Goal: Task Accomplishment & Management: Manage account settings

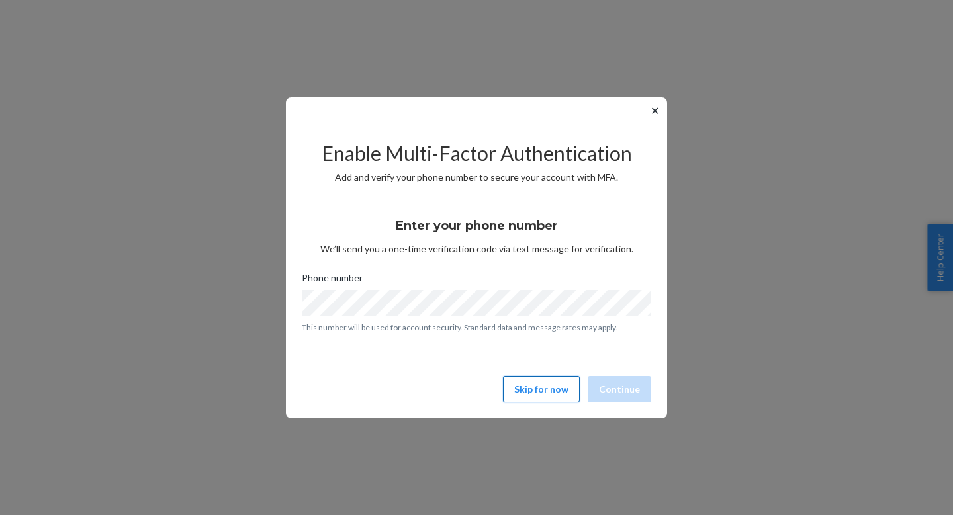
click at [536, 386] on button "Skip for now" at bounding box center [541, 389] width 77 height 26
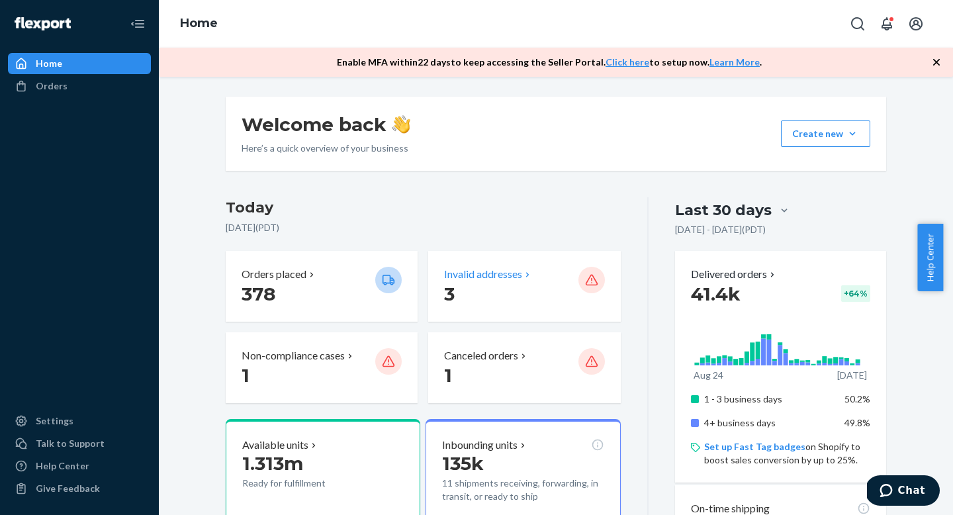
click at [473, 277] on p "Invalid addresses" at bounding box center [483, 274] width 78 height 15
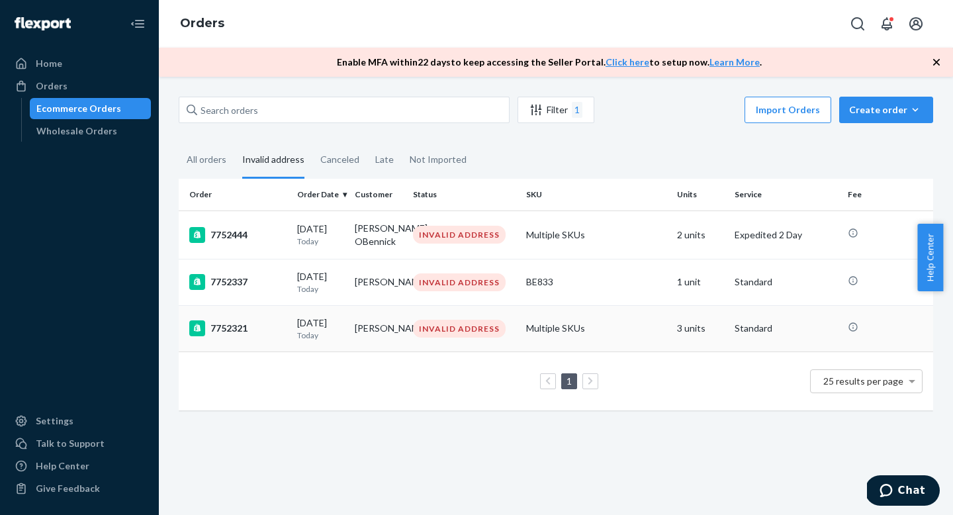
click at [410, 333] on div "INVALID ADDRESS" at bounding box center [464, 329] width 108 height 18
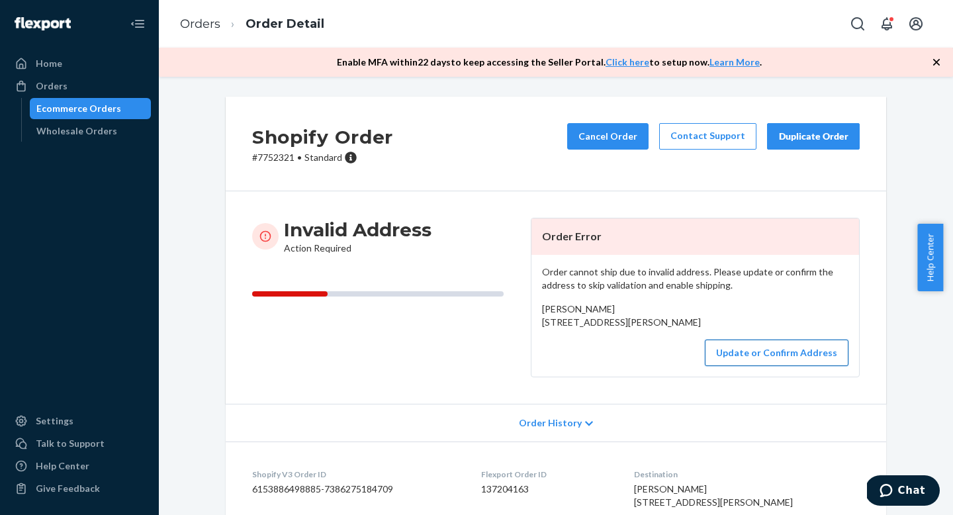
click at [761, 366] on button "Update or Confirm Address" at bounding box center [777, 353] width 144 height 26
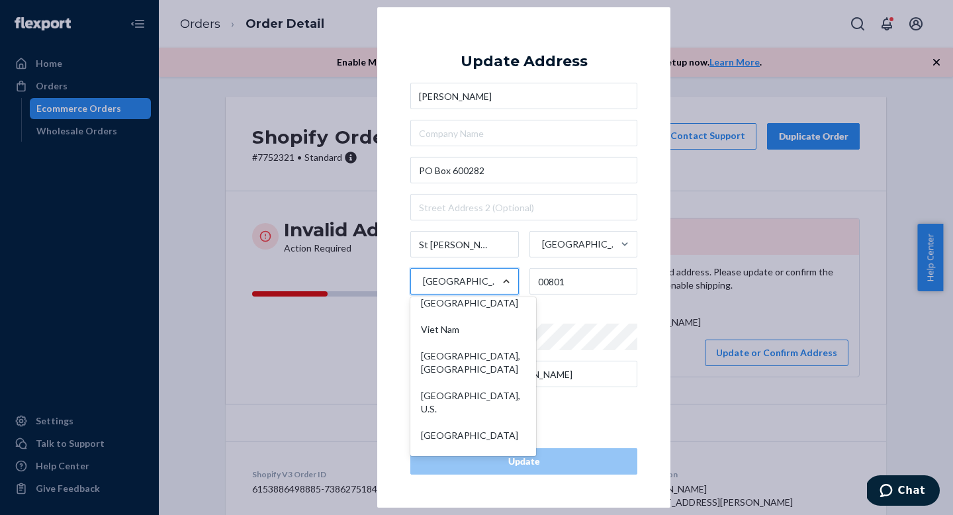
scroll to position [6917, 0]
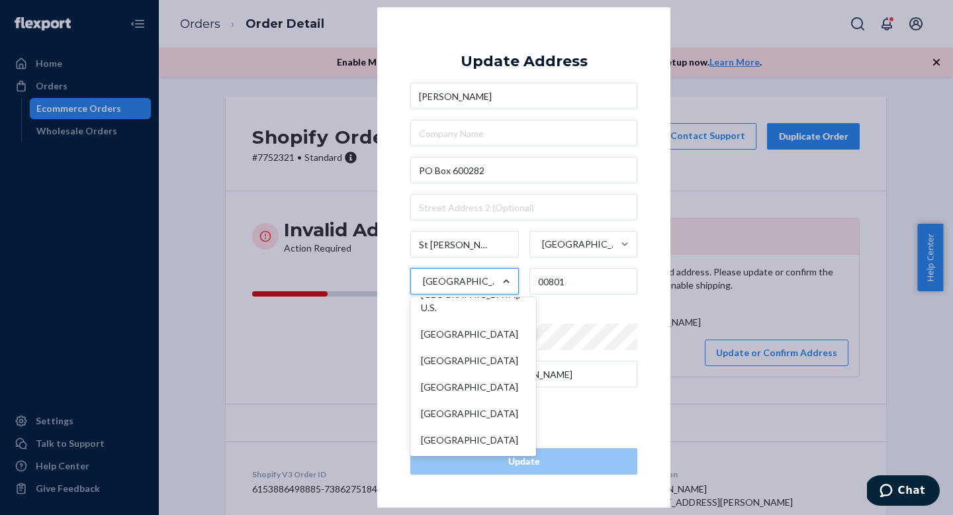
click at [473, 301] on div "[GEOGRAPHIC_DATA], U.S." at bounding box center [473, 301] width 120 height 40
click at [423, 295] on input "option [GEOGRAPHIC_DATA], U.S. focused, 244 of 249. 249 results available. Use …" at bounding box center [422, 281] width 1 height 26
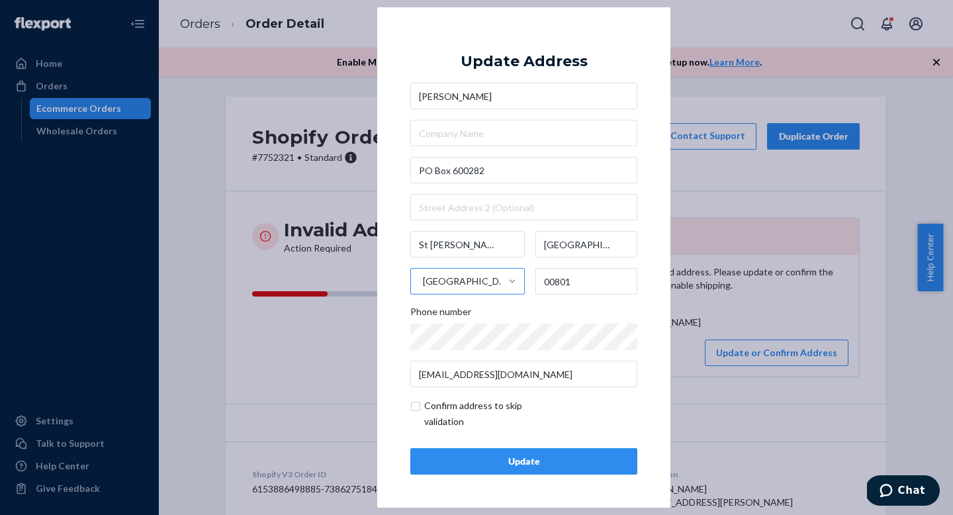
click at [534, 467] on div "Update" at bounding box center [524, 461] width 205 height 13
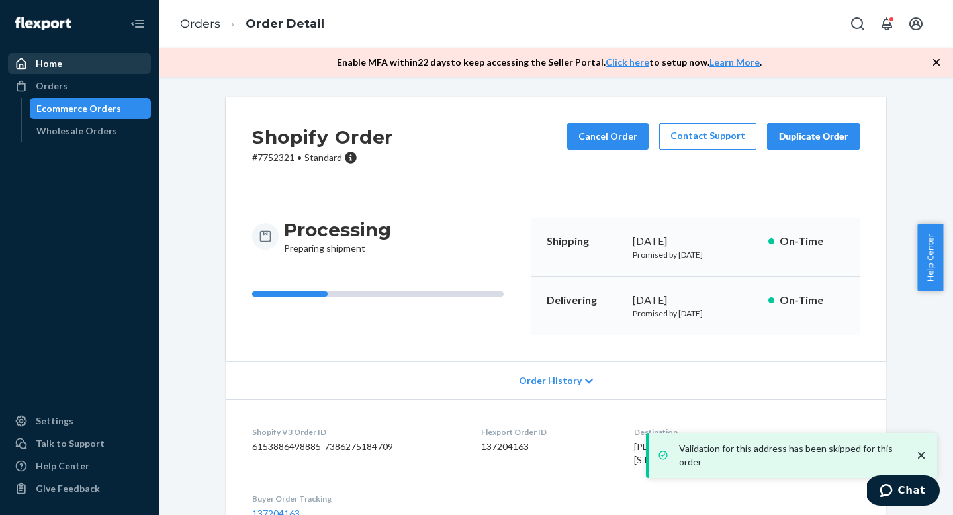
click at [78, 67] on div "Home" at bounding box center [79, 63] width 140 height 19
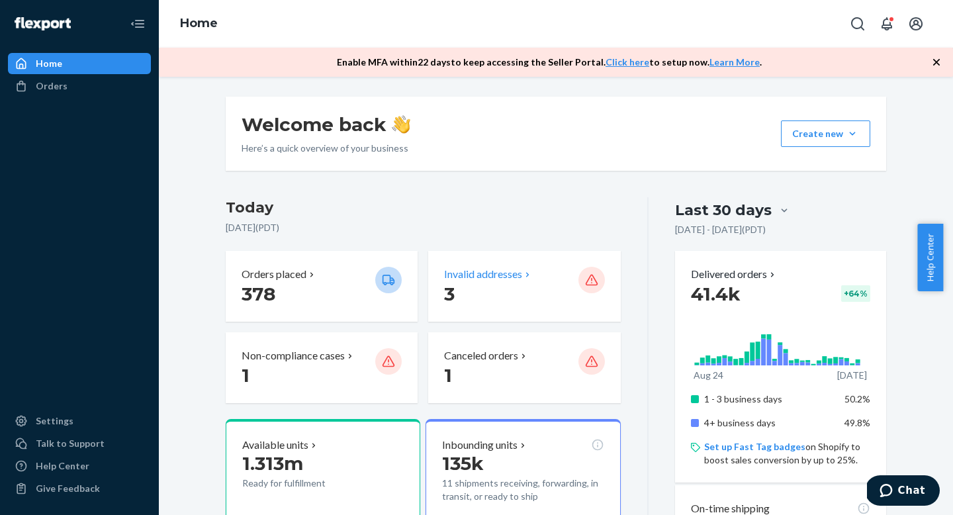
click at [494, 270] on p "Invalid addresses" at bounding box center [483, 274] width 78 height 15
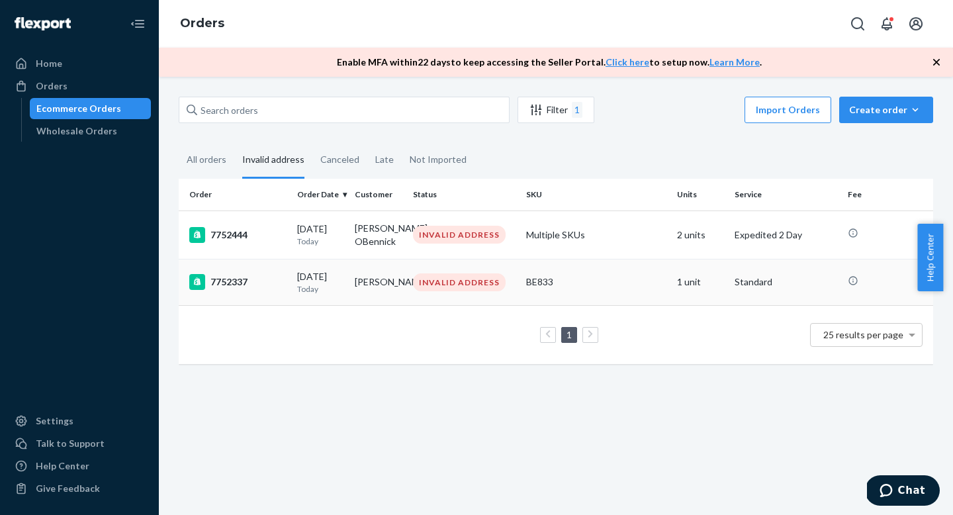
click at [404, 279] on td "[PERSON_NAME]" at bounding box center [379, 282] width 58 height 46
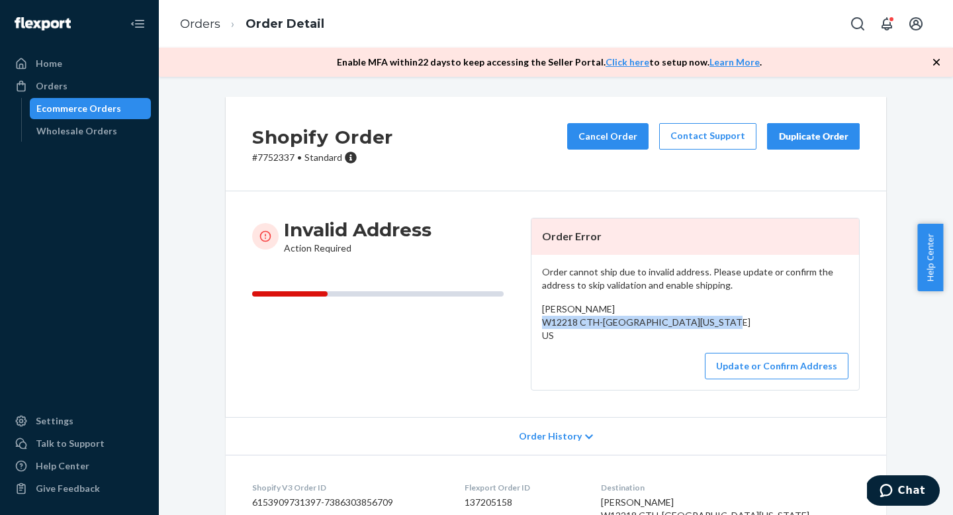
copy span "W12218 CTH-KK Ripon, [US_STATE] 54971"
drag, startPoint x: 539, startPoint y: 320, endPoint x: 637, endPoint y: 338, distance: 99.6
click at [637, 338] on div "[PERSON_NAME] W12218 CTH-[GEOGRAPHIC_DATA][US_STATE] US" at bounding box center [695, 323] width 307 height 40
click at [722, 379] on button "Update or Confirm Address" at bounding box center [777, 366] width 144 height 26
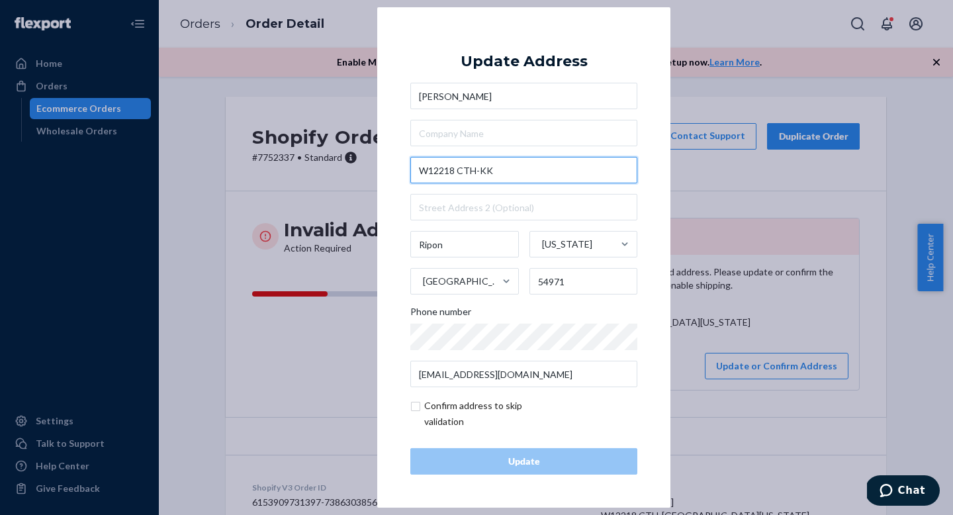
drag, startPoint x: 514, startPoint y: 171, endPoint x: 395, endPoint y: 164, distance: 119.3
click at [395, 164] on div "× Update Address [PERSON_NAME][GEOGRAPHIC_DATA]-[GEOGRAPHIC_DATA][US_STATE] 549…" at bounding box center [523, 257] width 293 height 500
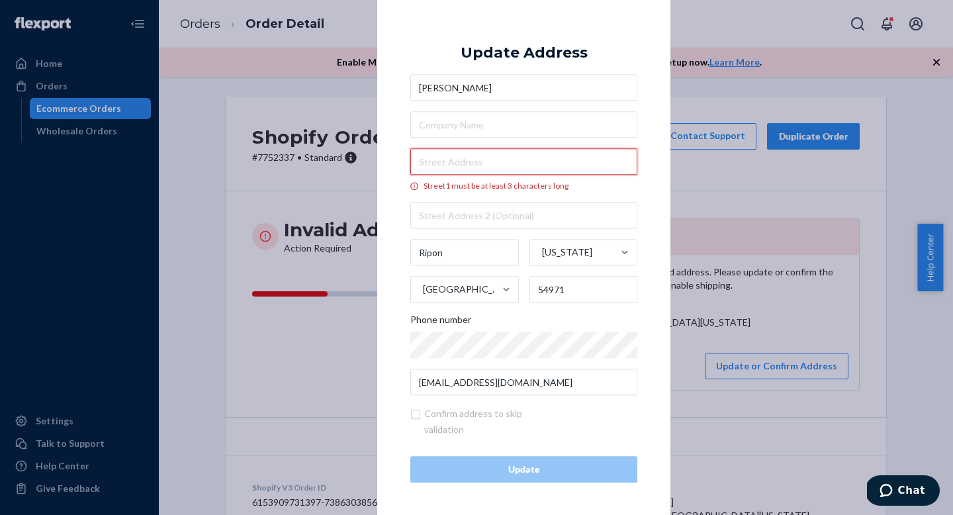
paste input "W12218 [GEOGRAPHIC_DATA]"
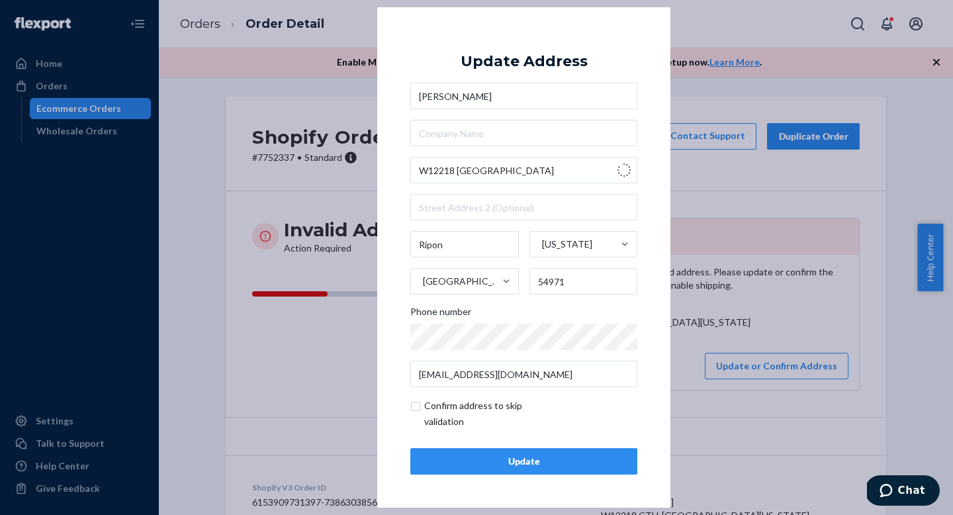
type input "W12218 Co Rd KK"
click at [595, 463] on div "Update" at bounding box center [524, 461] width 205 height 13
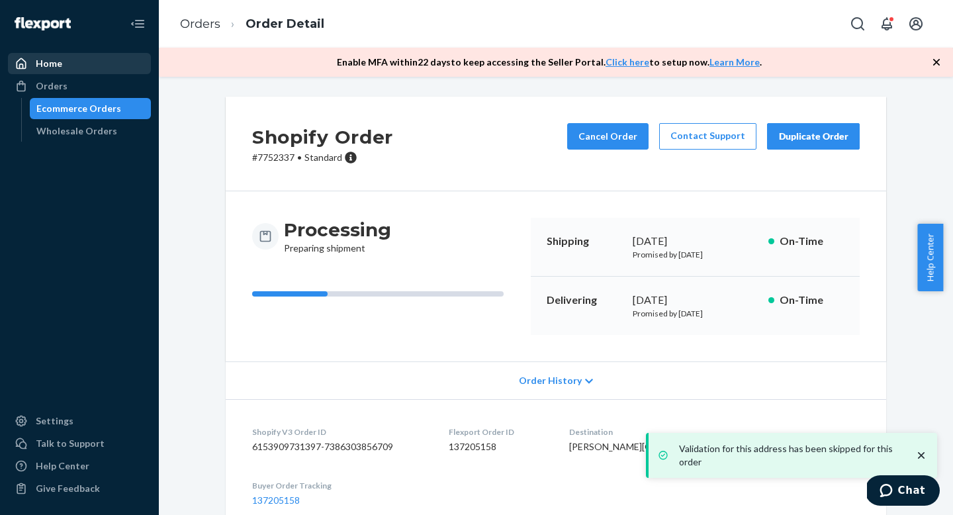
click at [85, 66] on div "Home" at bounding box center [79, 63] width 140 height 19
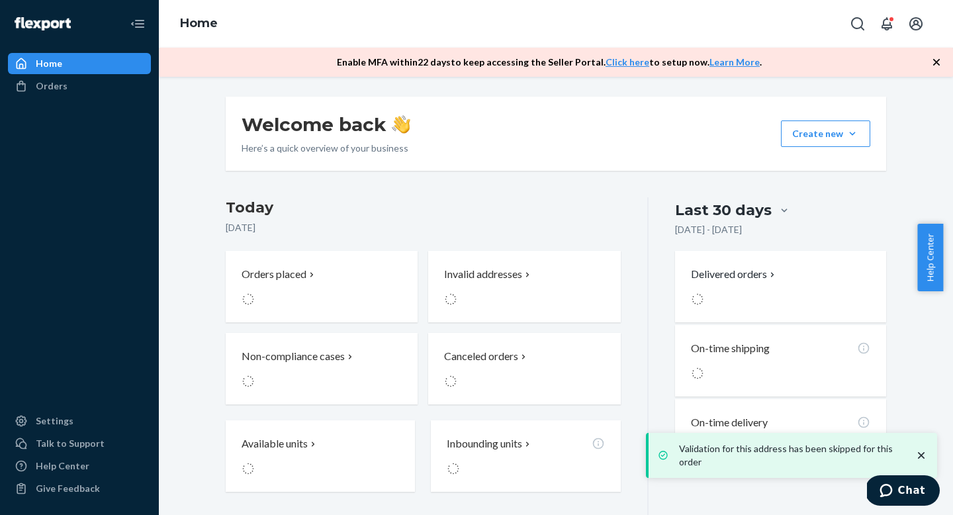
click at [85, 66] on div "Home" at bounding box center [79, 63] width 140 height 19
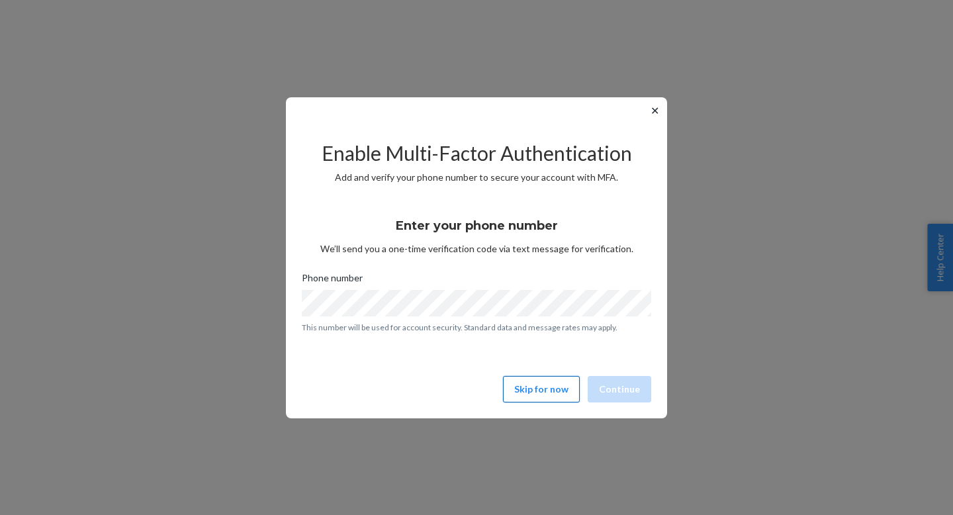
click at [528, 384] on button "Skip for now" at bounding box center [541, 389] width 77 height 26
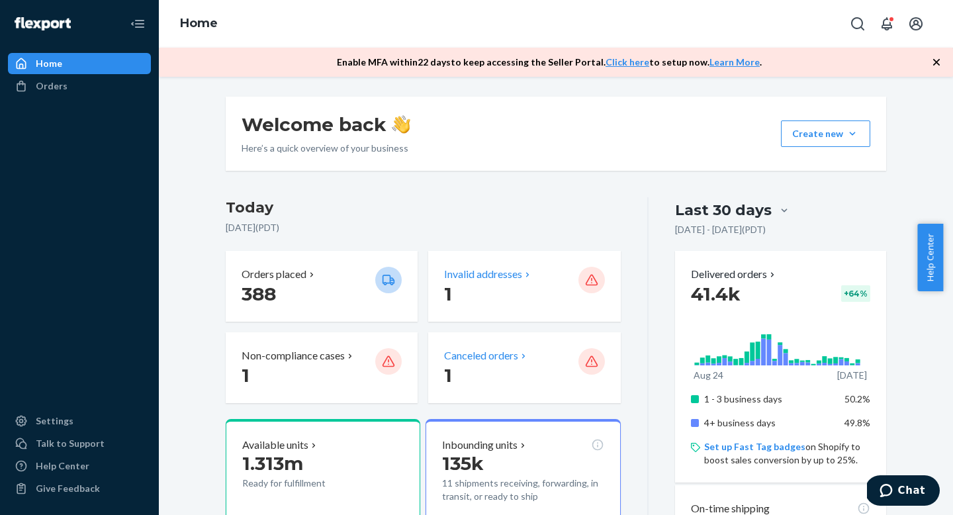
click at [487, 275] on p "Invalid addresses" at bounding box center [483, 274] width 78 height 15
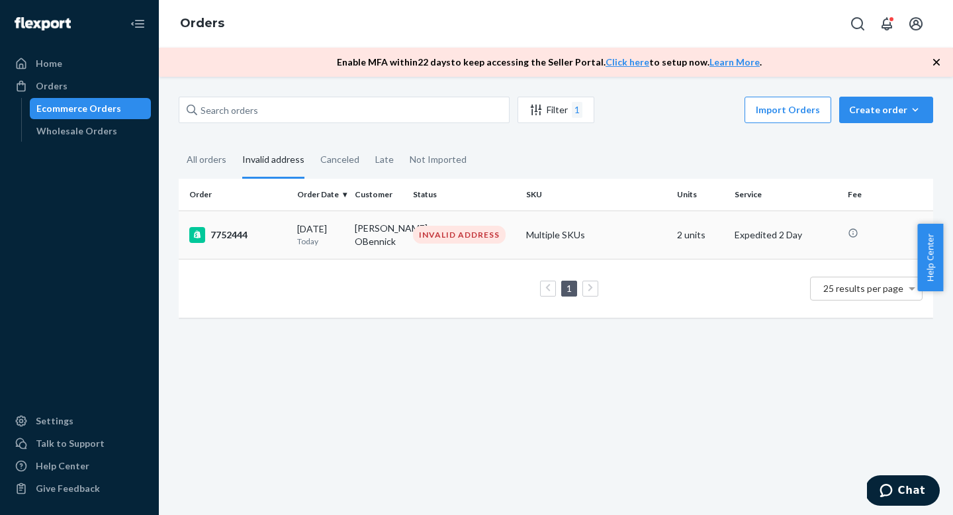
click at [426, 235] on div "INVALID ADDRESS" at bounding box center [459, 235] width 93 height 18
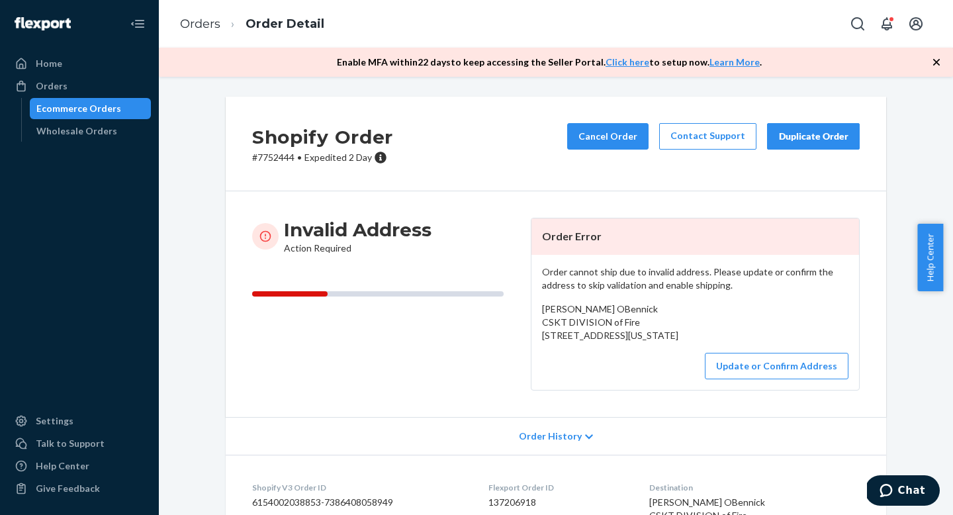
copy span "CSKT DIVISION of Fire 44858 Old US Highway 93 Ronan, Montana 59864"
drag, startPoint x: 539, startPoint y: 324, endPoint x: 641, endPoint y: 343, distance: 104.4
click at [641, 342] on div "Kelly OBennick CSKT DIVISION of Fire 44858 Old US Highway 93 Ronan, Montana 598…" at bounding box center [695, 323] width 307 height 40
copy p "7752444"
drag, startPoint x: 289, startPoint y: 157, endPoint x: 253, endPoint y: 158, distance: 36.4
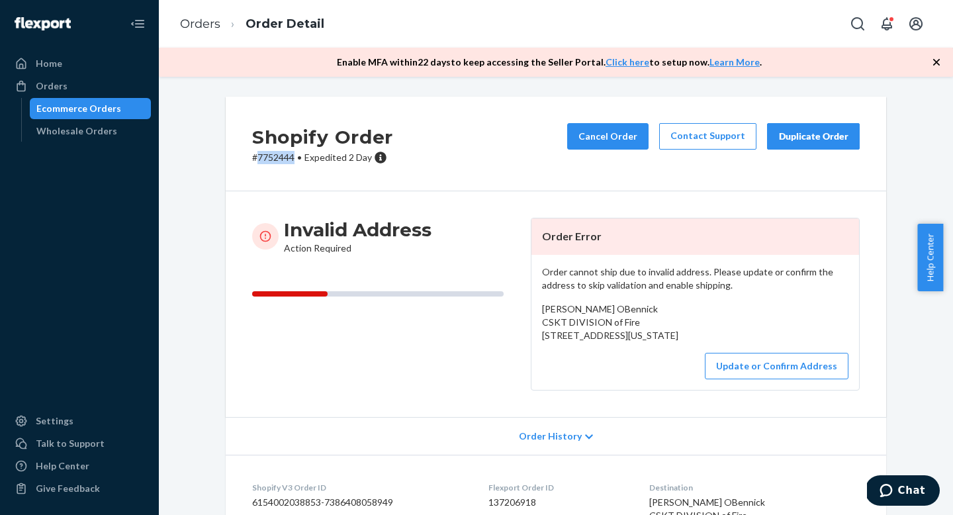
click at [253, 158] on p "# 7752444 • Expedited 2 Day" at bounding box center [322, 157] width 141 height 13
click at [745, 379] on button "Update or Confirm Address" at bounding box center [777, 366] width 144 height 26
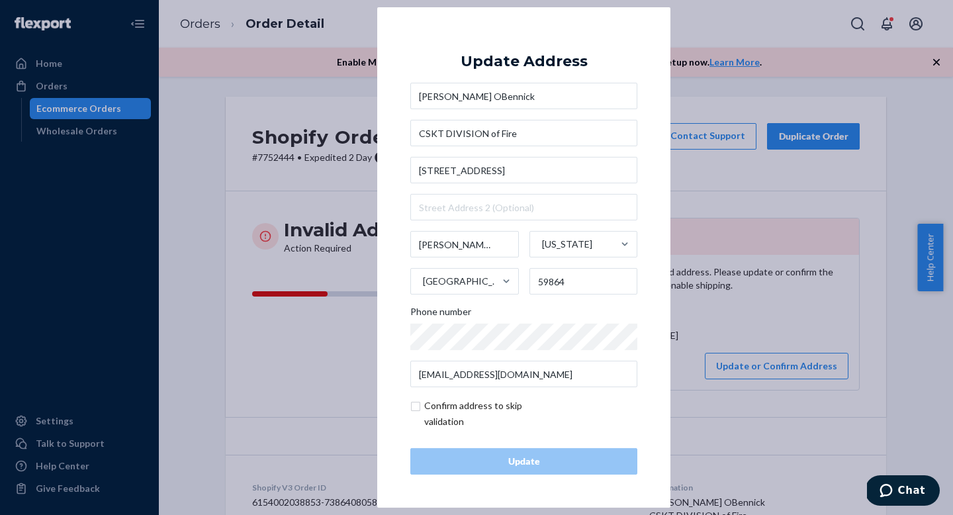
click at [416, 404] on input "checkbox" at bounding box center [487, 414] width 154 height 32
checkbox input "true"
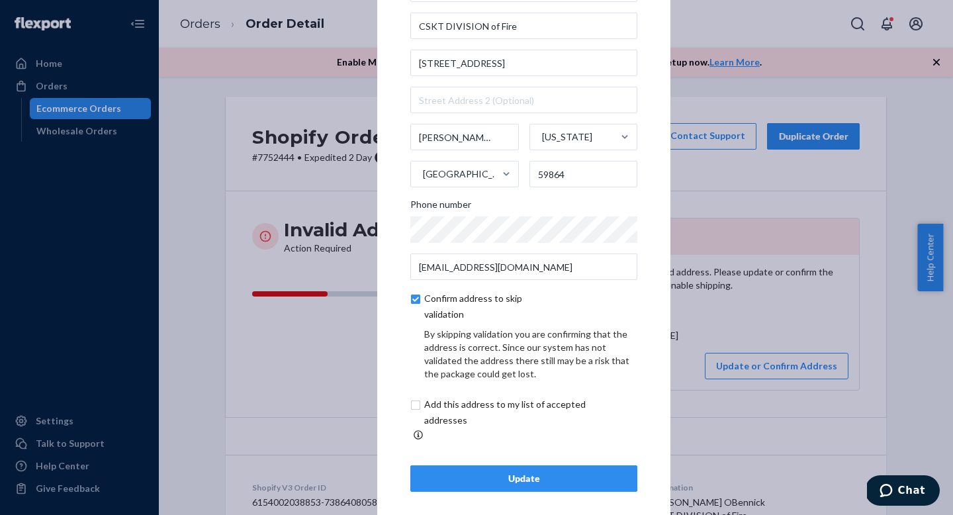
scroll to position [48, 0]
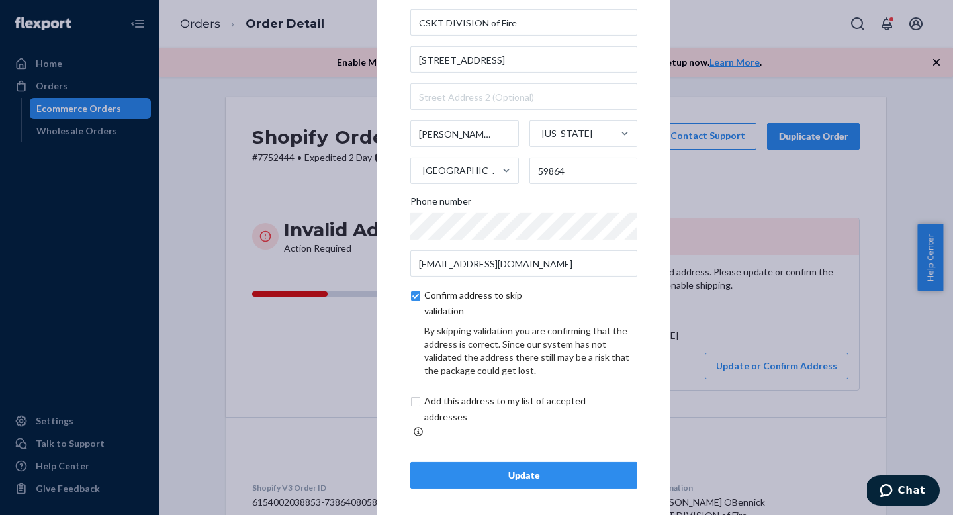
click at [537, 469] on div "Update" at bounding box center [524, 475] width 205 height 13
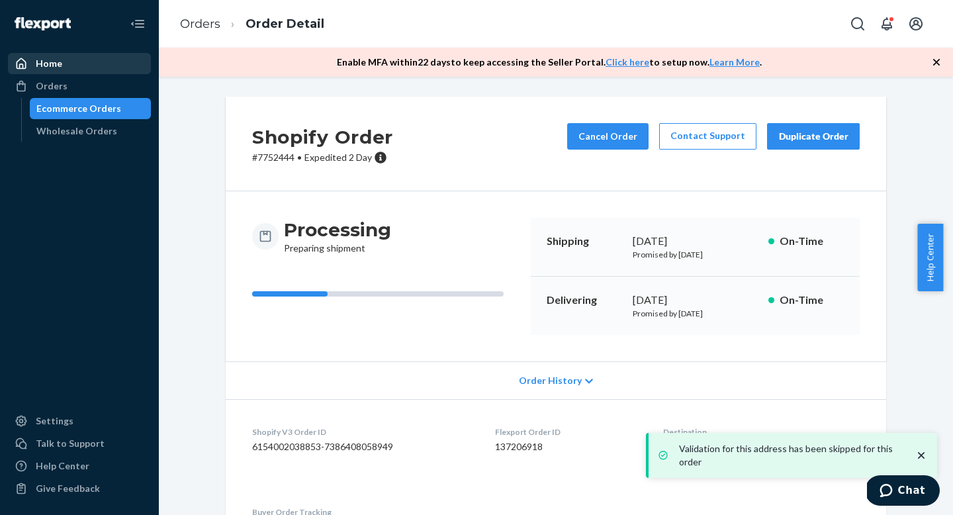
click at [73, 58] on div "Home" at bounding box center [79, 63] width 140 height 19
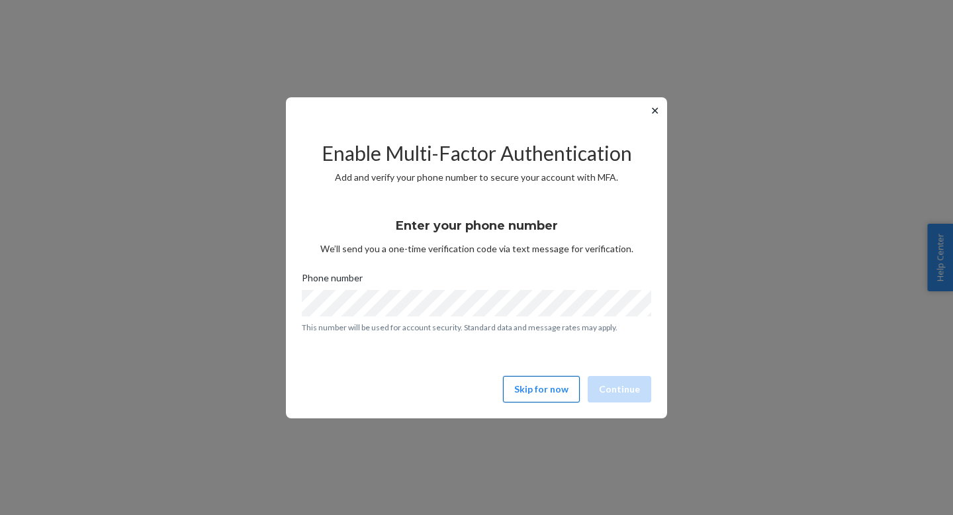
click at [555, 383] on button "Skip for now" at bounding box center [541, 389] width 77 height 26
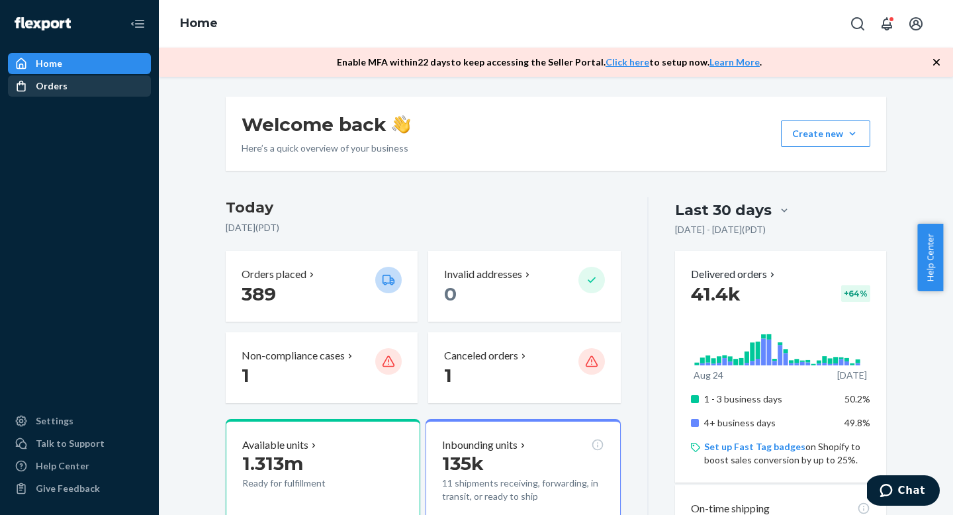
click at [52, 81] on div "Orders" at bounding box center [52, 85] width 32 height 13
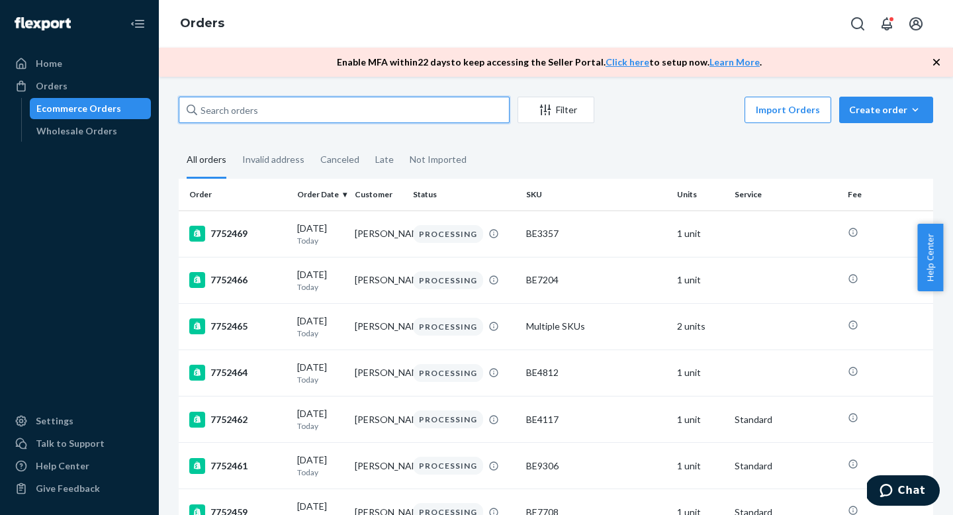
click at [291, 116] on input "text" at bounding box center [344, 110] width 331 height 26
paste input "7701177"
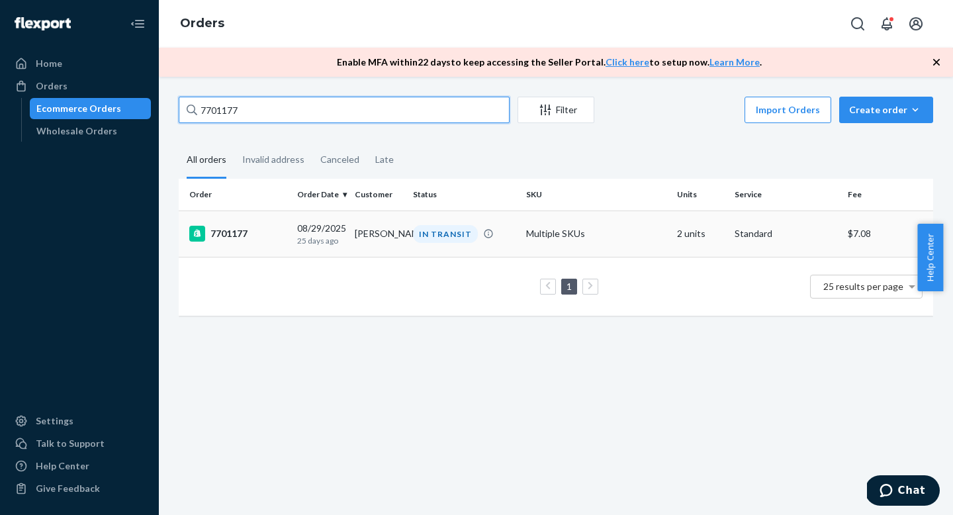
type input "7701177"
click at [283, 232] on div "7701177" at bounding box center [237, 234] width 97 height 16
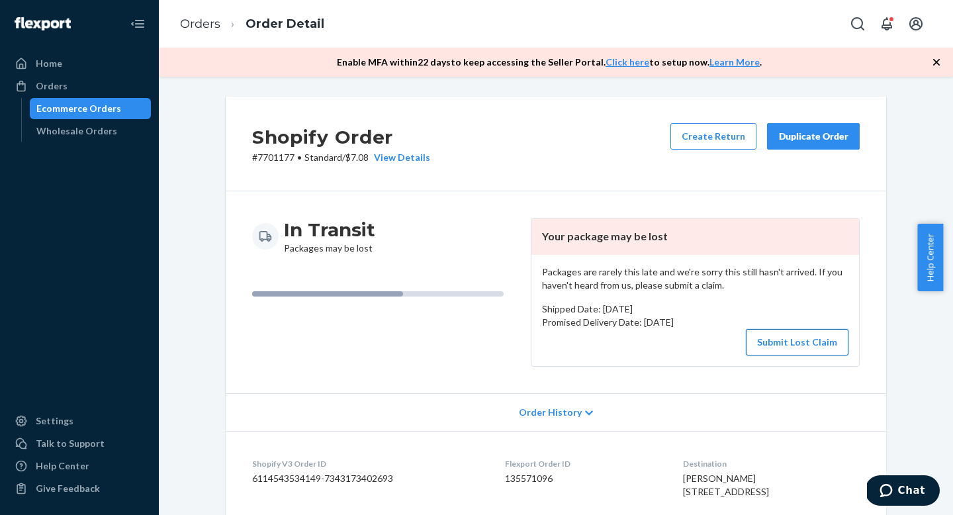
click at [789, 338] on button "Submit Lost Claim" at bounding box center [797, 342] width 103 height 26
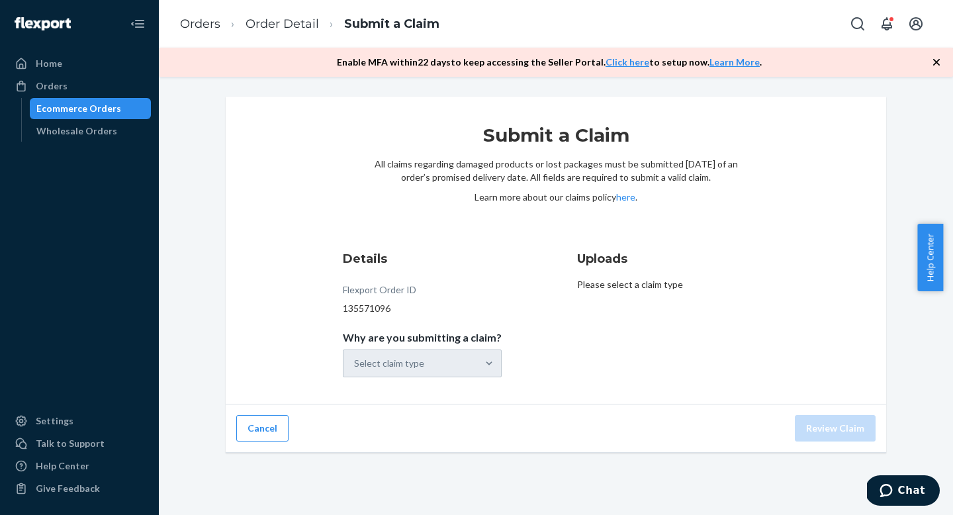
click at [469, 365] on div "Select claim type" at bounding box center [422, 364] width 159 height 28
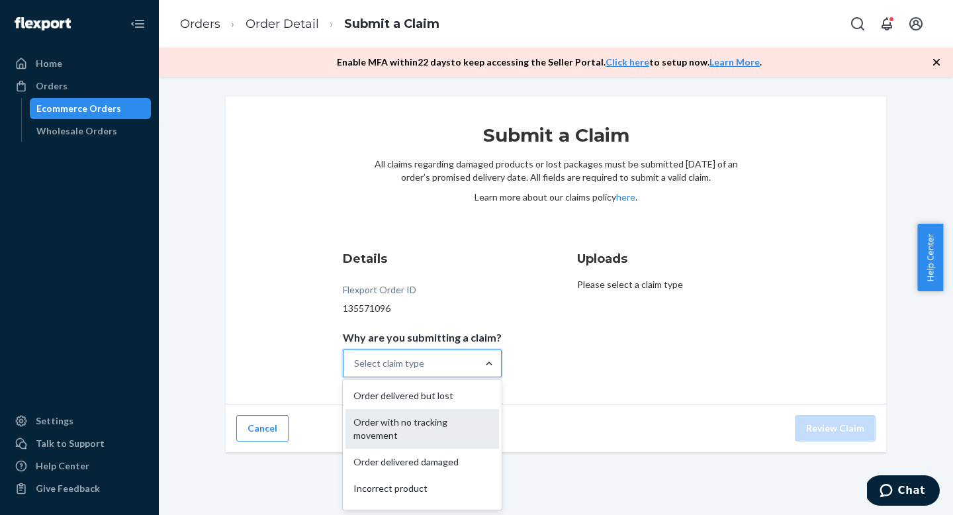
click at [462, 426] on div "Order with no tracking movement" at bounding box center [423, 429] width 154 height 40
click at [355, 370] on input "Why are you submitting a claim? option Order with no tracking movement focused,…" at bounding box center [354, 363] width 1 height 13
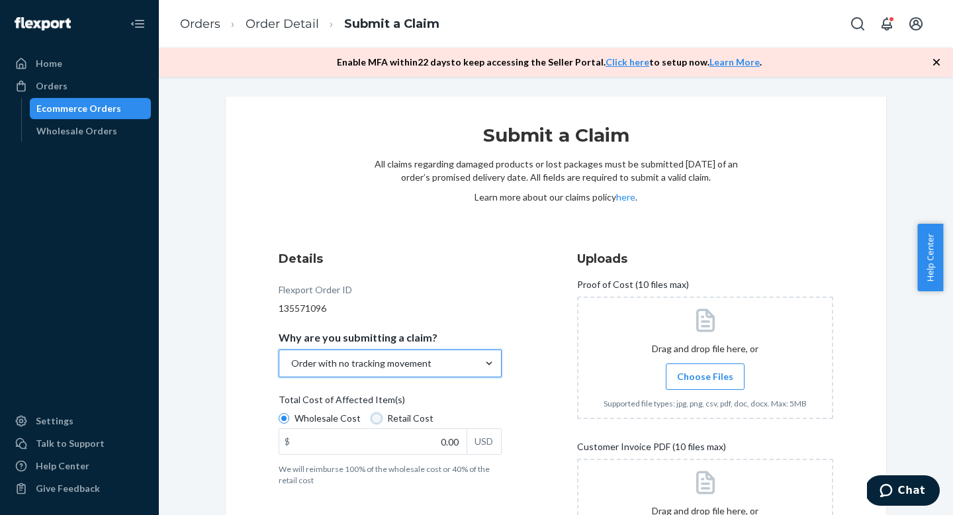
click at [372, 417] on input "Retail Cost" at bounding box center [376, 418] width 11 height 11
radio input "true"
radio input "false"
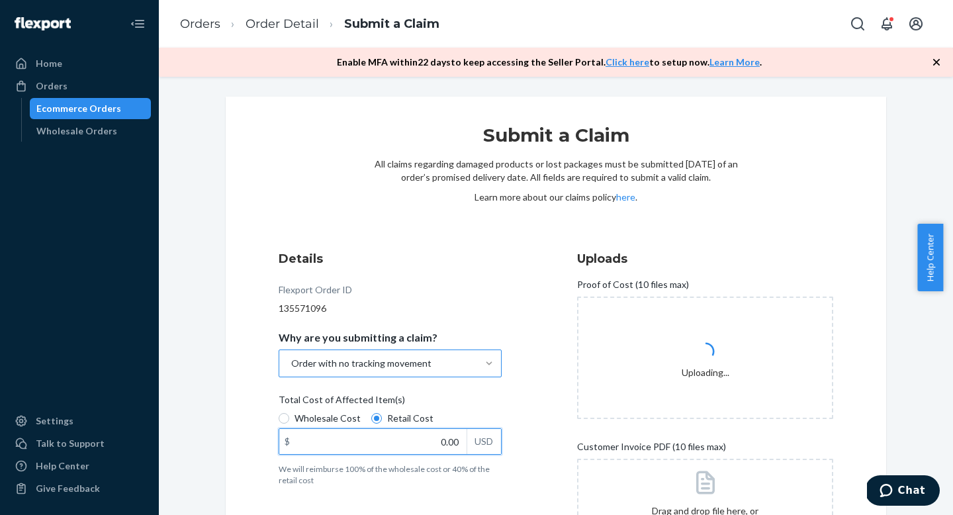
drag, startPoint x: 432, startPoint y: 442, endPoint x: 463, endPoint y: 442, distance: 31.1
click at [463, 442] on div "$ 0.00 USD" at bounding box center [390, 441] width 223 height 26
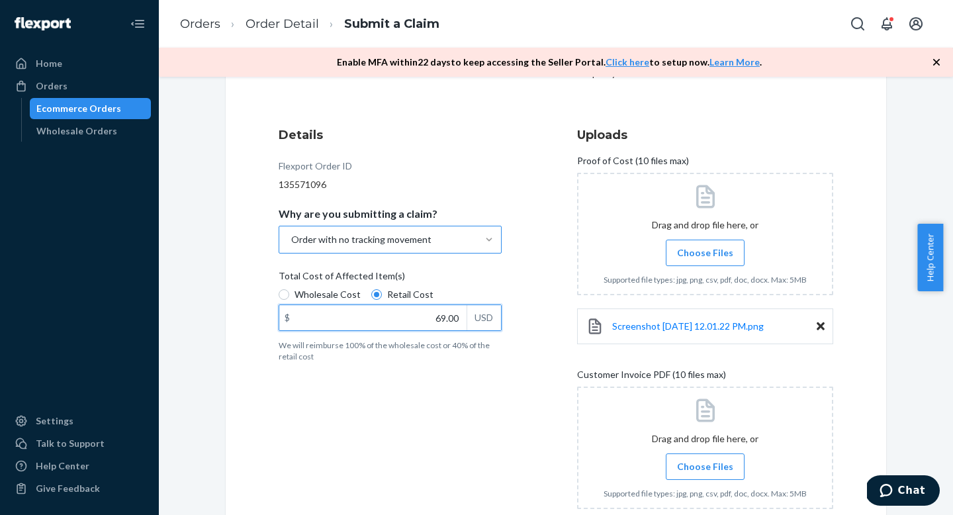
scroll to position [125, 0]
type input "69.00"
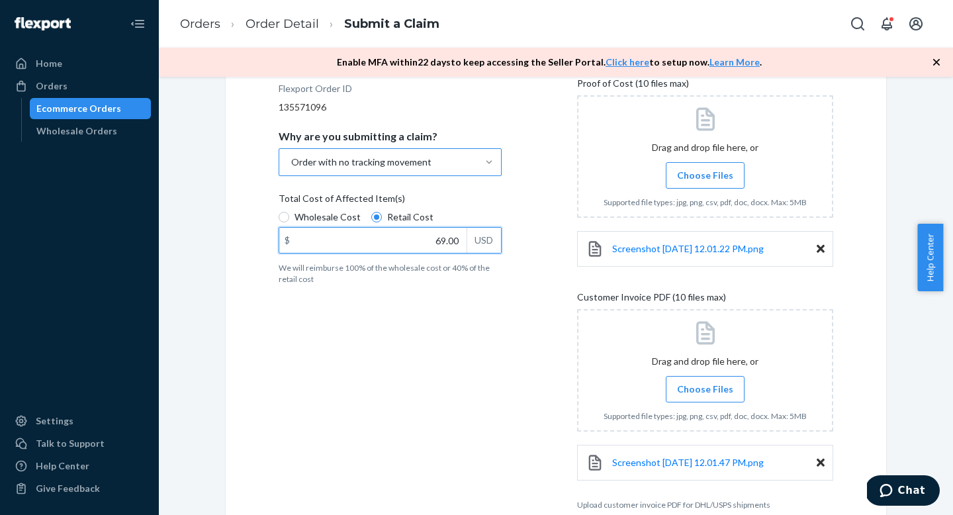
scroll to position [272, 0]
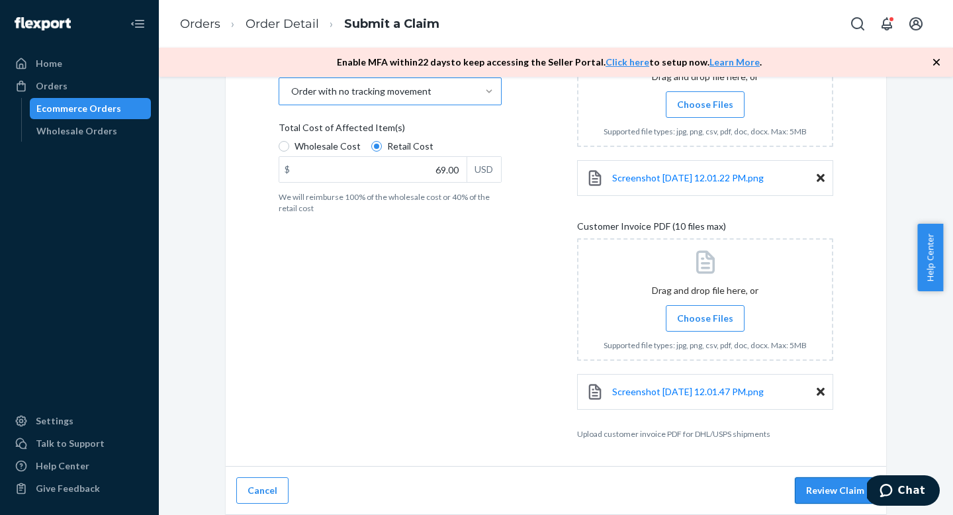
click at [820, 485] on button "Review Claim" at bounding box center [835, 490] width 81 height 26
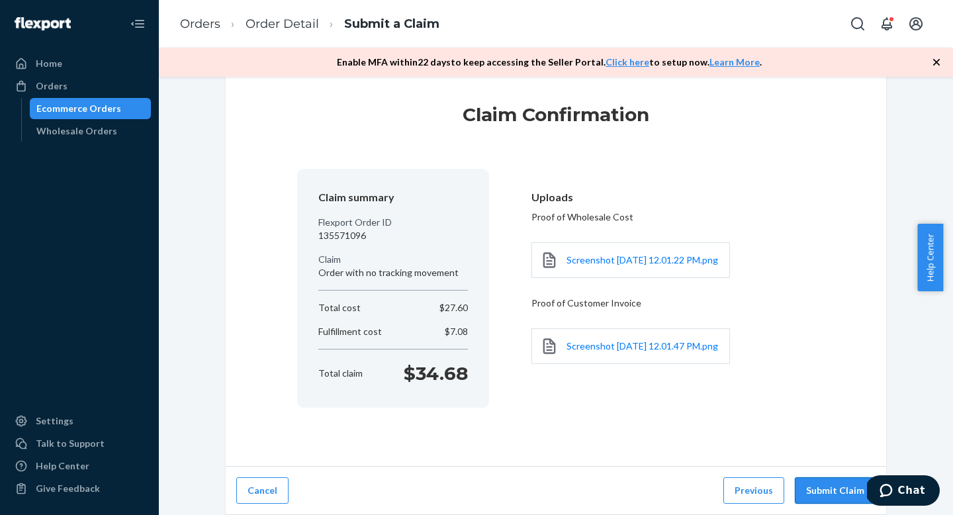
click at [819, 484] on button "Submit Claim" at bounding box center [835, 490] width 81 height 26
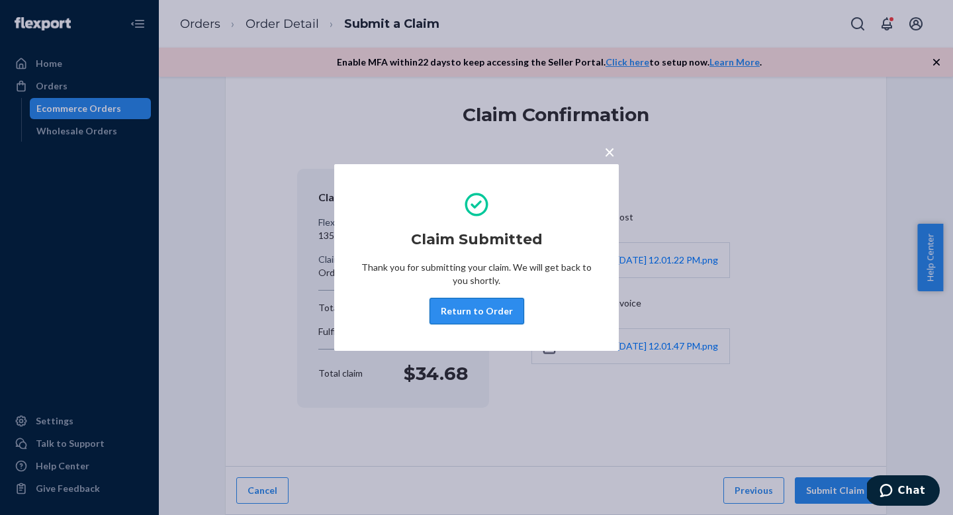
click at [491, 318] on button "Return to Order" at bounding box center [477, 311] width 95 height 26
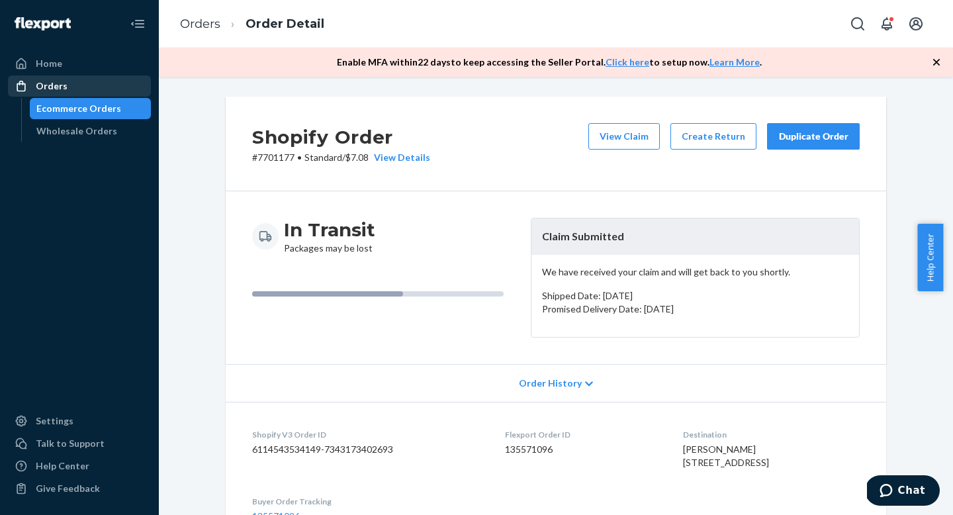
click at [70, 83] on div "Orders" at bounding box center [79, 86] width 140 height 19
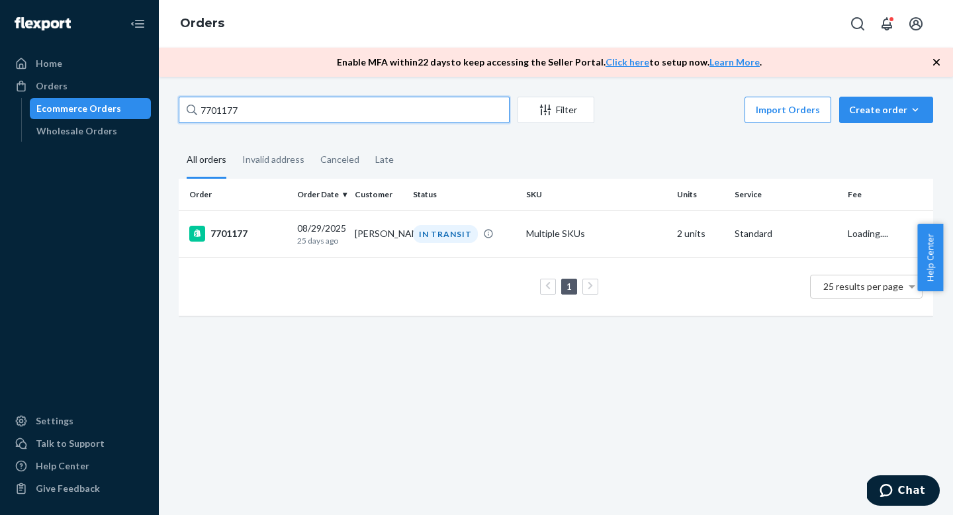
drag, startPoint x: 260, startPoint y: 111, endPoint x: 101, endPoint y: 108, distance: 158.9
click at [101, 108] on div "Home Orders Ecommerce Orders Wholesale Orders Settings Talk to Support Help Cen…" at bounding box center [476, 257] width 953 height 515
paste input "696759"
type input "7696759"
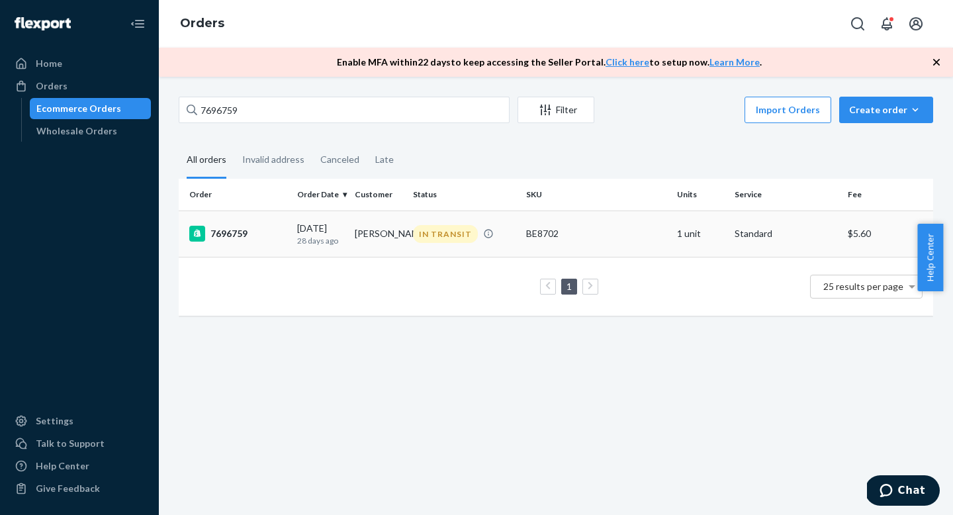
click at [331, 239] on p "28 days ago" at bounding box center [320, 240] width 47 height 11
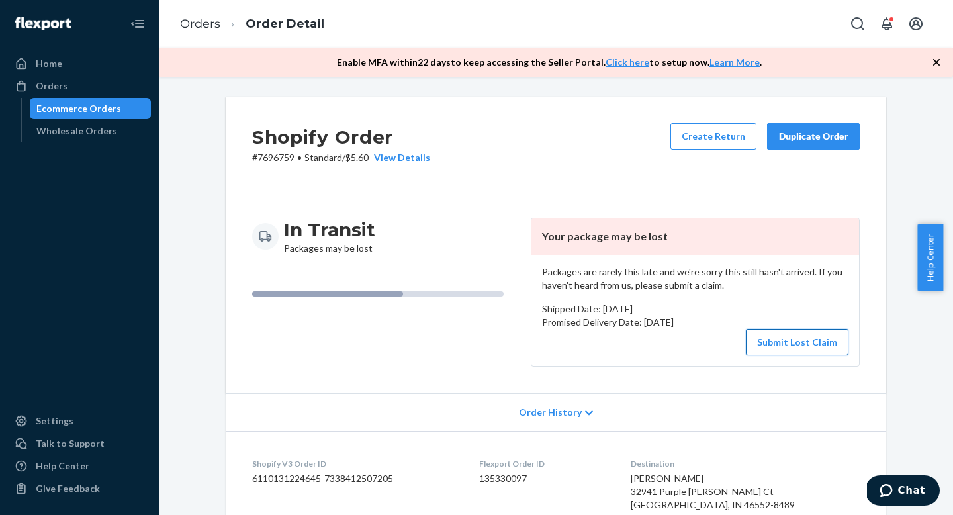
click at [787, 346] on button "Submit Lost Claim" at bounding box center [797, 342] width 103 height 26
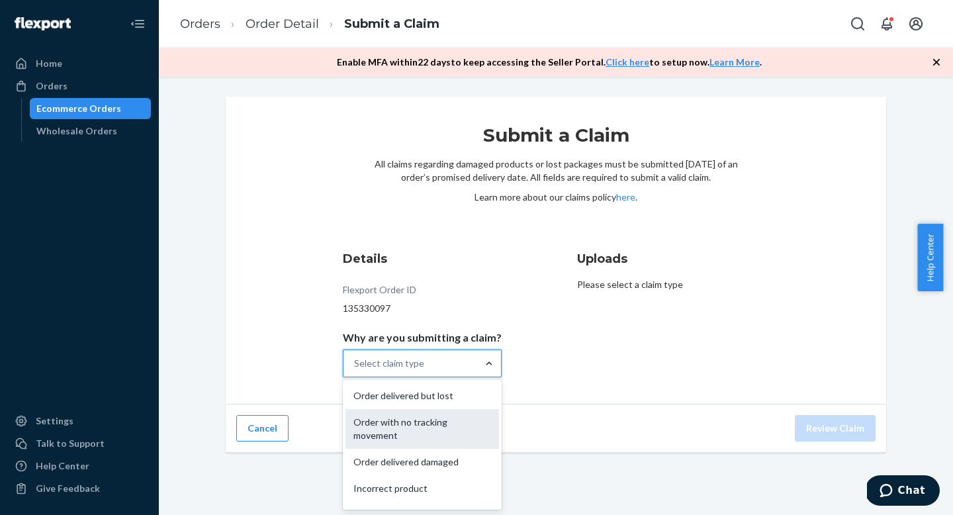
click at [451, 414] on div "Order with no tracking movement" at bounding box center [423, 429] width 154 height 40
click at [355, 370] on input "Why are you submitting a claim? option Order with no tracking movement focused,…" at bounding box center [354, 363] width 1 height 13
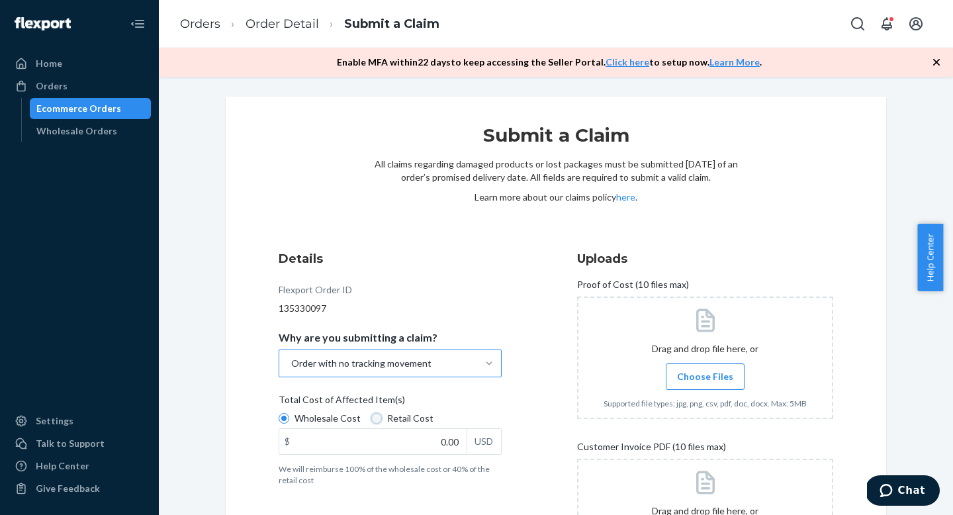
click at [371, 417] on input "Retail Cost" at bounding box center [376, 418] width 11 height 11
radio input "true"
radio input "false"
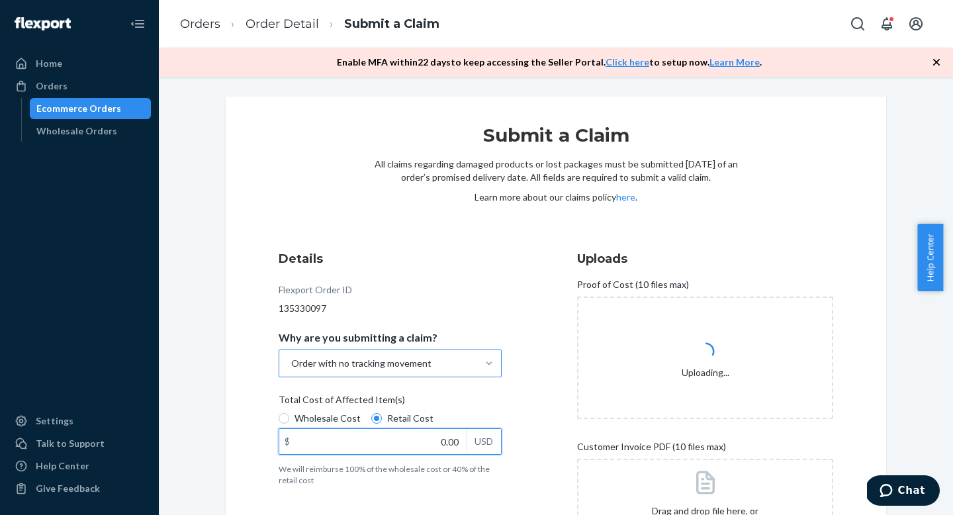
drag, startPoint x: 432, startPoint y: 444, endPoint x: 469, endPoint y: 441, distance: 37.2
click at [469, 441] on div "$ 0.00 USD" at bounding box center [390, 441] width 223 height 26
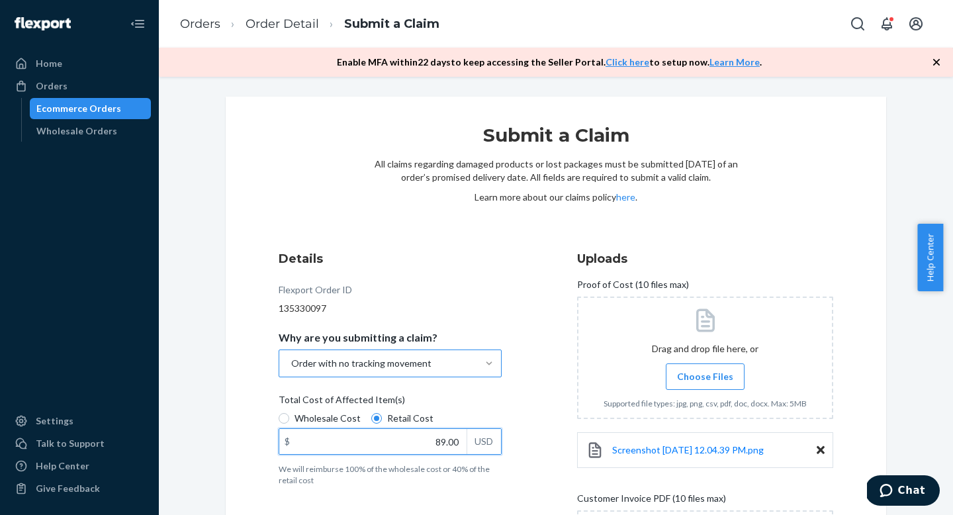
type input "89.00"
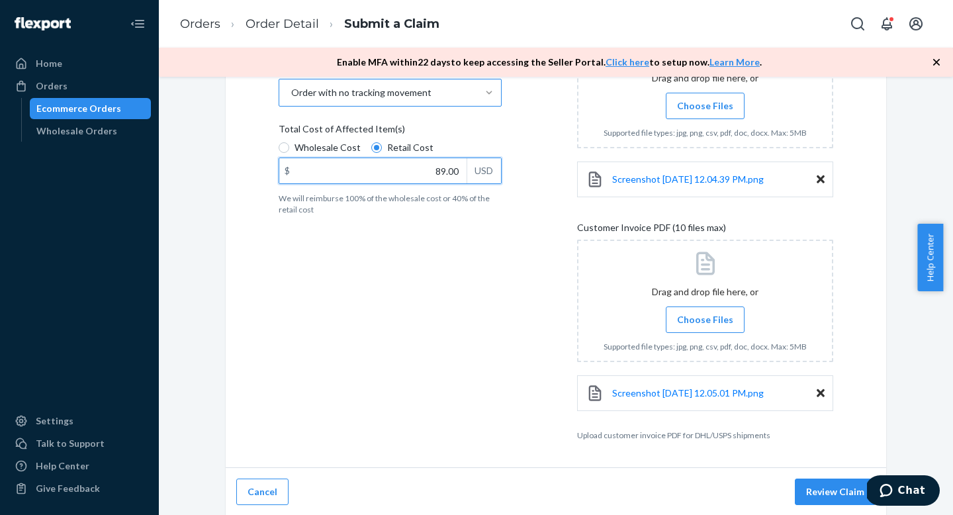
scroll to position [272, 0]
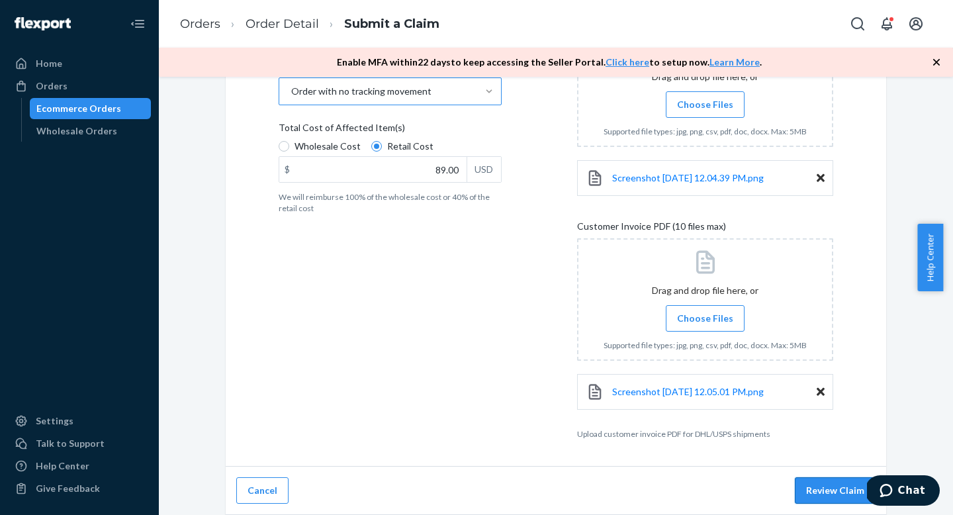
click at [813, 487] on button "Review Claim" at bounding box center [835, 490] width 81 height 26
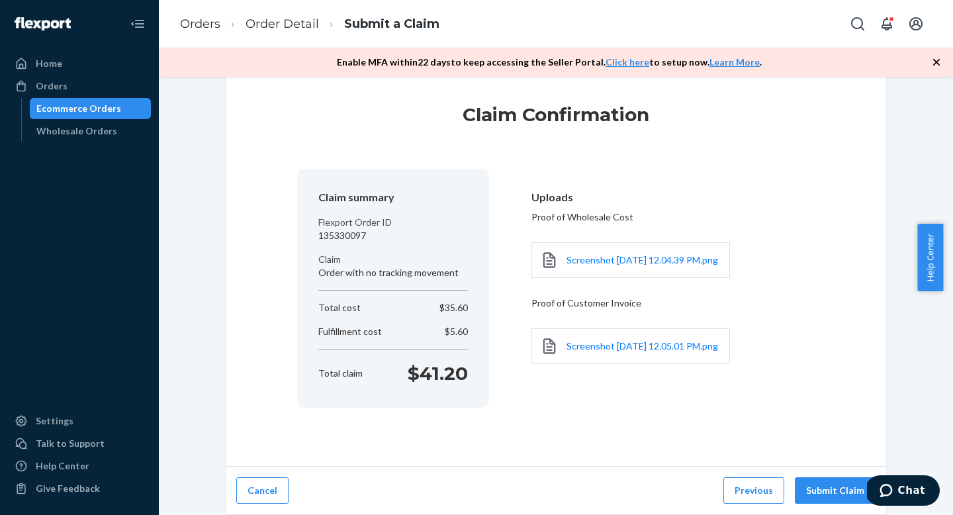
scroll to position [27, 0]
click at [813, 487] on button "Submit Claim" at bounding box center [835, 490] width 81 height 26
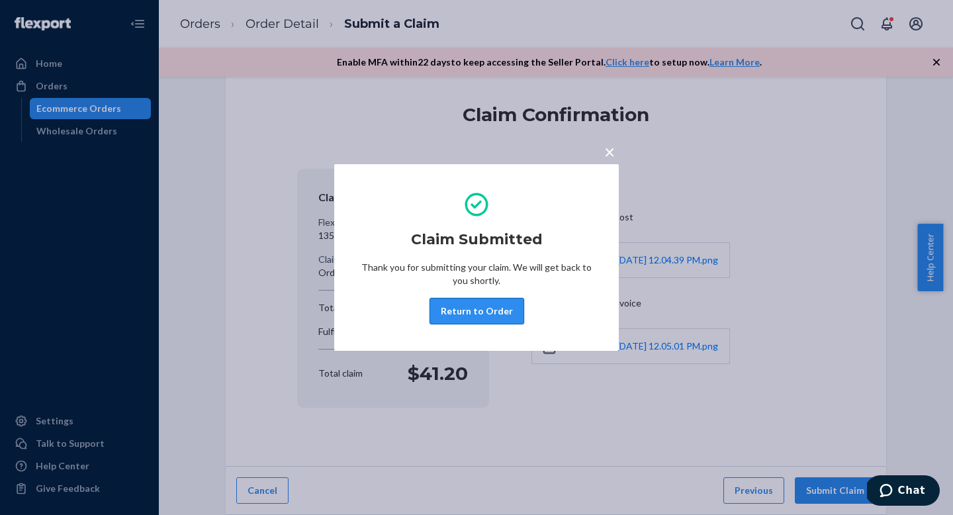
click at [466, 322] on button "Return to Order" at bounding box center [477, 311] width 95 height 26
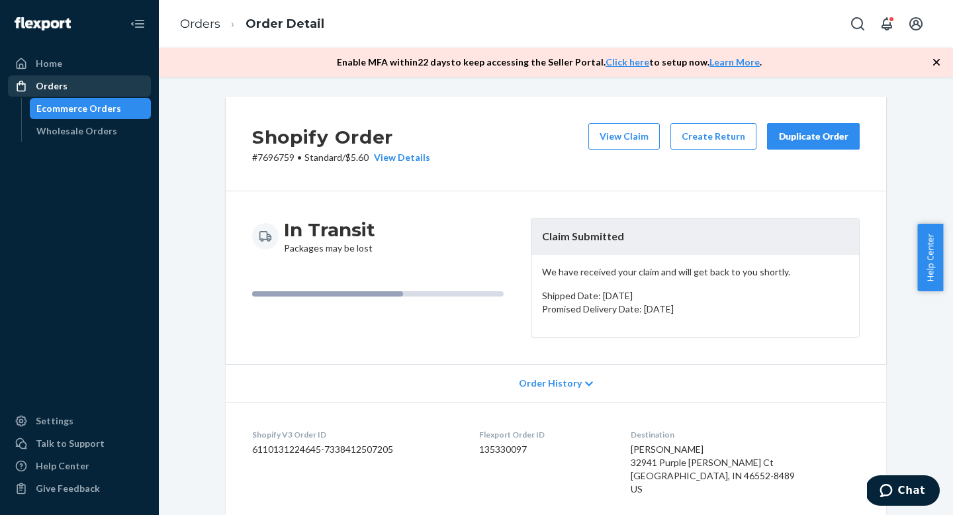
click at [89, 86] on div "Orders" at bounding box center [79, 86] width 140 height 19
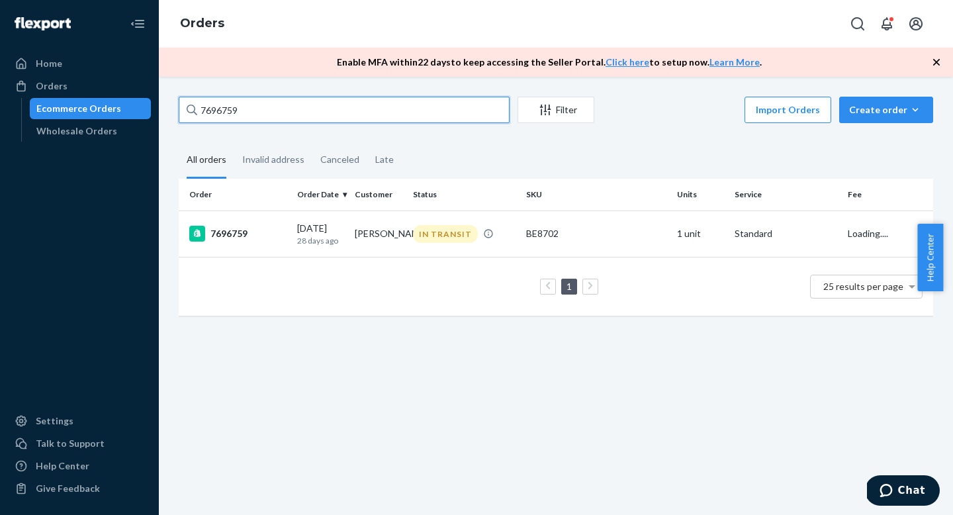
drag, startPoint x: 256, startPoint y: 107, endPoint x: 102, endPoint y: 99, distance: 154.4
click at [102, 99] on div "Home Orders Ecommerce Orders Wholesale Orders Settings Talk to Support Help Cen…" at bounding box center [476, 257] width 953 height 515
paste input "733694"
type input "7733694"
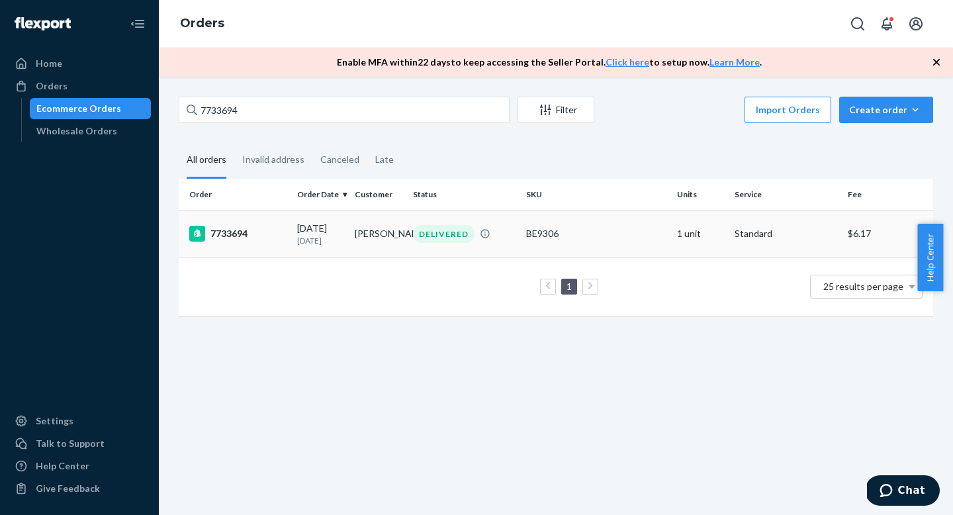
click at [244, 231] on div "7733694" at bounding box center [237, 234] width 97 height 16
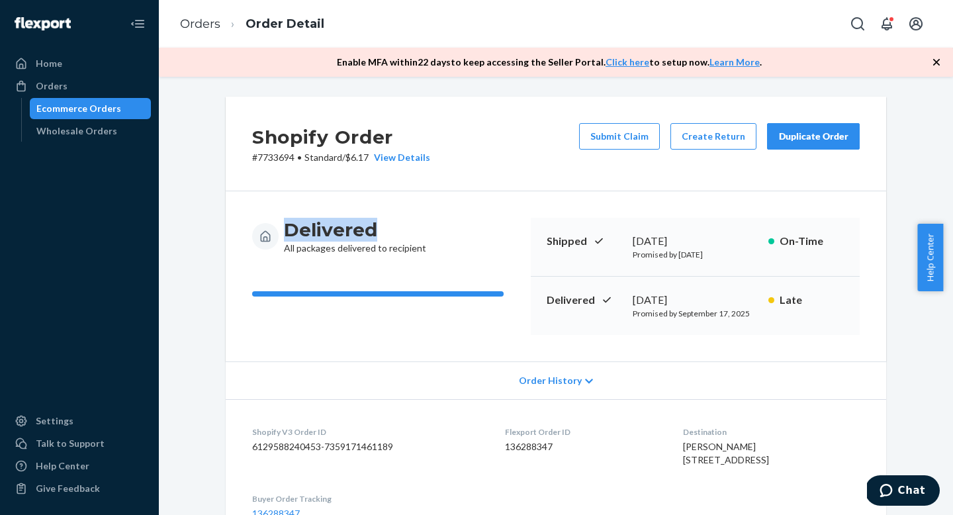
copy h3 "Delivered"
drag, startPoint x: 378, startPoint y: 232, endPoint x: 267, endPoint y: 226, distance: 110.7
click at [267, 226] on div "Delivered All packages delivered to recipient" at bounding box center [386, 236] width 268 height 37
click at [75, 83] on div "Orders" at bounding box center [79, 86] width 140 height 19
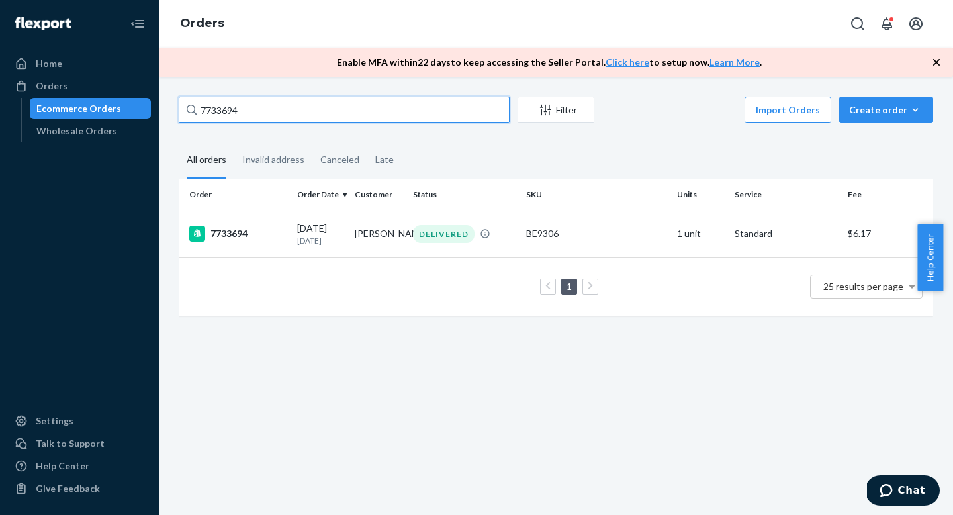
drag, startPoint x: 250, startPoint y: 110, endPoint x: 140, endPoint y: 103, distance: 110.1
click at [140, 103] on div "Home Orders Ecommerce Orders Wholesale Orders Settings Talk to Support Help Cen…" at bounding box center [476, 257] width 953 height 515
paste input "8280"
type input "7738280"
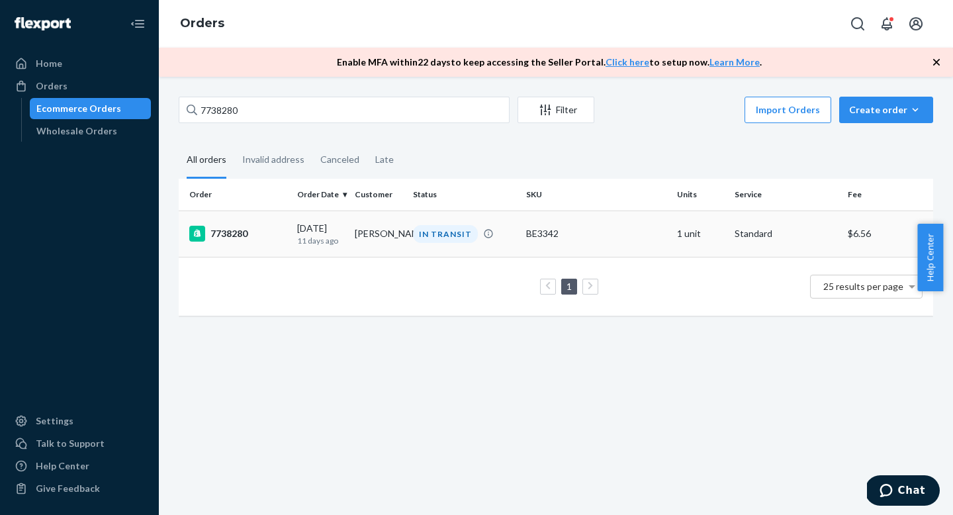
click at [279, 245] on td "7738280" at bounding box center [235, 234] width 113 height 46
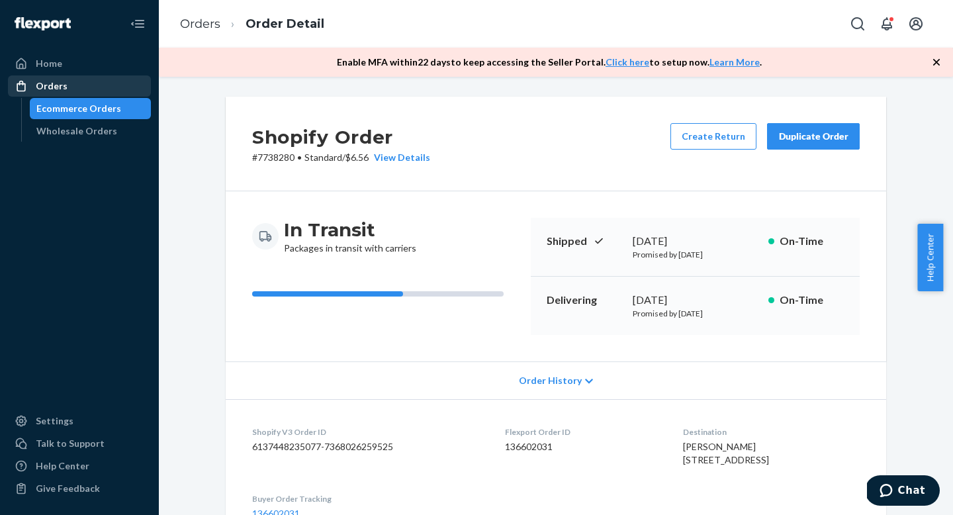
click at [90, 91] on div "Orders" at bounding box center [79, 86] width 140 height 19
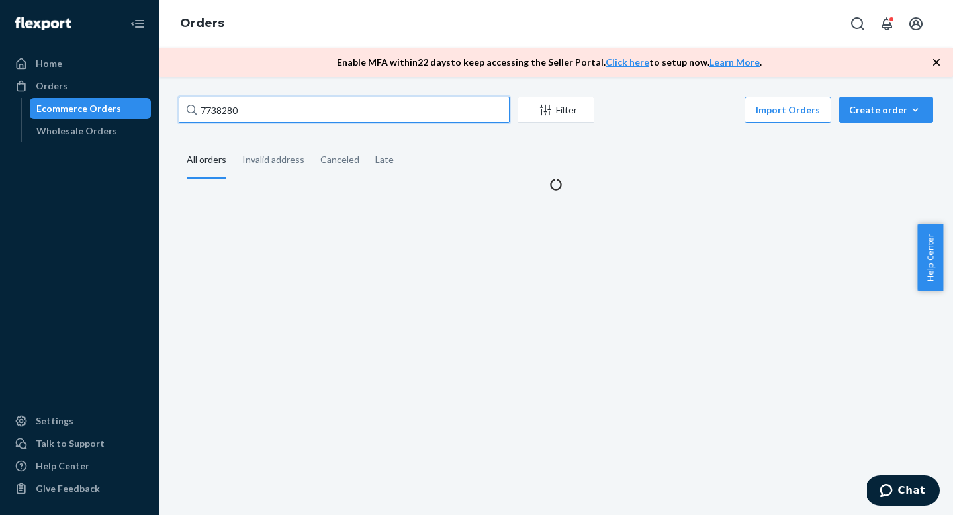
drag, startPoint x: 253, startPoint y: 114, endPoint x: 130, endPoint y: 114, distance: 123.1
click at [132, 114] on div "Home Orders Ecommerce Orders Wholesale Orders Settings Talk to Support Help Cen…" at bounding box center [476, 257] width 953 height 515
paste input "0789"
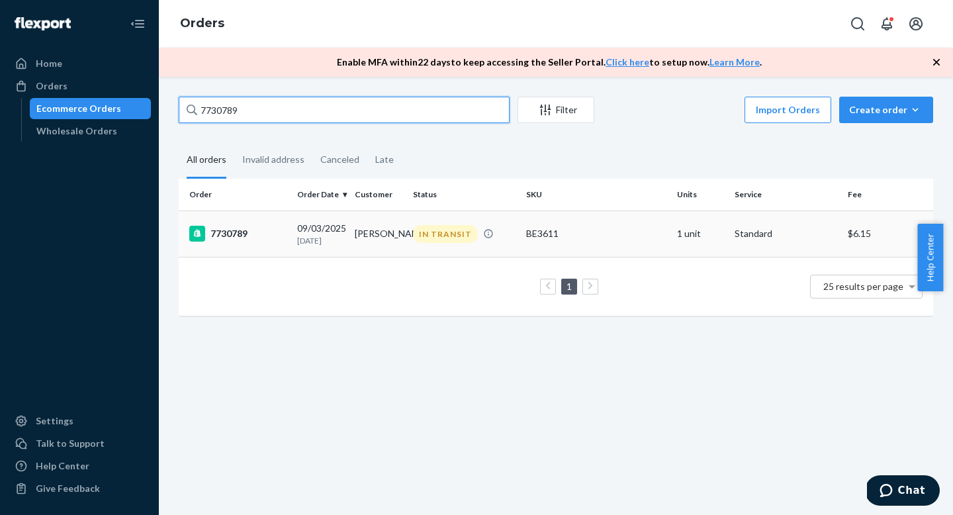
type input "7730789"
click at [276, 224] on td "7730789" at bounding box center [235, 234] width 113 height 46
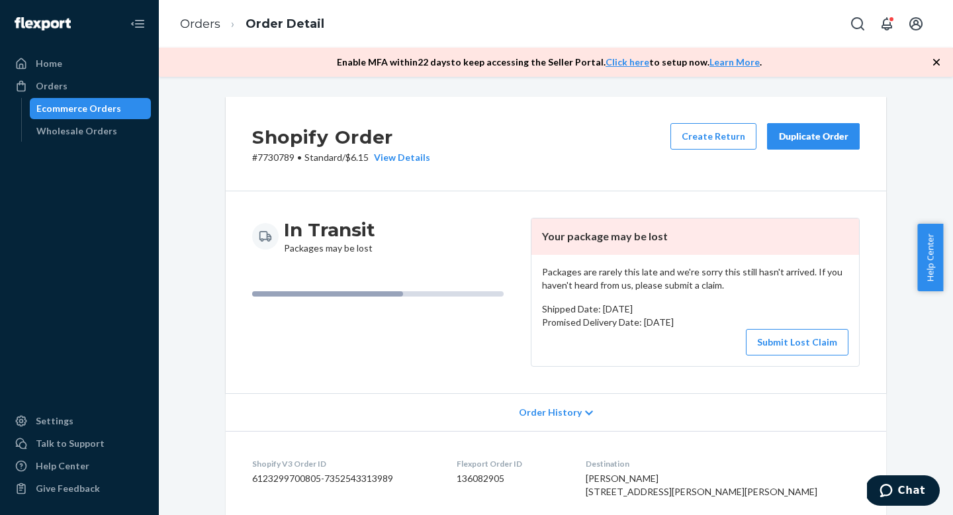
click at [784, 346] on button "Submit Lost Claim" at bounding box center [797, 342] width 103 height 26
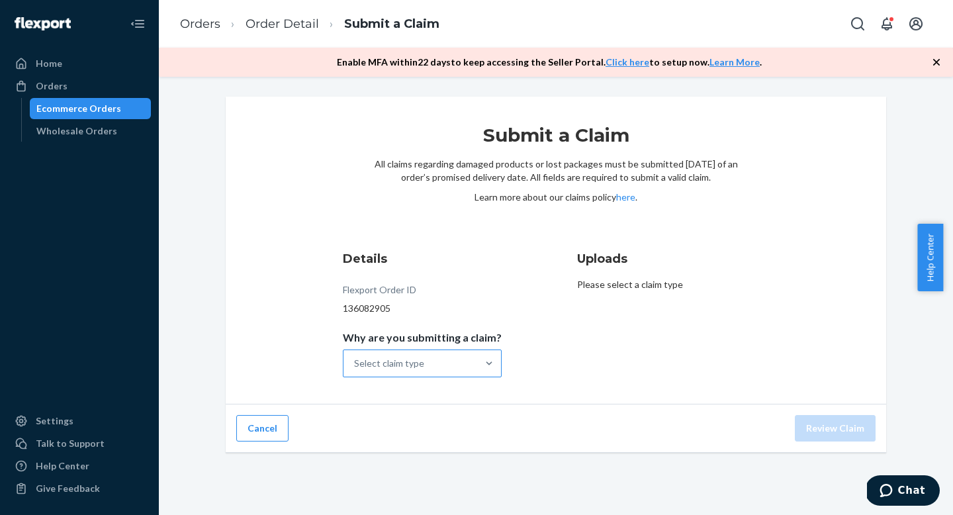
click at [448, 358] on div "Select claim type" at bounding box center [411, 363] width 134 height 26
click at [355, 358] on input "Why are you submitting a claim? Select claim type" at bounding box center [354, 363] width 1 height 13
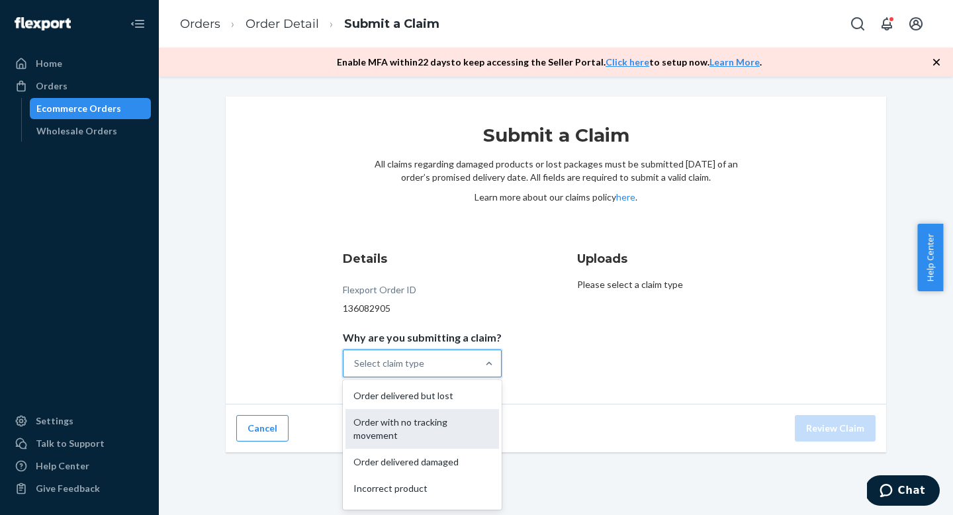
click at [438, 417] on div "Order with no tracking movement" at bounding box center [423, 429] width 154 height 40
click at [355, 370] on input "Why are you submitting a claim? option Order with no tracking movement focused,…" at bounding box center [354, 363] width 1 height 13
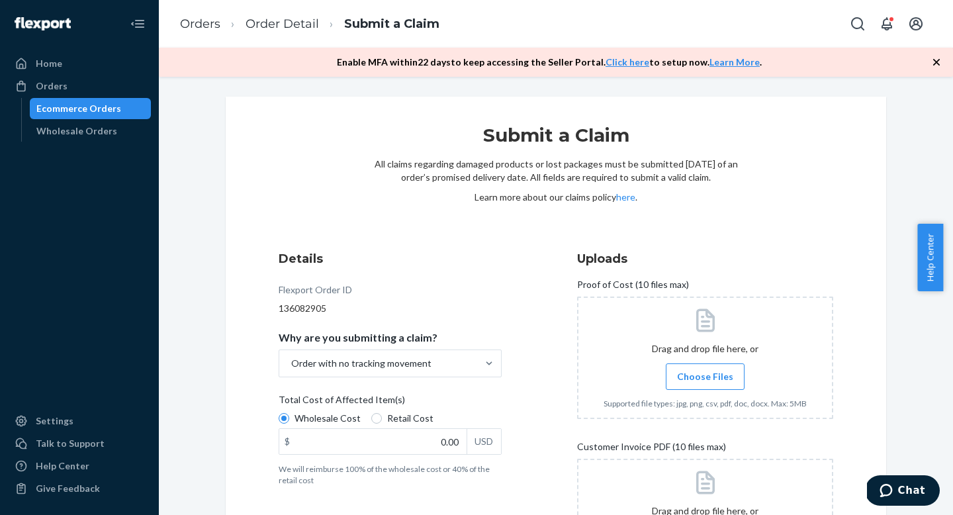
drag, startPoint x: 377, startPoint y: 419, endPoint x: 414, endPoint y: 410, distance: 37.6
click at [377, 419] on label "Retail Cost" at bounding box center [402, 418] width 62 height 13
click at [377, 419] on input "Retail Cost" at bounding box center [376, 418] width 11 height 11
radio input "true"
radio input "false"
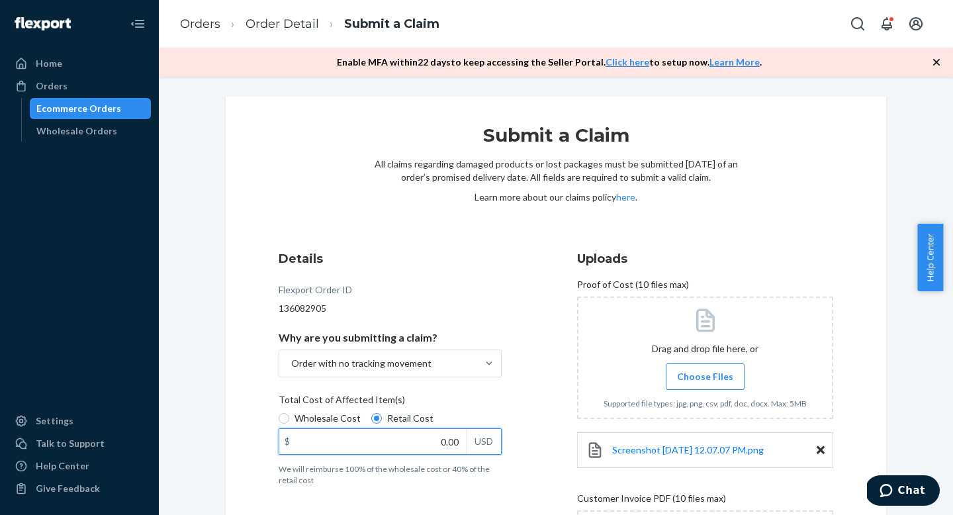
drag, startPoint x: 438, startPoint y: 441, endPoint x: 455, endPoint y: 442, distance: 17.9
click at [455, 442] on input "0.00" at bounding box center [372, 441] width 187 height 25
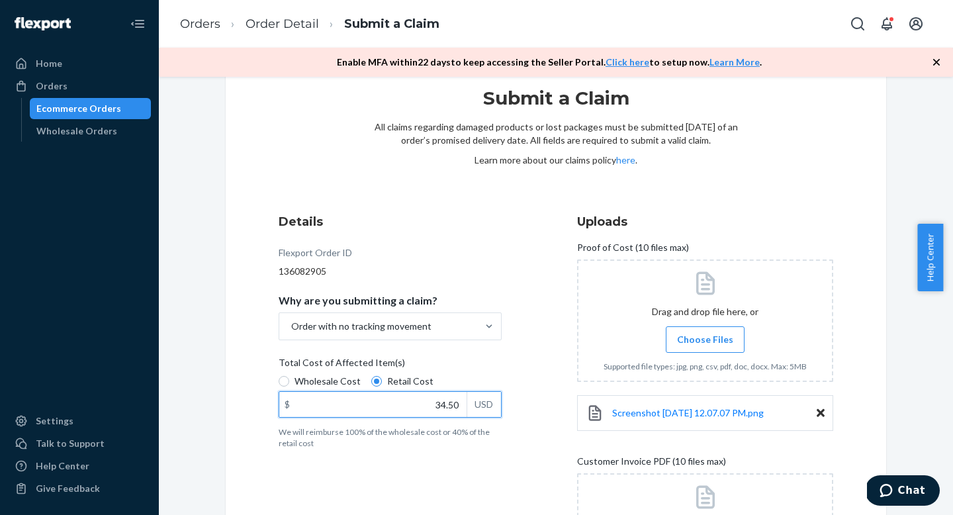
scroll to position [142, 0]
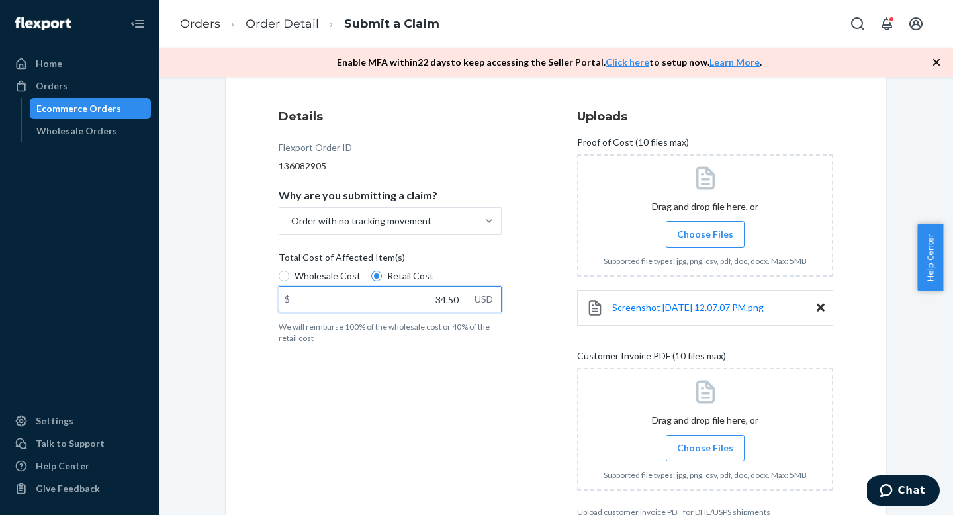
type input "34.50"
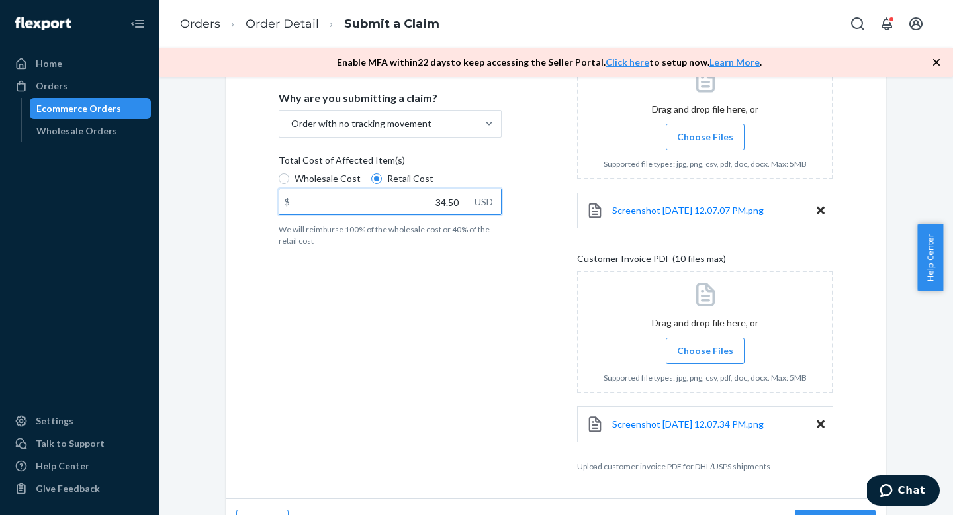
scroll to position [272, 0]
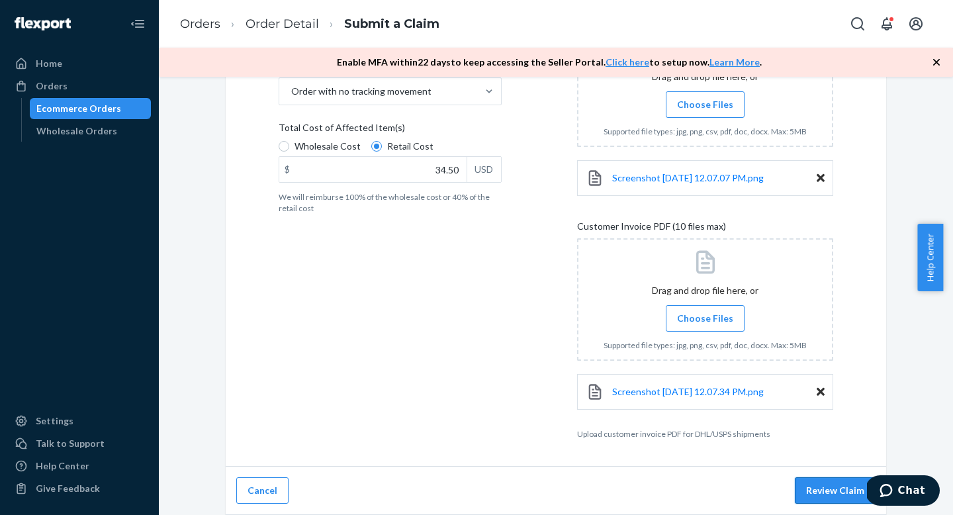
click at [816, 490] on button "Review Claim" at bounding box center [835, 490] width 81 height 26
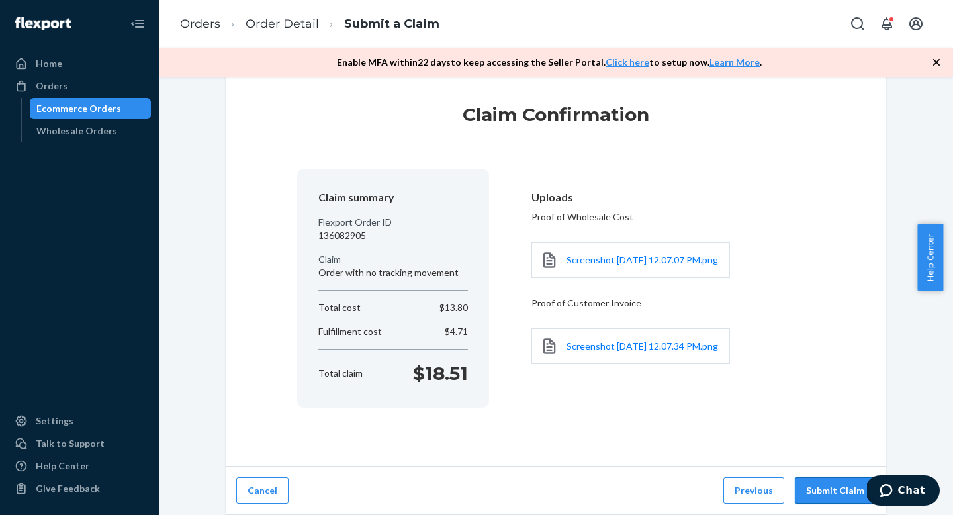
click at [816, 490] on button "Submit Claim" at bounding box center [835, 490] width 81 height 26
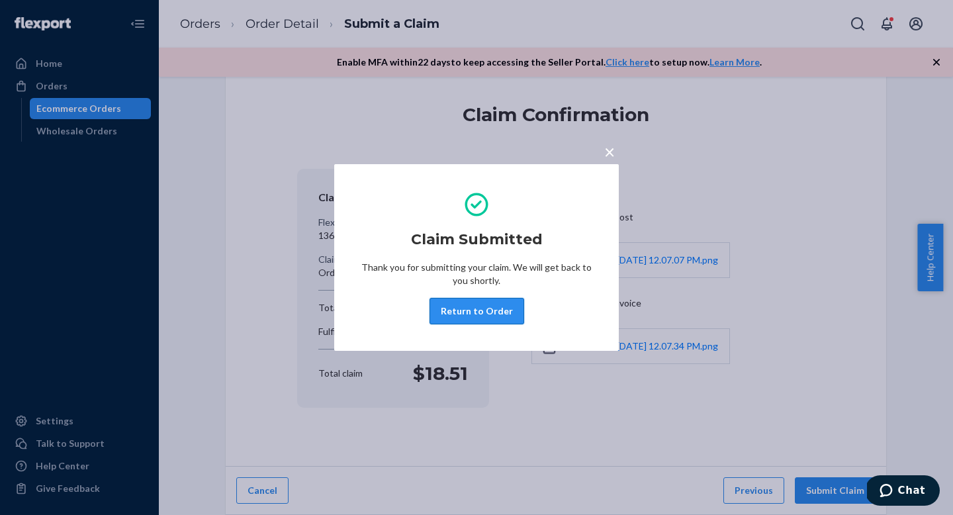
click at [473, 309] on button "Return to Order" at bounding box center [477, 311] width 95 height 26
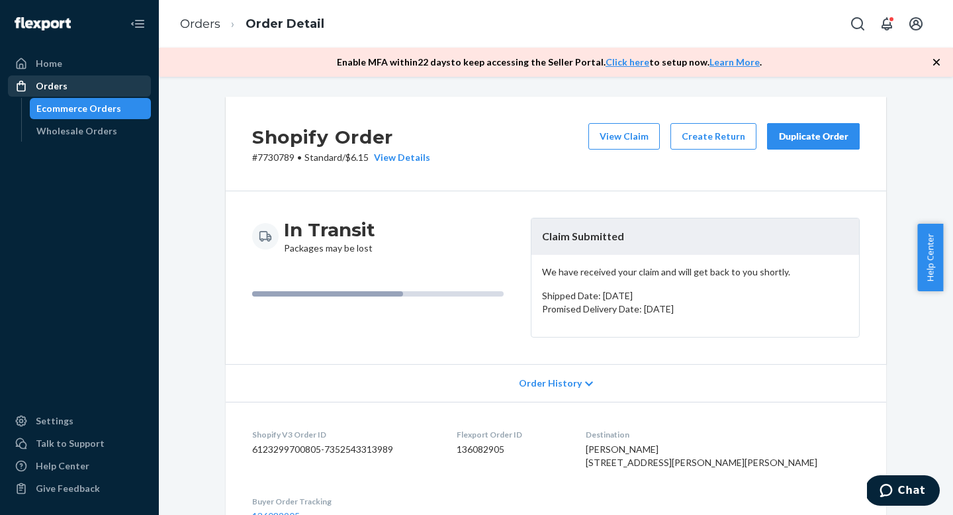
click at [94, 91] on div "Orders" at bounding box center [79, 86] width 140 height 19
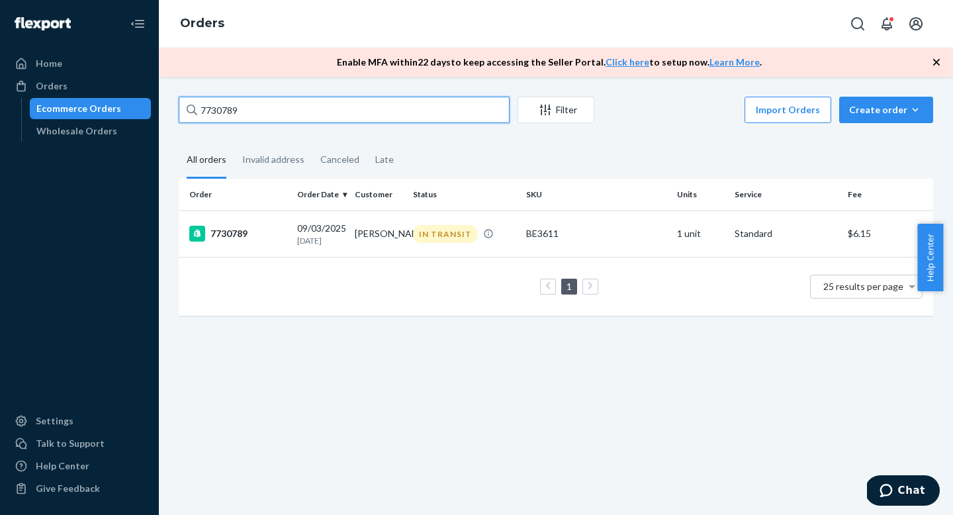
drag, startPoint x: 142, startPoint y: 107, endPoint x: 112, endPoint y: 99, distance: 31.3
click at [112, 99] on div "Home Orders Ecommerce Orders Wholesale Orders Settings Talk to Support Help Cen…" at bounding box center [476, 257] width 953 height 515
paste input "9822"
type input "7739822"
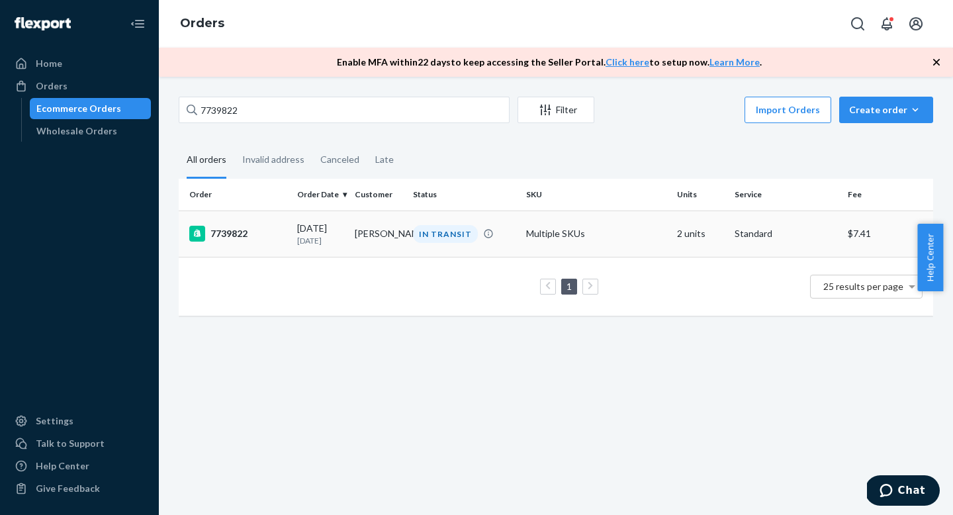
click at [260, 227] on div "7739822" at bounding box center [237, 234] width 97 height 16
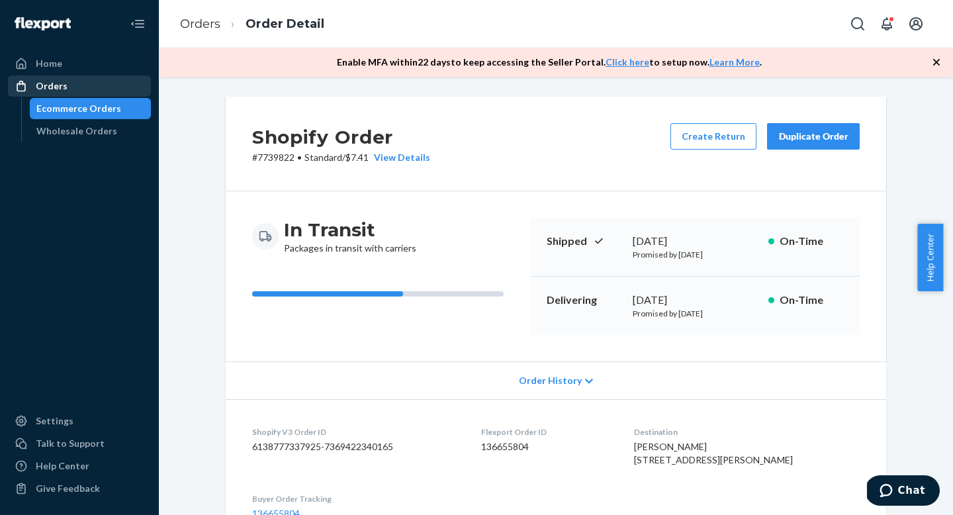
drag, startPoint x: 70, startPoint y: 87, endPoint x: 97, endPoint y: 83, distance: 28.0
click at [70, 87] on div "Orders" at bounding box center [79, 86] width 140 height 19
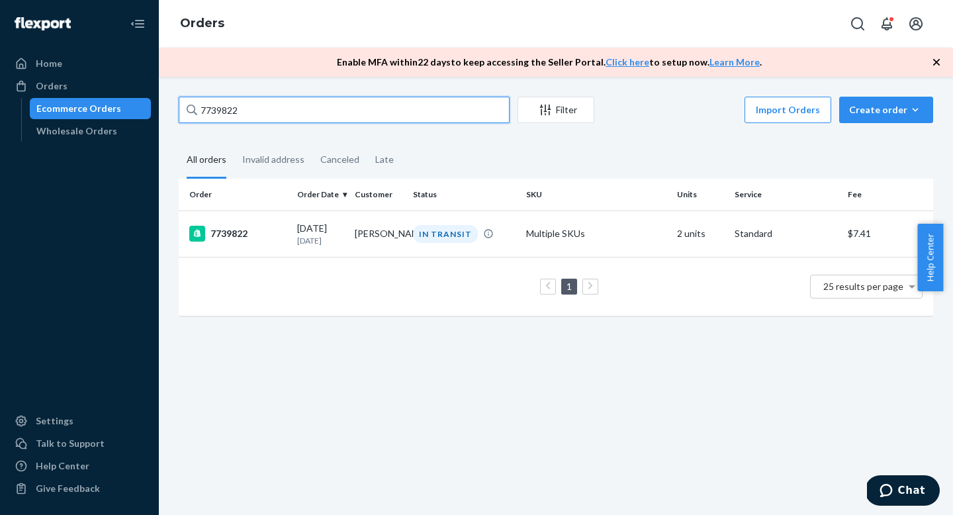
drag, startPoint x: 199, startPoint y: 110, endPoint x: 139, endPoint y: 99, distance: 61.2
click at [138, 99] on div "Home Orders Ecommerce Orders Wholesale Orders Settings Talk to Support Help Cen…" at bounding box center [476, 257] width 953 height 515
paste input "1771"
type input "7731771"
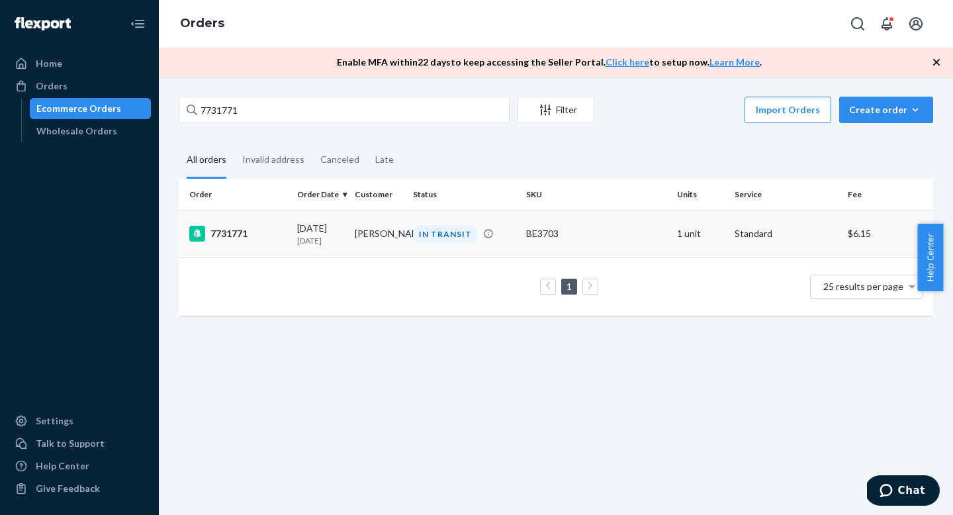
click at [285, 235] on td "7731771" at bounding box center [235, 234] width 113 height 46
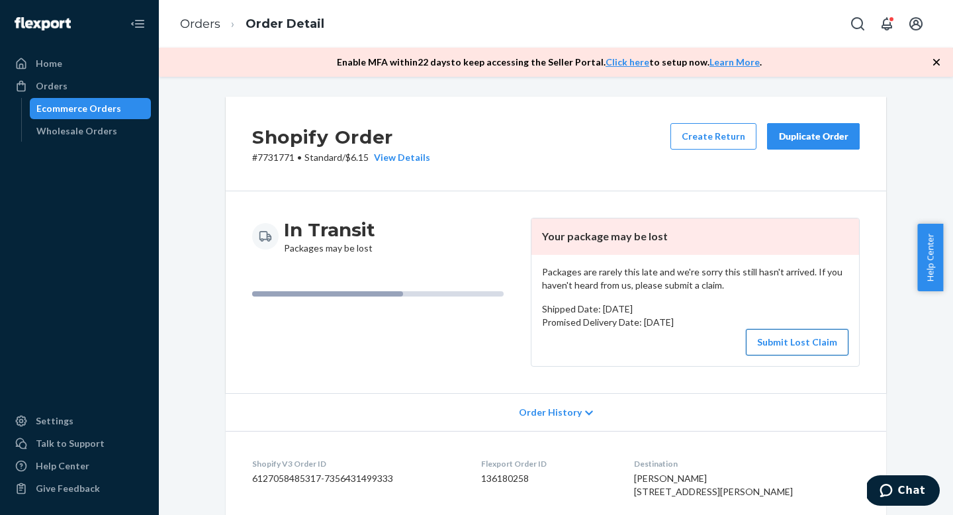
click at [782, 334] on button "Submit Lost Claim" at bounding box center [797, 342] width 103 height 26
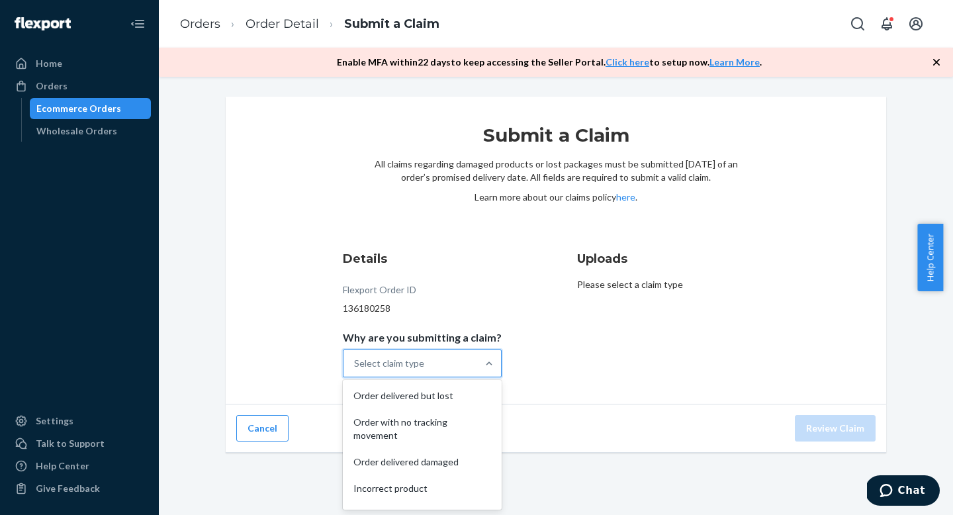
click at [471, 355] on div "Select claim type" at bounding box center [411, 363] width 134 height 26
click at [355, 357] on input "Why are you submitting a claim? option Order delivered but lost focused, 1 of 5…" at bounding box center [354, 363] width 1 height 13
click at [448, 419] on div "Order with no tracking movement" at bounding box center [423, 429] width 154 height 40
click at [355, 370] on input "Why are you submitting a claim? option Order with no tracking movement focused,…" at bounding box center [354, 363] width 1 height 13
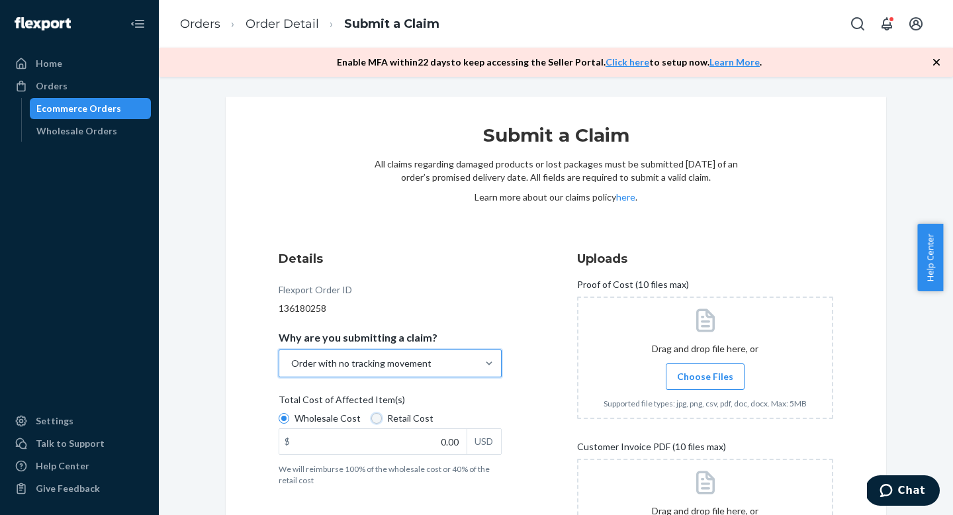
click at [373, 418] on input "Retail Cost" at bounding box center [376, 418] width 11 height 11
radio input "true"
radio input "false"
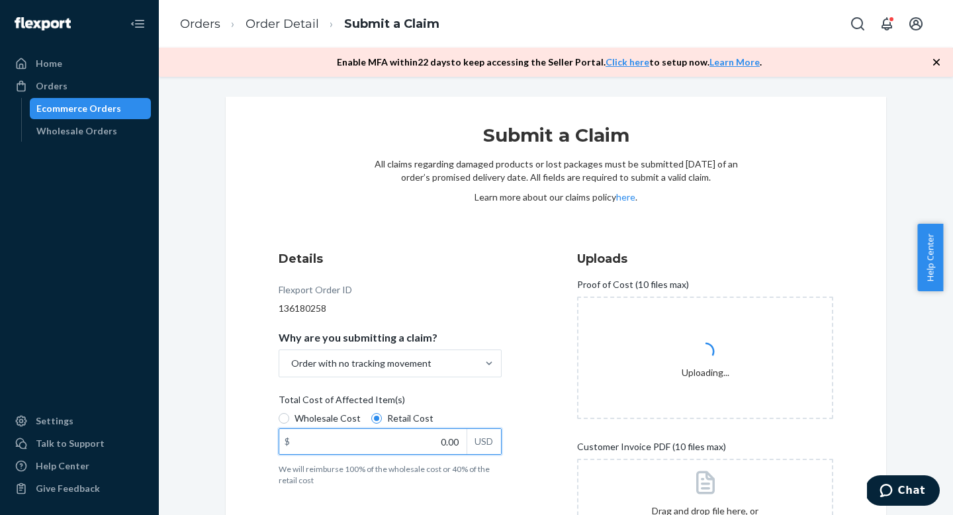
drag, startPoint x: 433, startPoint y: 440, endPoint x: 466, endPoint y: 446, distance: 33.6
click at [466, 446] on div "$ 0.00 USD" at bounding box center [390, 441] width 223 height 26
click at [467, 446] on div "USD" at bounding box center [484, 441] width 34 height 25
click at [466, 446] on input "5.00" at bounding box center [372, 441] width 187 height 25
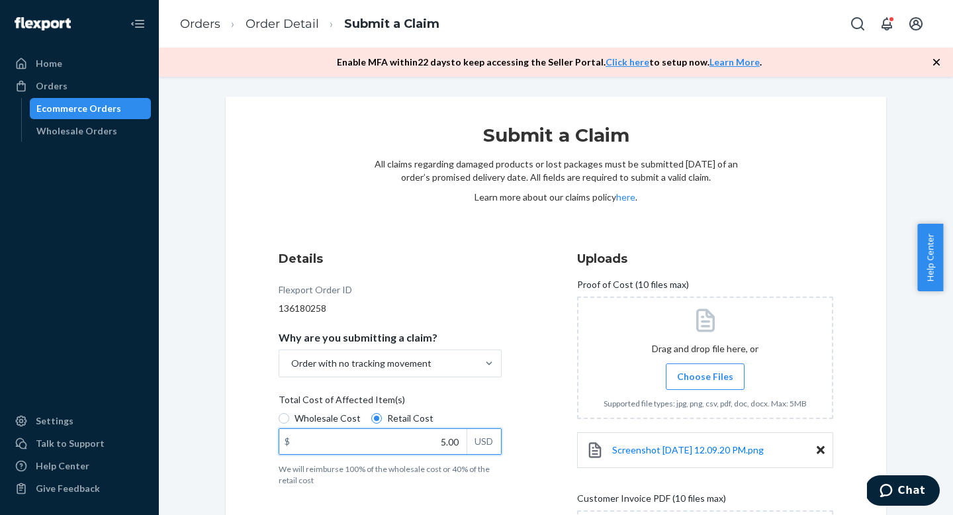
type input "9.00"
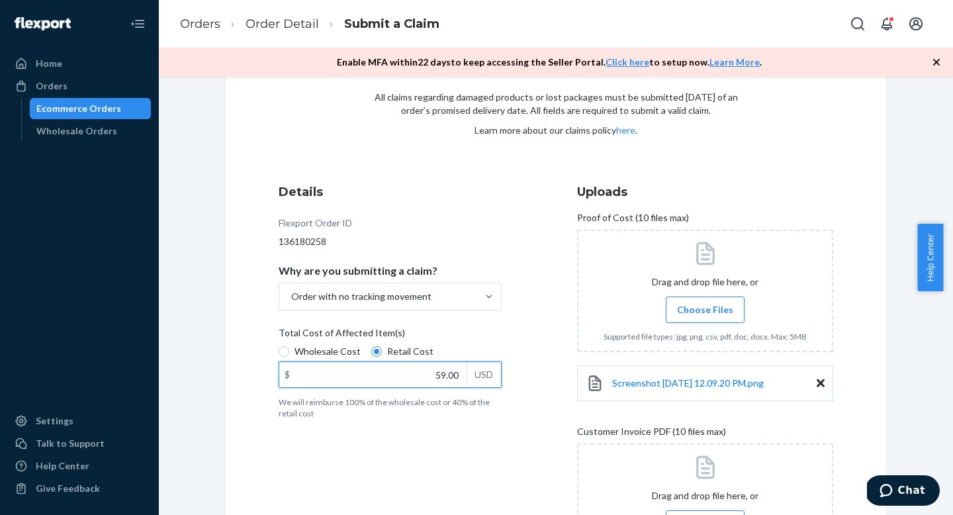
scroll to position [187, 0]
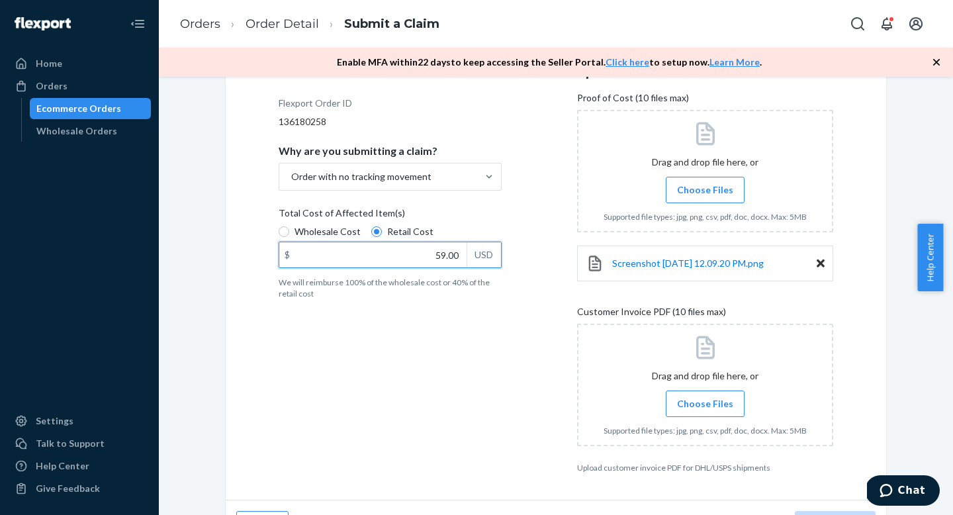
type input "59.00"
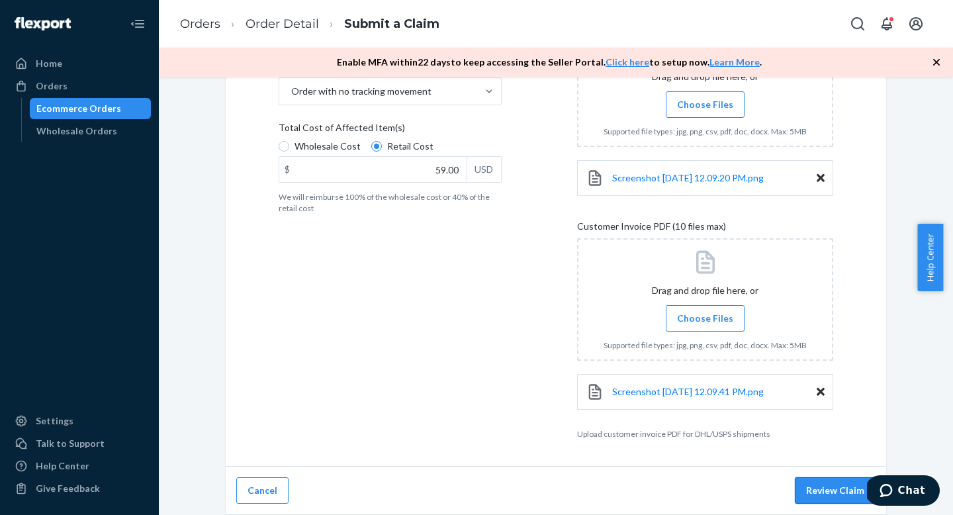
click at [836, 489] on button "Review Claim" at bounding box center [835, 490] width 81 height 26
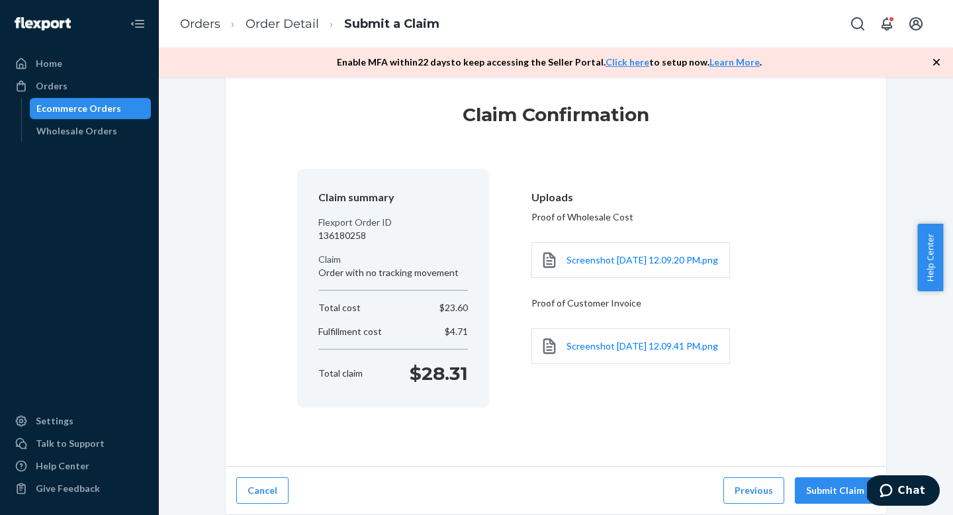
scroll to position [27, 0]
click at [836, 489] on button "Submit Claim" at bounding box center [835, 490] width 81 height 26
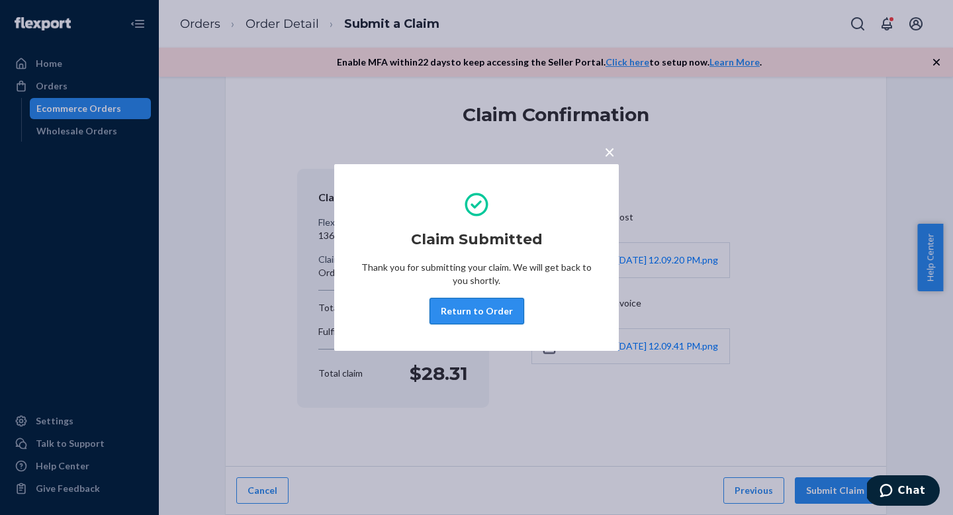
click at [477, 312] on button "Return to Order" at bounding box center [477, 311] width 95 height 26
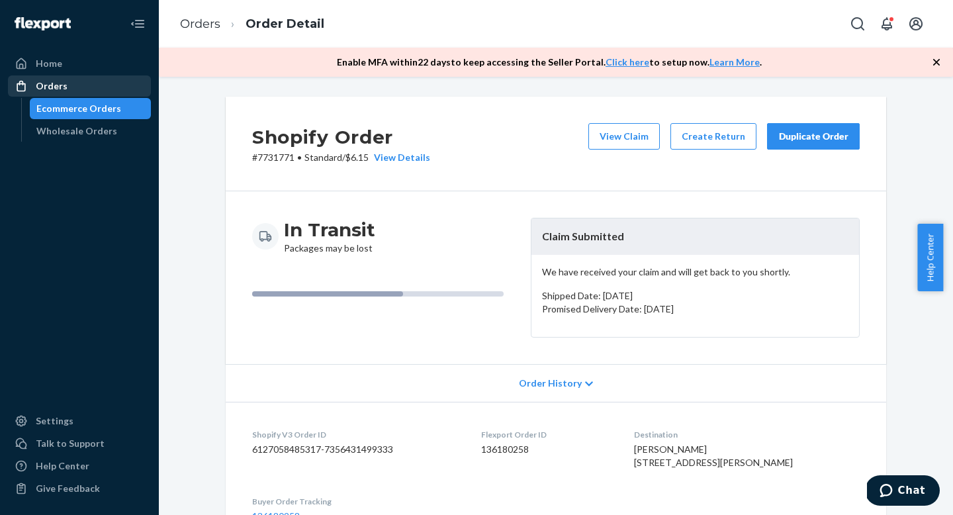
click at [91, 85] on div "Orders" at bounding box center [79, 86] width 140 height 19
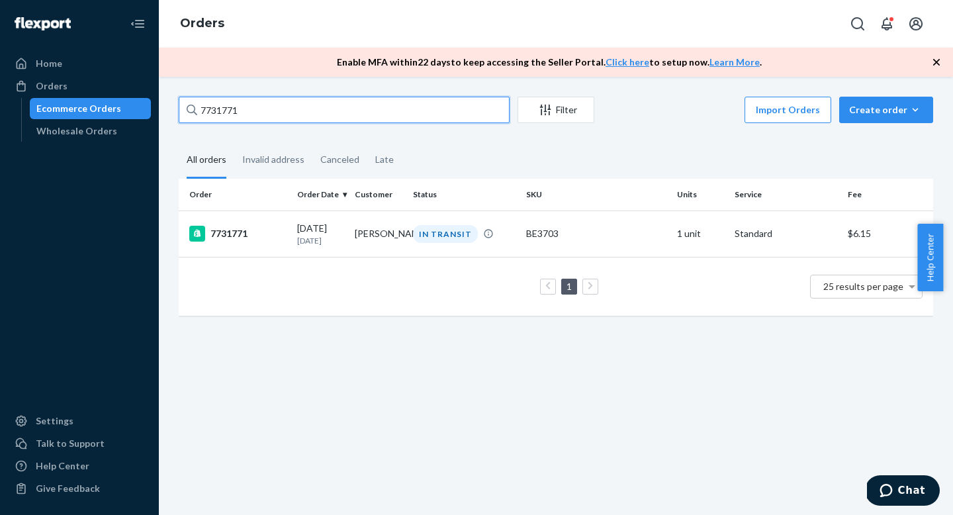
drag, startPoint x: 211, startPoint y: 109, endPoint x: 126, endPoint y: 101, distance: 84.4
click at [127, 101] on div "Home Orders Ecommerce Orders Wholesale Orders Settings Talk to Support Help Cen…" at bounding box center [476, 257] width 953 height 515
paste input "12192"
type input "7712192"
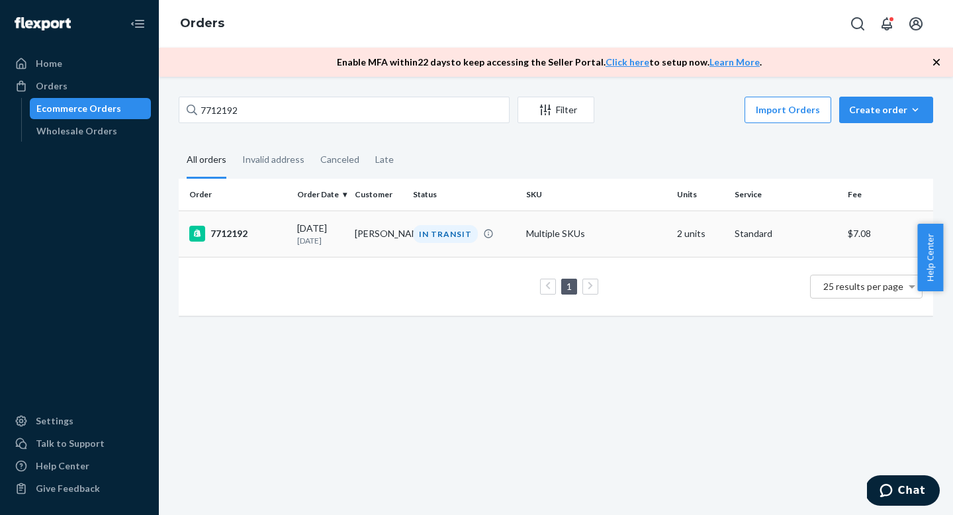
click at [275, 234] on div "7712192" at bounding box center [237, 234] width 97 height 16
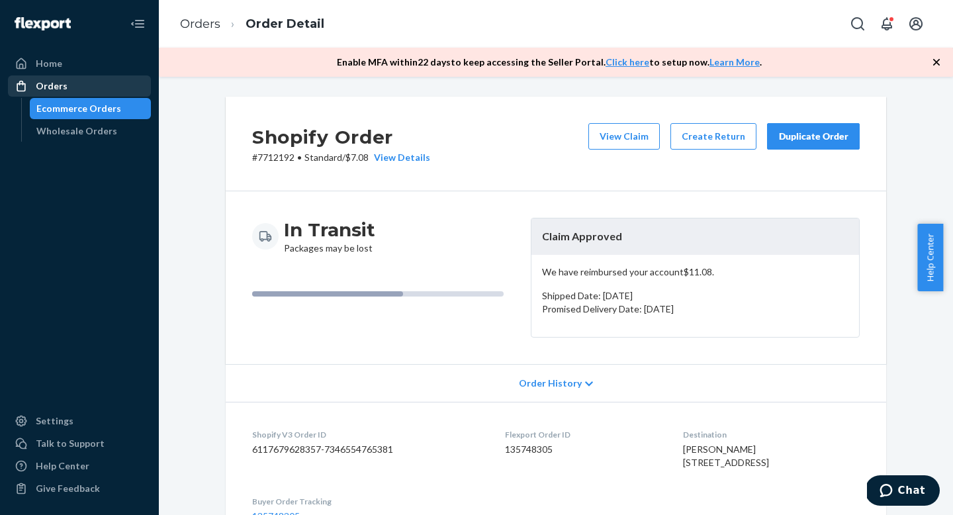
click at [100, 90] on div "Orders" at bounding box center [79, 86] width 140 height 19
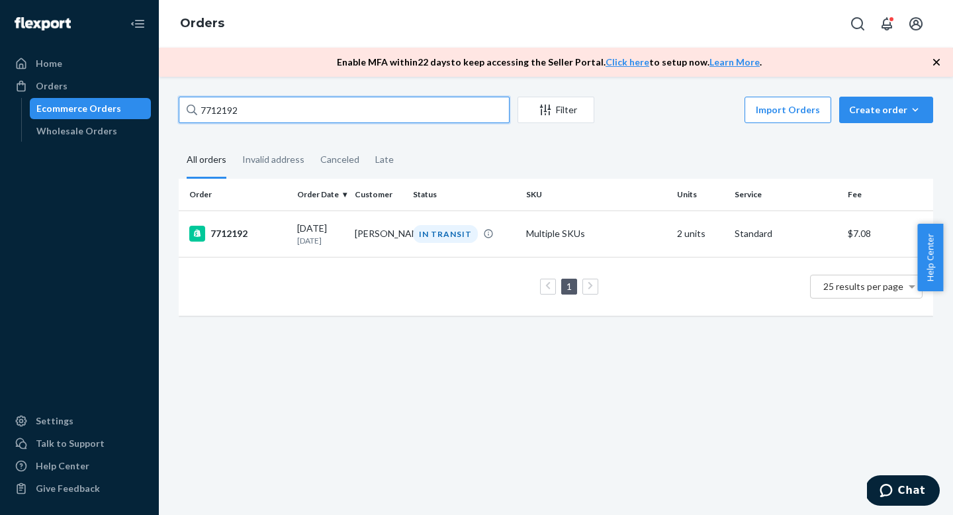
drag, startPoint x: 250, startPoint y: 105, endPoint x: 131, endPoint y: 97, distance: 119.4
click at [138, 99] on div "Home Orders Ecommerce Orders Wholesale Orders Settings Talk to Support Help Cen…" at bounding box center [476, 257] width 953 height 515
paste input "29208"
type input "7729208"
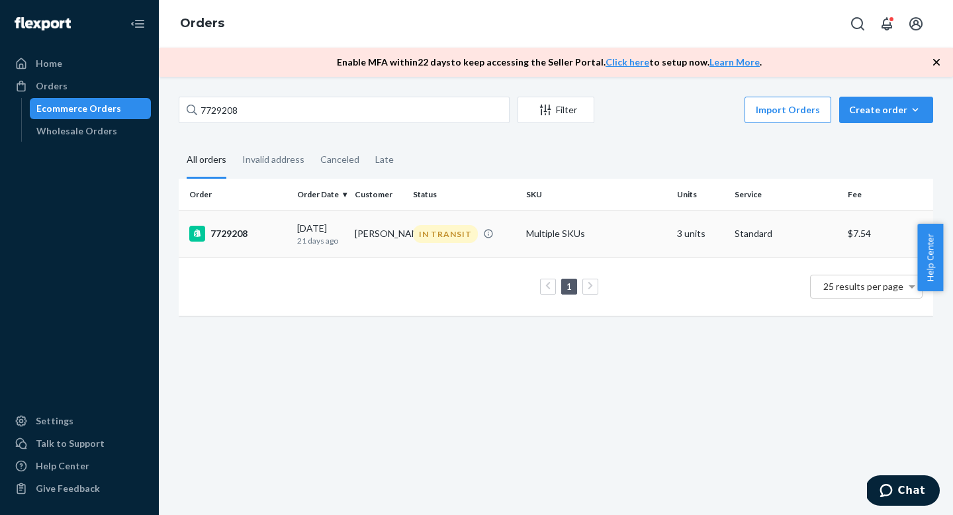
click at [269, 218] on td "7729208" at bounding box center [235, 234] width 113 height 46
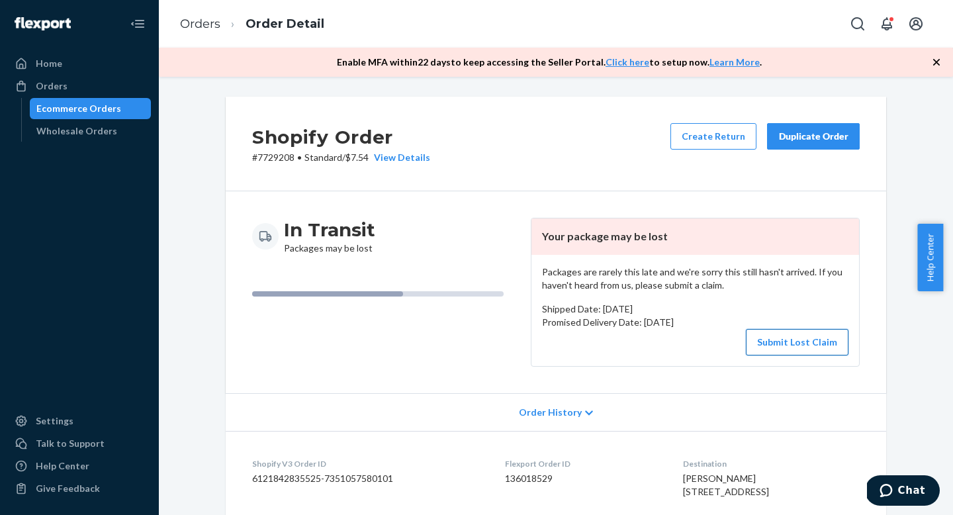
click at [794, 336] on button "Submit Lost Claim" at bounding box center [797, 342] width 103 height 26
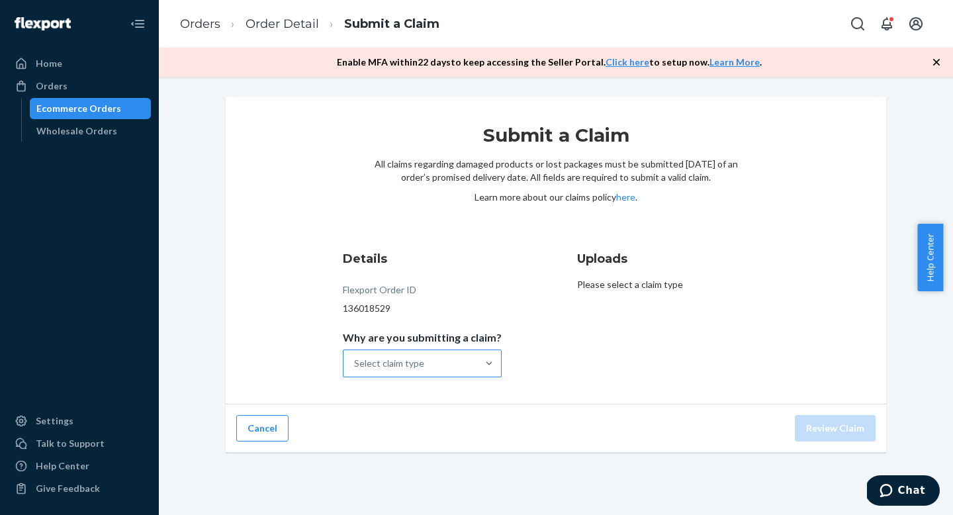
click at [461, 361] on div "Select claim type" at bounding box center [411, 363] width 134 height 26
click at [355, 361] on input "Why are you submitting a claim? Select claim type" at bounding box center [354, 363] width 1 height 13
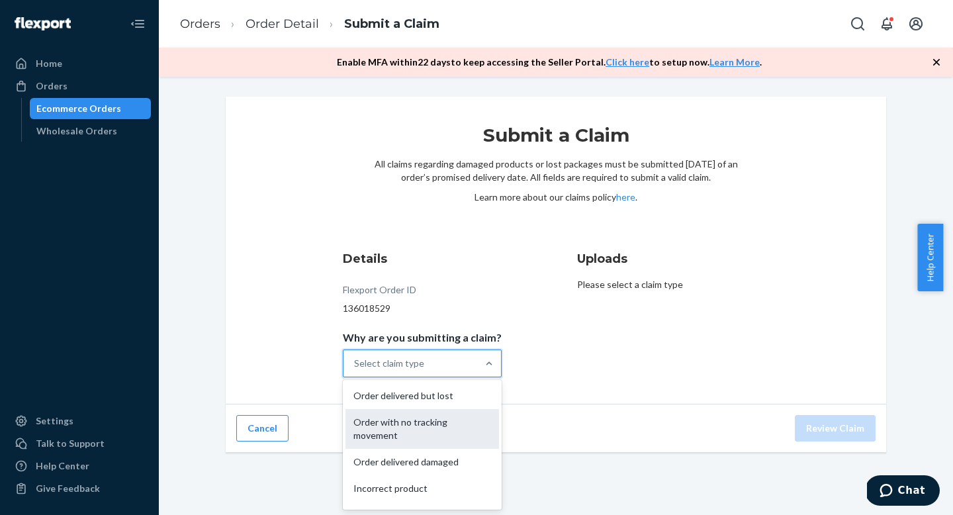
click at [434, 414] on div "Order with no tracking movement" at bounding box center [423, 429] width 154 height 40
click at [355, 370] on input "Why are you submitting a claim? option Order with no tracking movement focused,…" at bounding box center [354, 363] width 1 height 13
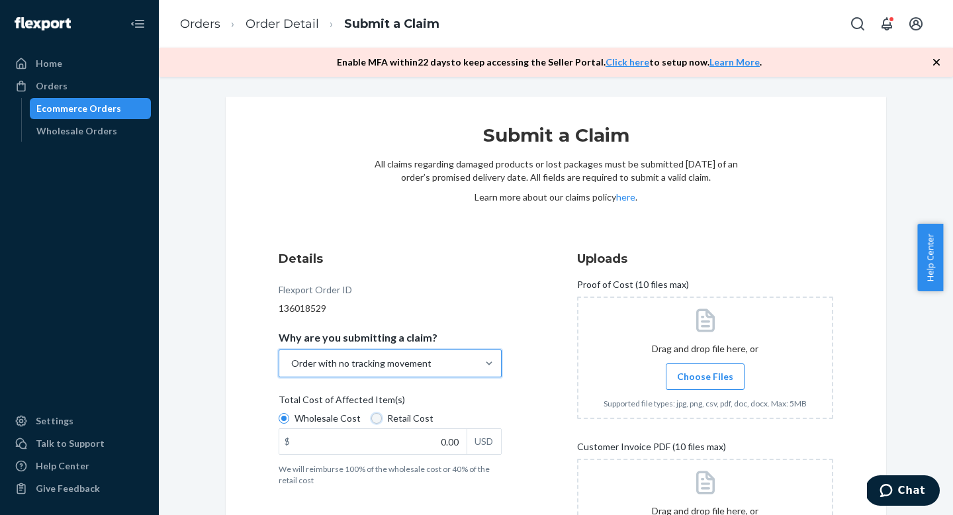
click at [371, 418] on input "Retail Cost" at bounding box center [376, 418] width 11 height 11
radio input "true"
radio input "false"
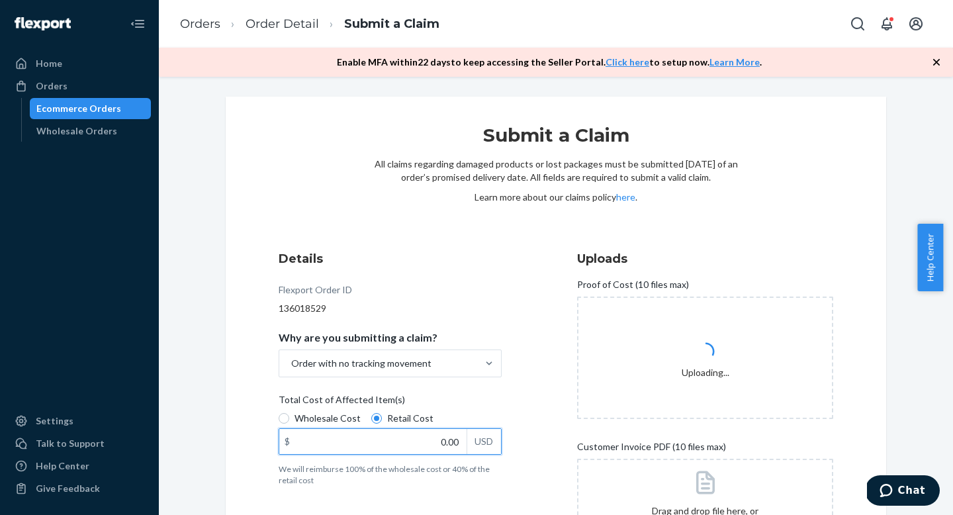
drag, startPoint x: 434, startPoint y: 441, endPoint x: 454, endPoint y: 442, distance: 19.9
click at [454, 442] on input "0.00" at bounding box center [372, 441] width 187 height 25
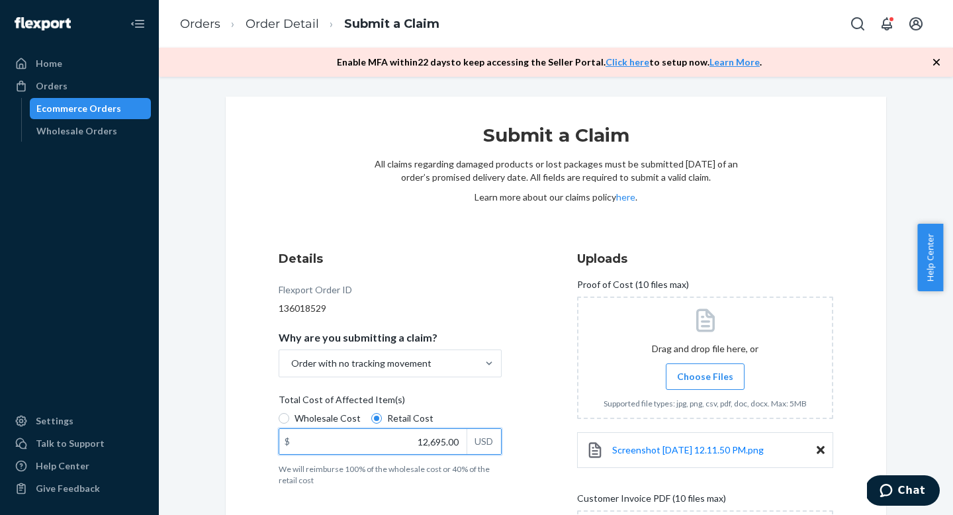
click at [430, 442] on input "12,695.00" at bounding box center [372, 441] width 187 height 25
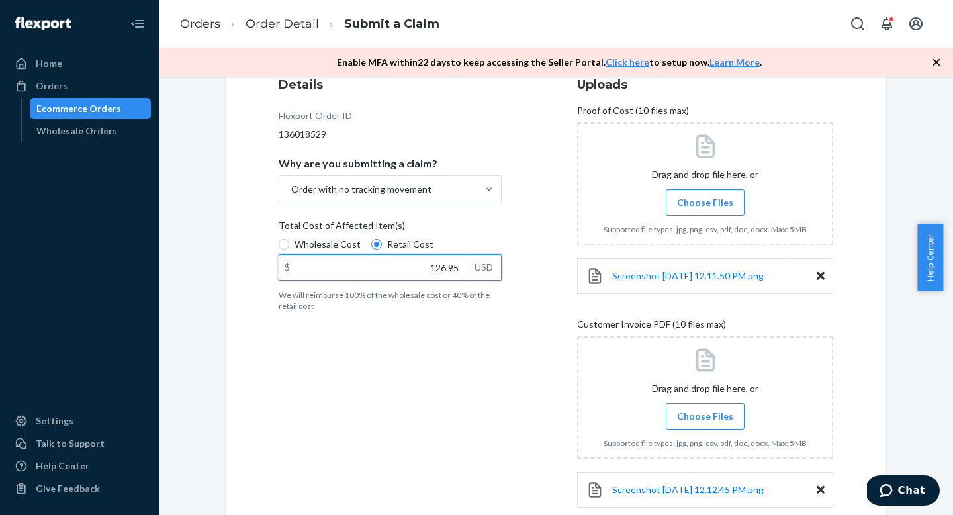
drag, startPoint x: 430, startPoint y: 267, endPoint x: 453, endPoint y: 271, distance: 22.7
click at [453, 269] on input "126.95" at bounding box center [372, 267] width 187 height 25
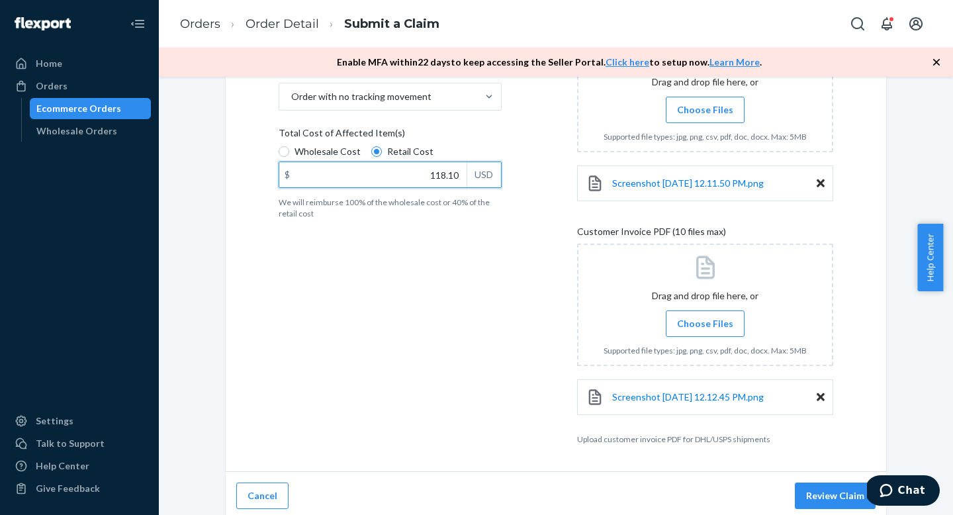
scroll to position [272, 0]
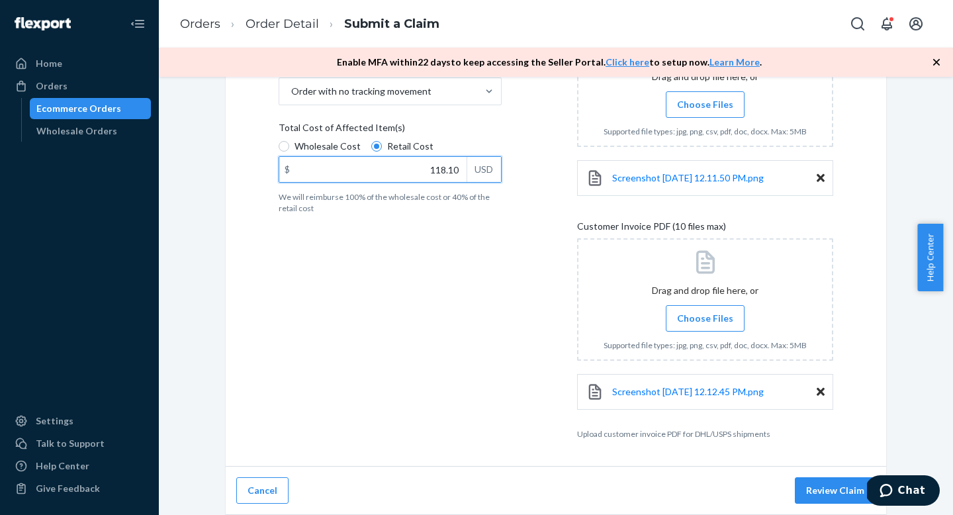
type input "118.10"
click at [818, 489] on button "Review Claim" at bounding box center [835, 490] width 81 height 26
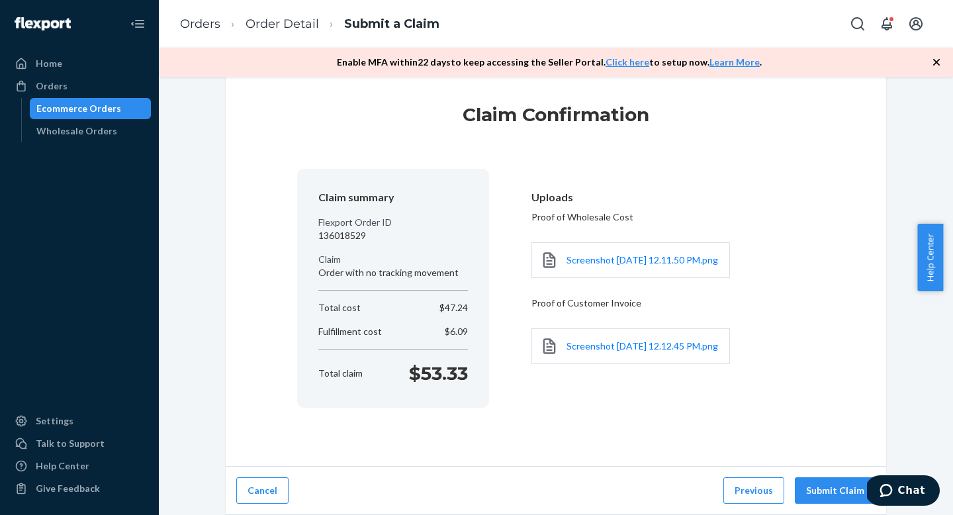
scroll to position [27, 0]
click at [818, 489] on button "Submit Claim" at bounding box center [835, 490] width 81 height 26
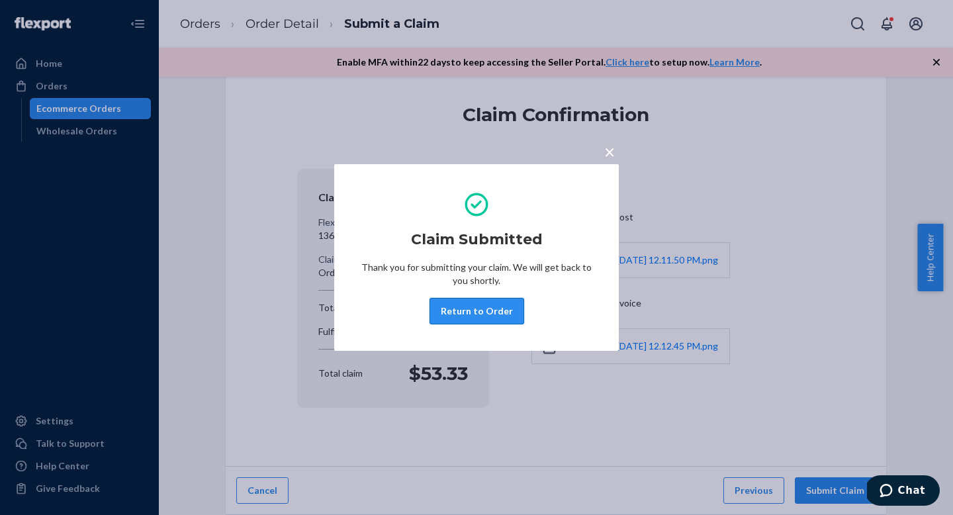
click at [483, 308] on button "Return to Order" at bounding box center [477, 311] width 95 height 26
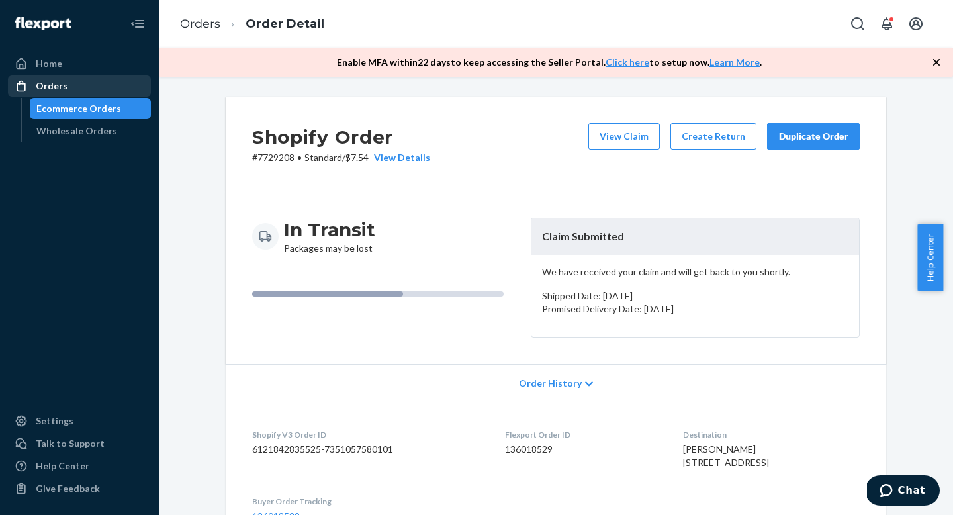
click at [107, 90] on div "Orders" at bounding box center [79, 86] width 140 height 19
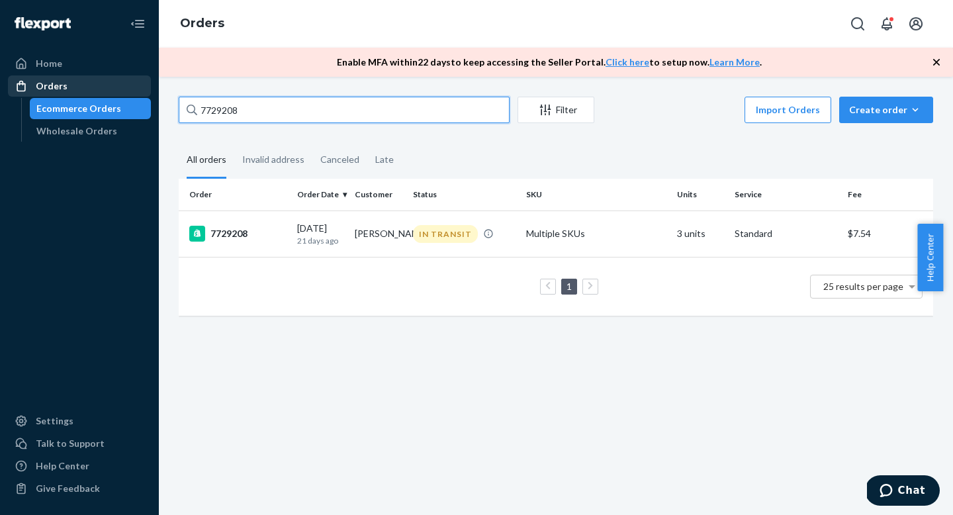
drag, startPoint x: 207, startPoint y: 100, endPoint x: 97, endPoint y: 77, distance: 113.0
click at [97, 77] on div "Home Orders Ecommerce Orders Wholesale Orders Settings Talk to Support Help Cen…" at bounding box center [476, 257] width 953 height 515
paste input "00481"
type input "7700481"
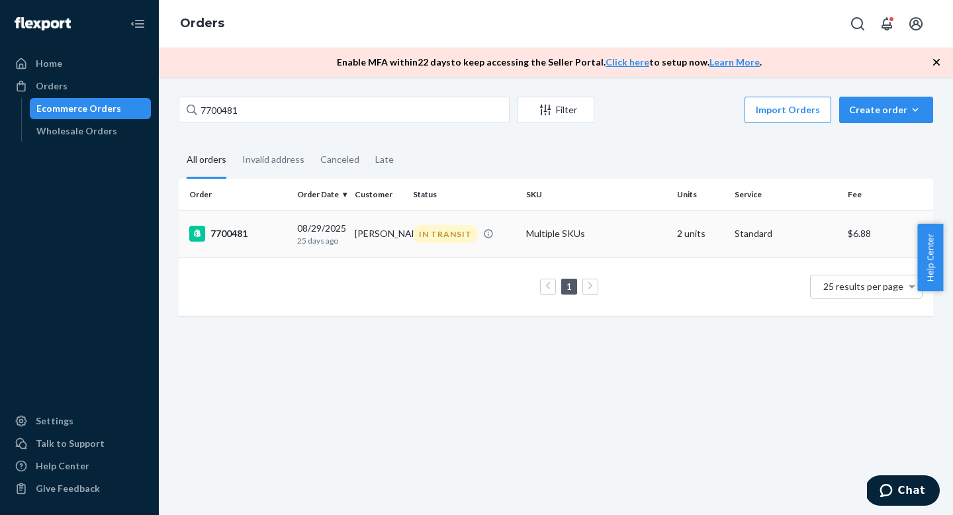
click at [252, 233] on div "7700481" at bounding box center [237, 234] width 97 height 16
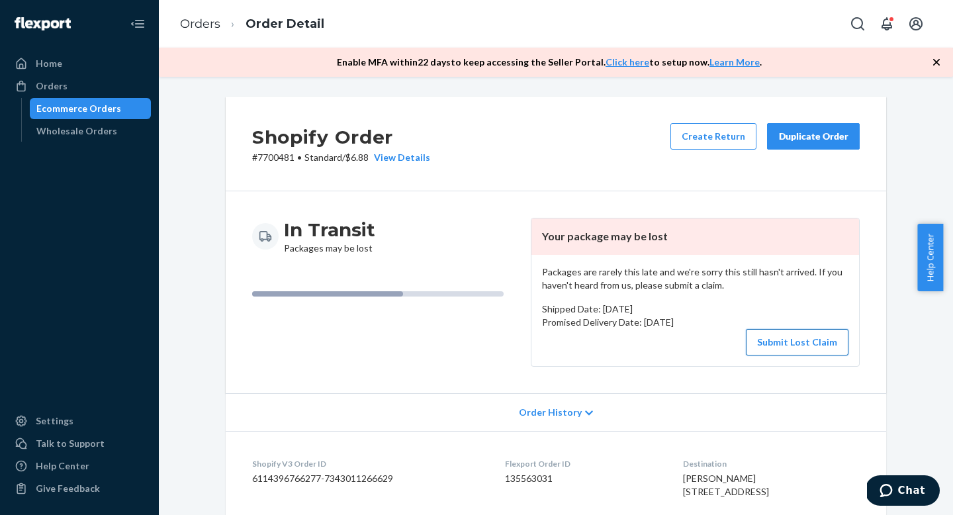
click at [811, 340] on button "Submit Lost Claim" at bounding box center [797, 342] width 103 height 26
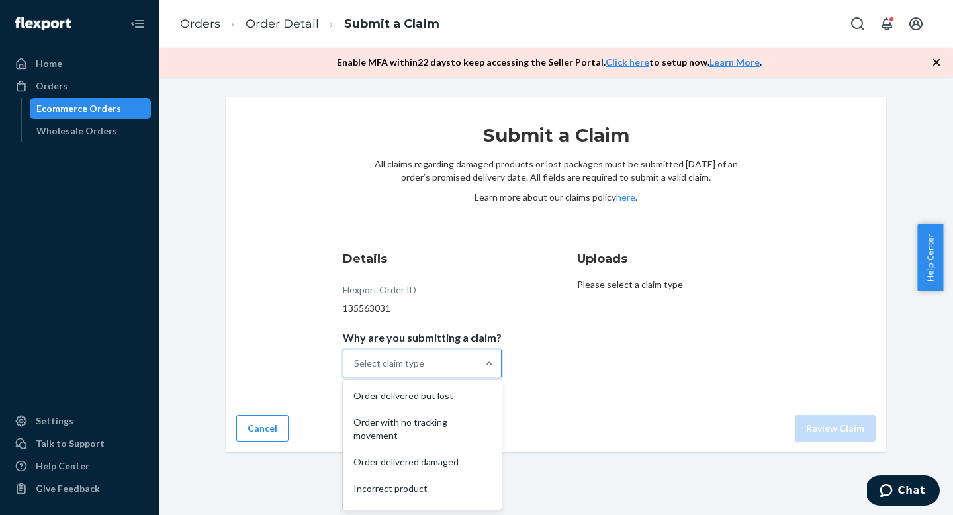
click at [463, 365] on div "Select claim type" at bounding box center [411, 363] width 134 height 26
click at [355, 365] on input "Why are you submitting a claim? option Order delivered but lost focused, 1 of 5…" at bounding box center [354, 363] width 1 height 13
click at [459, 421] on div "Order with no tracking movement" at bounding box center [423, 429] width 154 height 40
click at [355, 370] on input "Why are you submitting a claim? option Order with no tracking movement focused,…" at bounding box center [354, 363] width 1 height 13
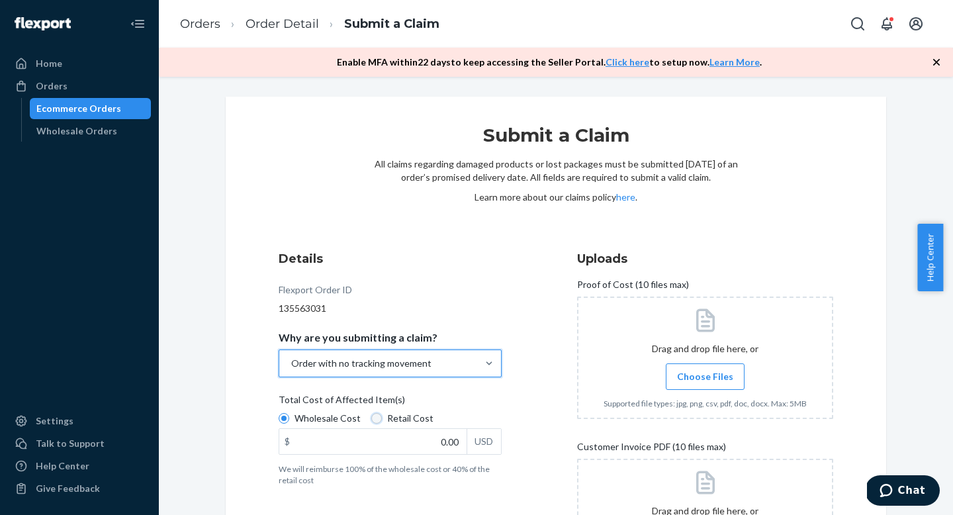
click at [372, 419] on input "Retail Cost" at bounding box center [376, 418] width 11 height 11
radio input "true"
radio input "false"
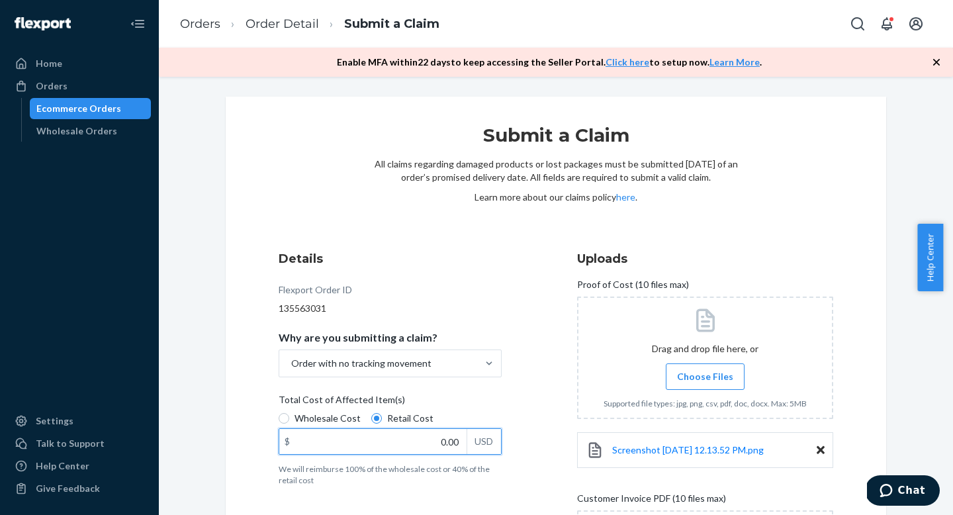
drag, startPoint x: 436, startPoint y: 443, endPoint x: 458, endPoint y: 444, distance: 21.9
click at [458, 444] on input "0.00" at bounding box center [372, 441] width 187 height 25
type input "82.60"
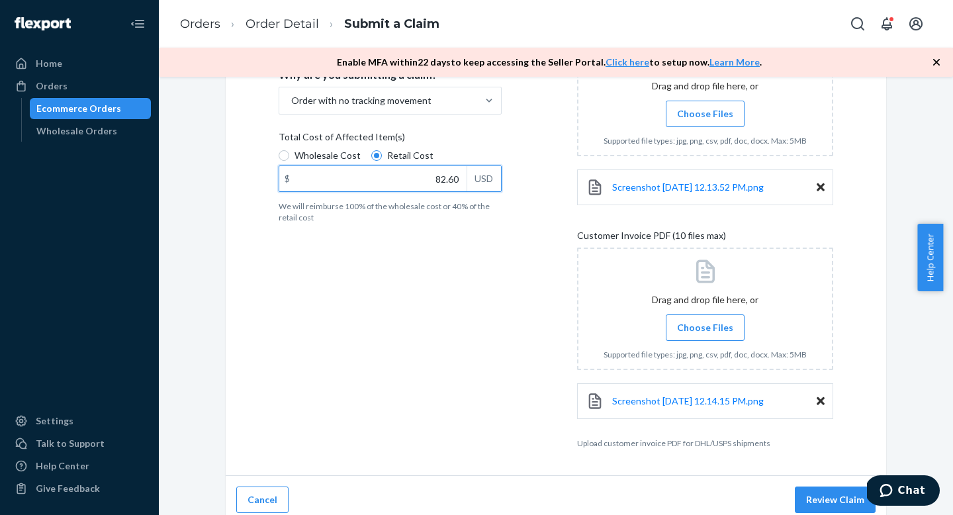
scroll to position [272, 0]
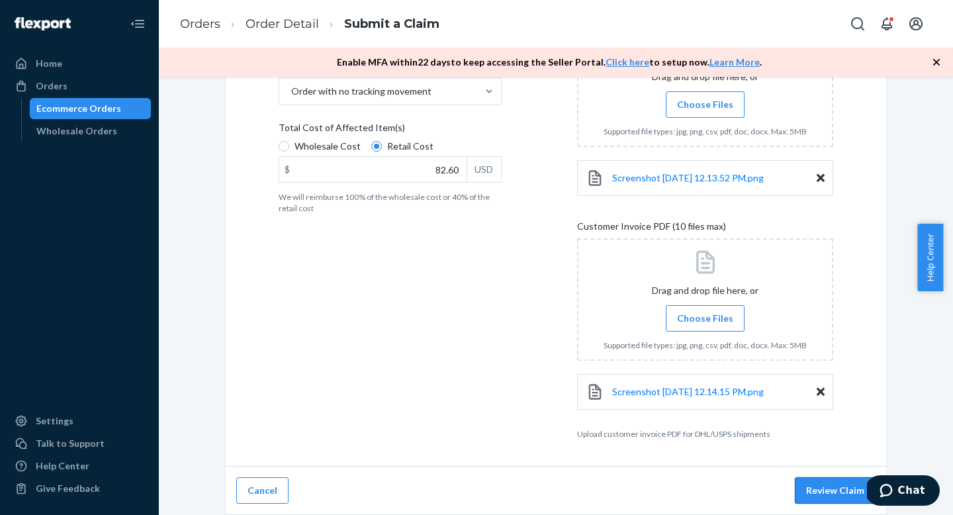
click at [824, 495] on button "Review Claim" at bounding box center [835, 490] width 81 height 26
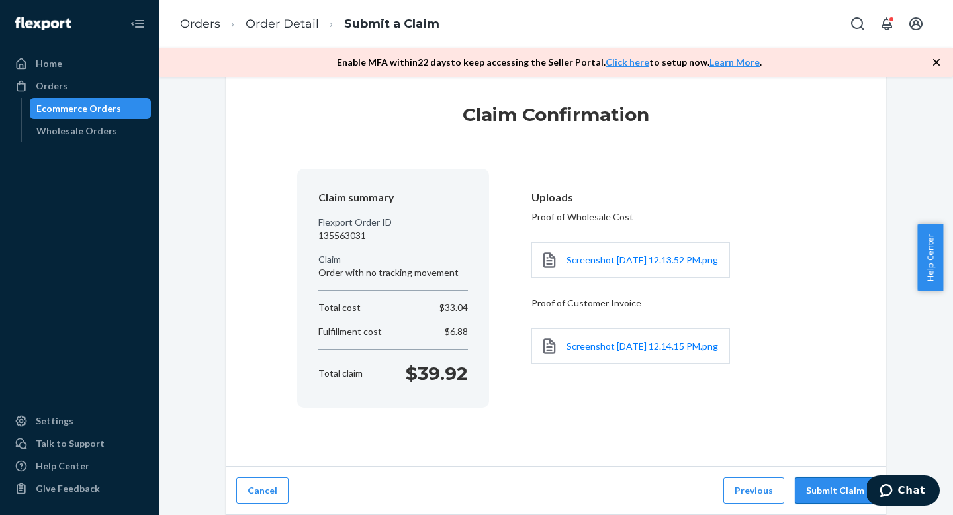
click at [823, 495] on button "Submit Claim" at bounding box center [835, 490] width 81 height 26
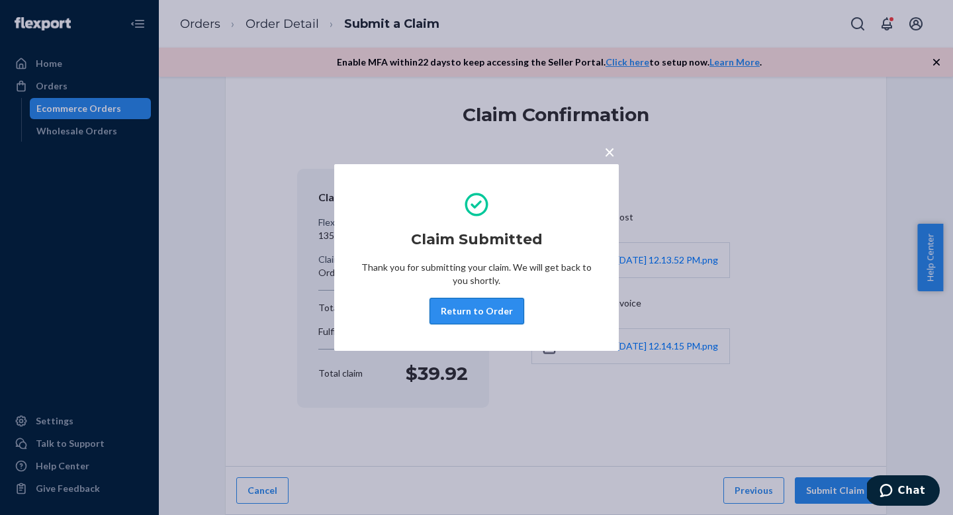
click at [512, 316] on button "Return to Order" at bounding box center [477, 311] width 95 height 26
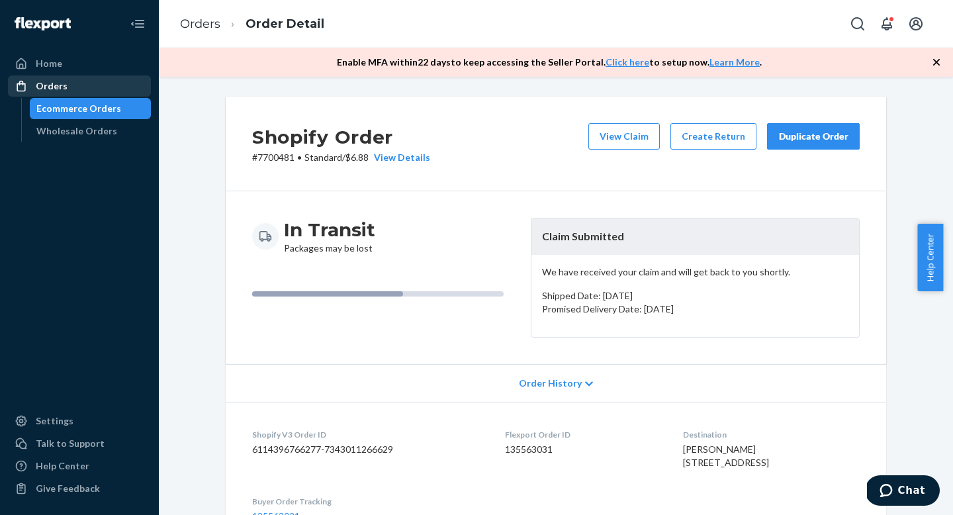
click at [87, 81] on div "Orders" at bounding box center [79, 86] width 140 height 19
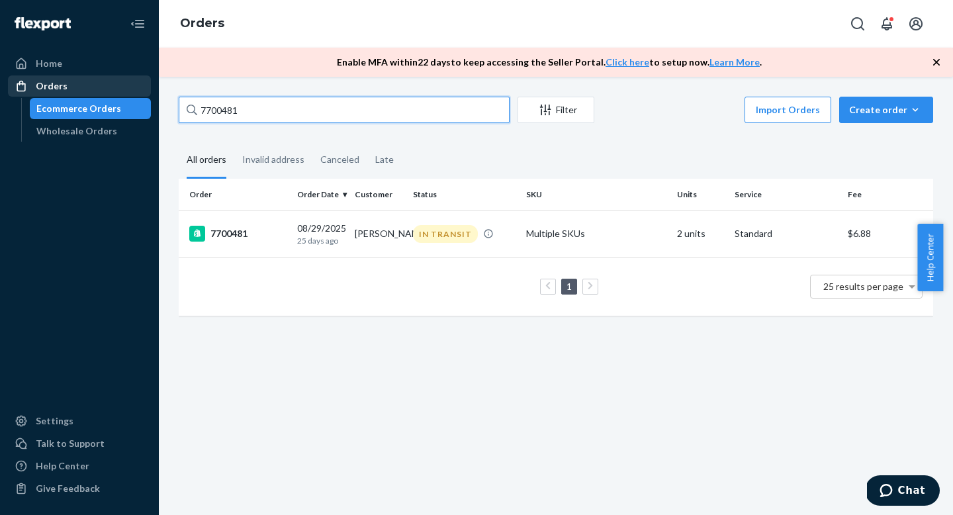
drag, startPoint x: 234, startPoint y: 111, endPoint x: 130, endPoint y: 88, distance: 105.7
click at [130, 88] on div "Home Orders Ecommerce Orders Wholesale Orders Settings Talk to Support Help Cen…" at bounding box center [476, 257] width 953 height 515
paste input "13407"
type input "7713407"
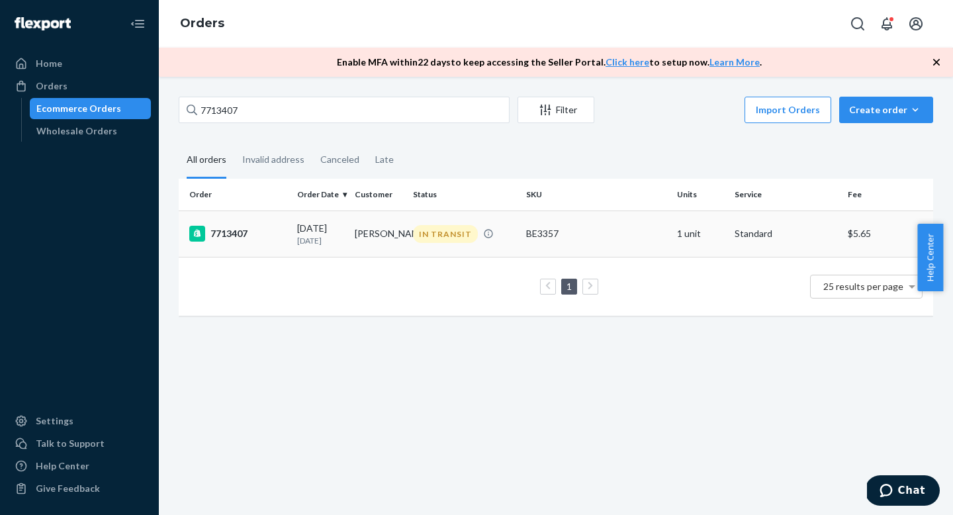
click at [259, 225] on td "7713407" at bounding box center [235, 234] width 113 height 46
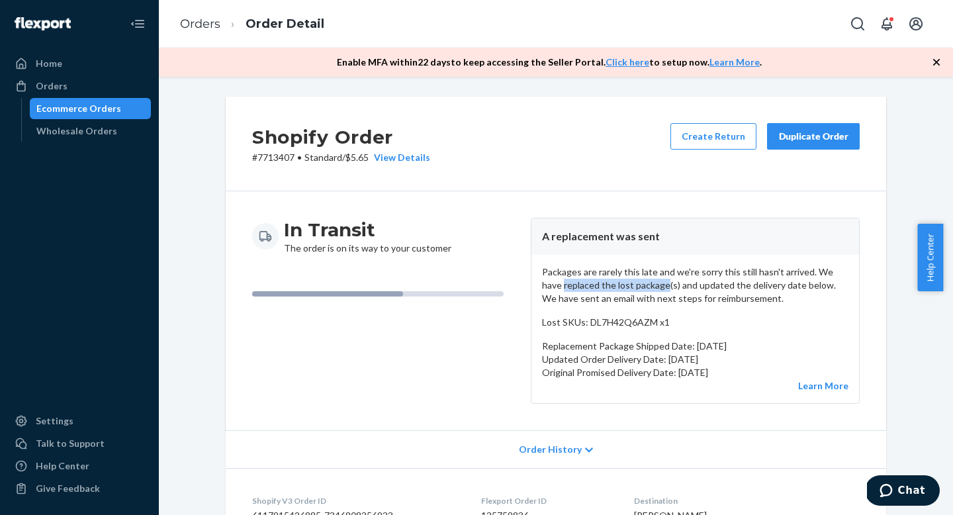
copy p "replaced the lost package"
drag, startPoint x: 539, startPoint y: 287, endPoint x: 640, endPoint y: 289, distance: 101.3
click at [640, 289] on p "Packages are rarely this late and we're sorry this still hasn't arrived. We hav…" at bounding box center [695, 285] width 307 height 40
click at [118, 77] on div "Orders" at bounding box center [79, 86] width 140 height 19
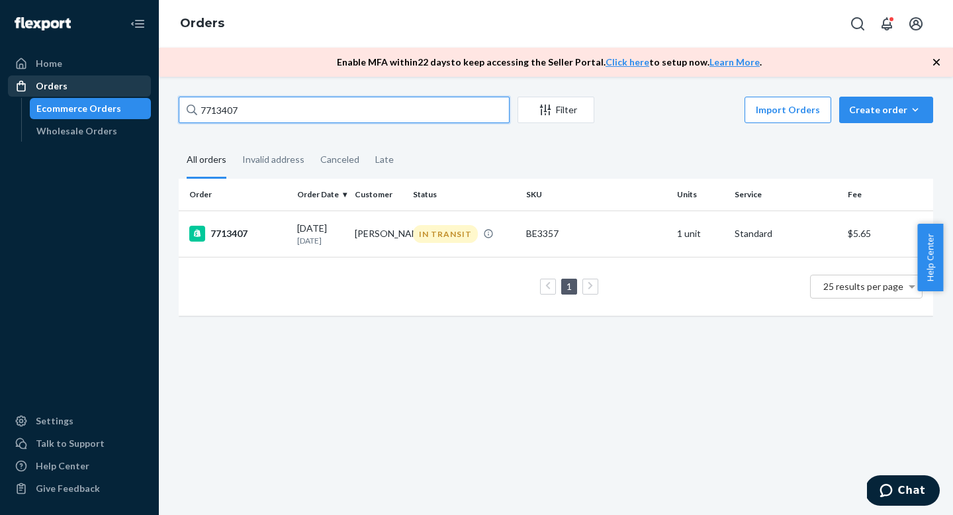
click at [135, 92] on div "Home Orders Ecommerce Orders Wholesale Orders Settings Talk to Support Help Cen…" at bounding box center [476, 257] width 953 height 515
paste input "669011"
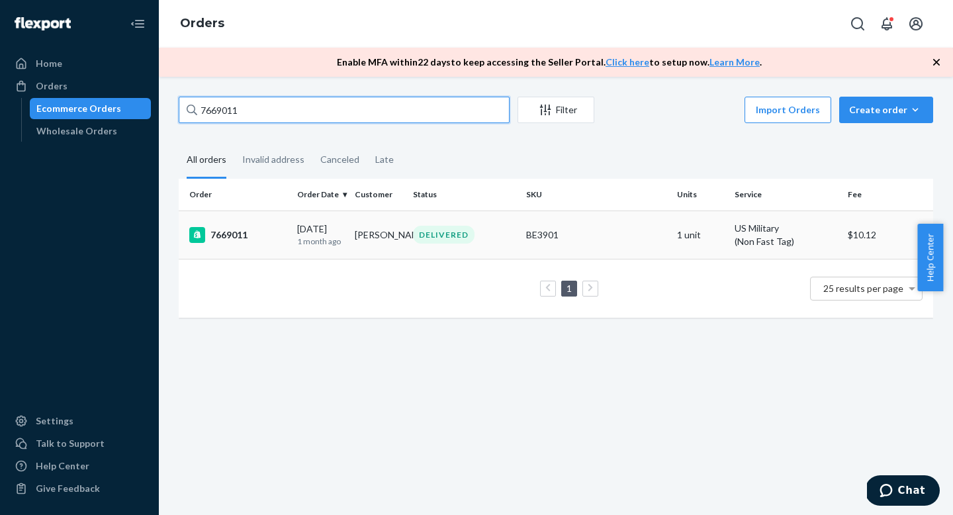
type input "7669011"
click at [261, 235] on div "7669011" at bounding box center [237, 235] width 97 height 16
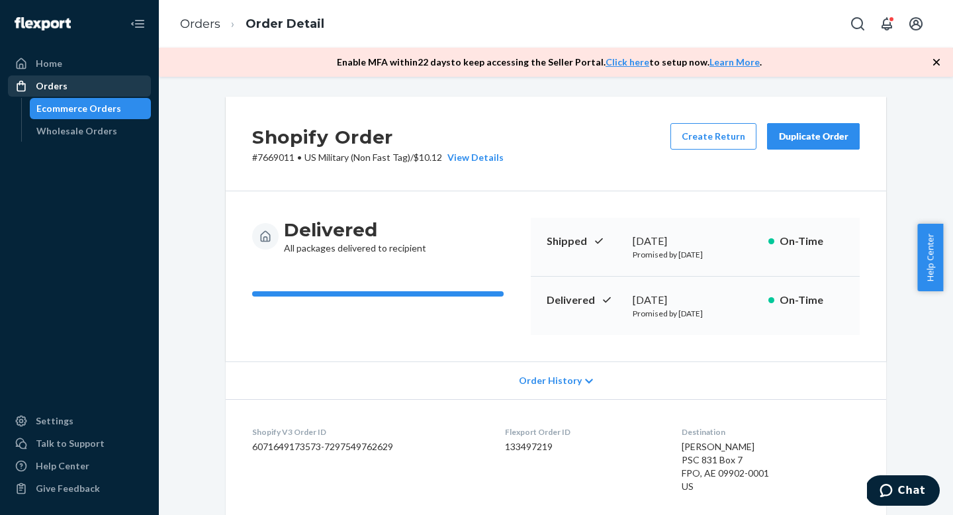
click at [89, 81] on div "Orders" at bounding box center [79, 86] width 140 height 19
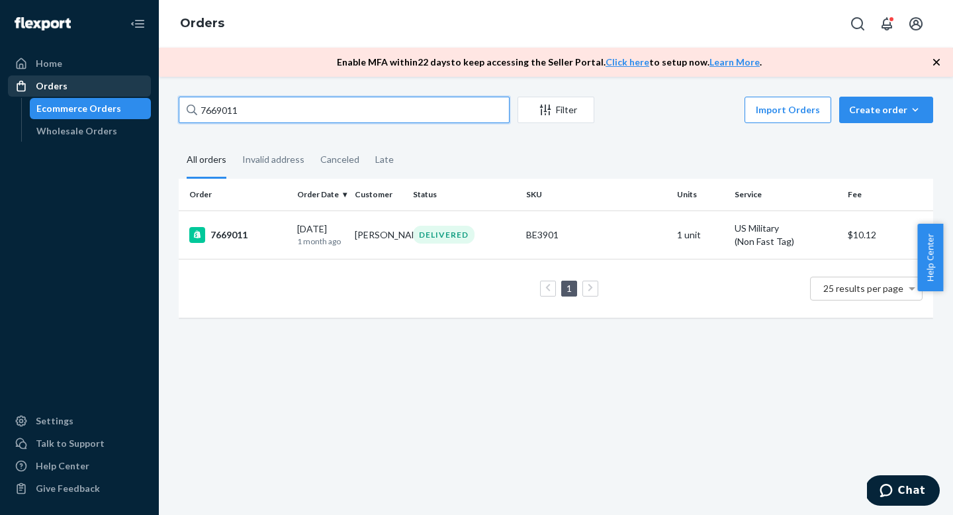
click at [149, 87] on div "Home Orders Ecommerce Orders Wholesale Orders Settings Talk to Support Help Cen…" at bounding box center [476, 257] width 953 height 515
paste input "738270"
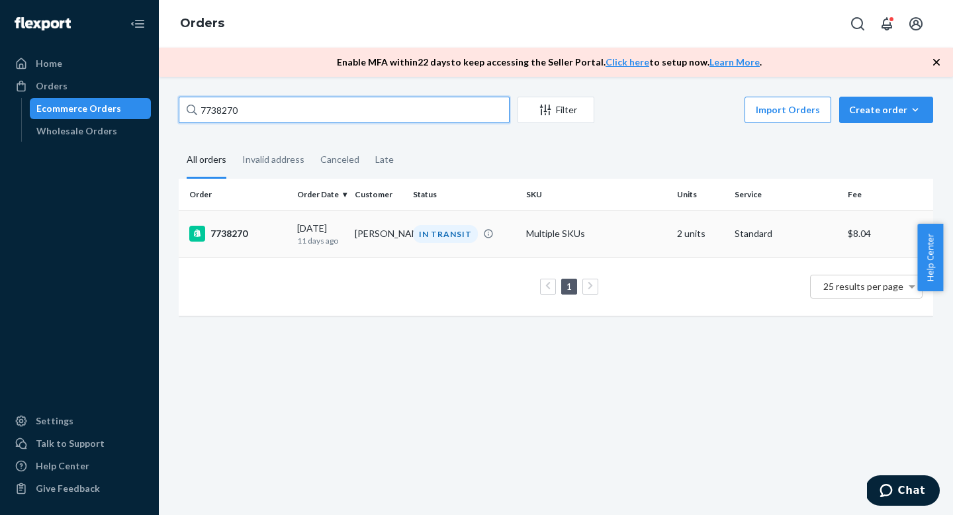
type input "7738270"
click at [277, 232] on div "7738270" at bounding box center [237, 234] width 97 height 16
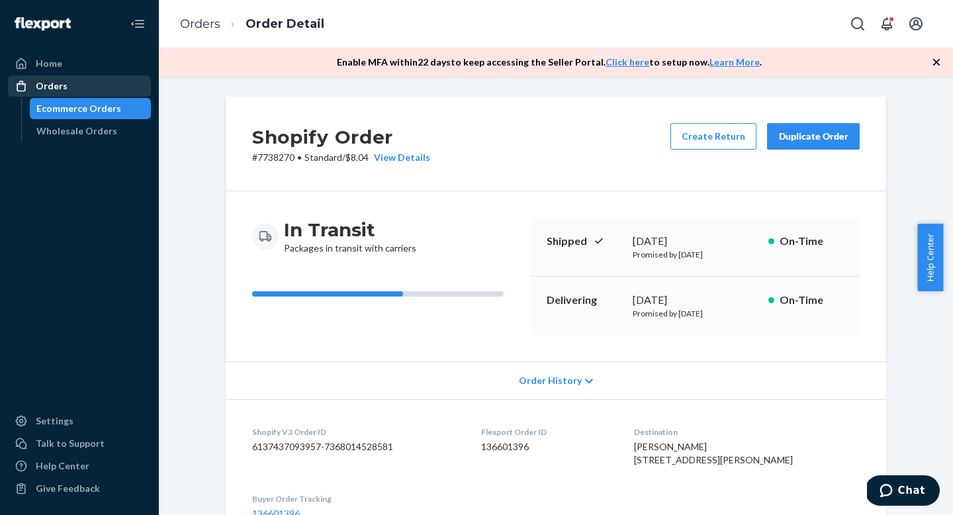
click at [68, 87] on div "Orders" at bounding box center [79, 86] width 140 height 19
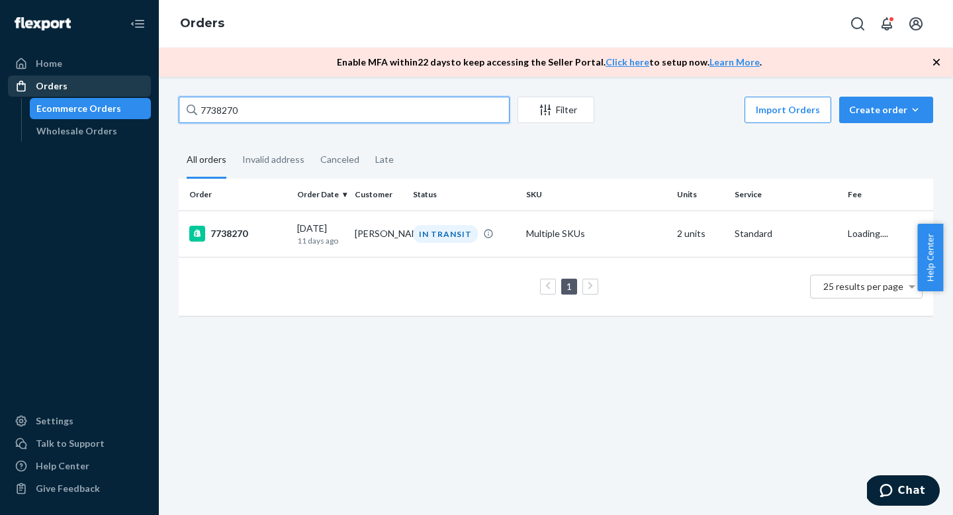
drag, startPoint x: 248, startPoint y: 107, endPoint x: 139, endPoint y: 95, distance: 109.8
click at [139, 95] on div "Home Orders Ecommerce Orders Wholesale Orders Settings Talk to Support Help Cen…" at bounding box center [476, 257] width 953 height 515
paste input "087"
type input "7738087"
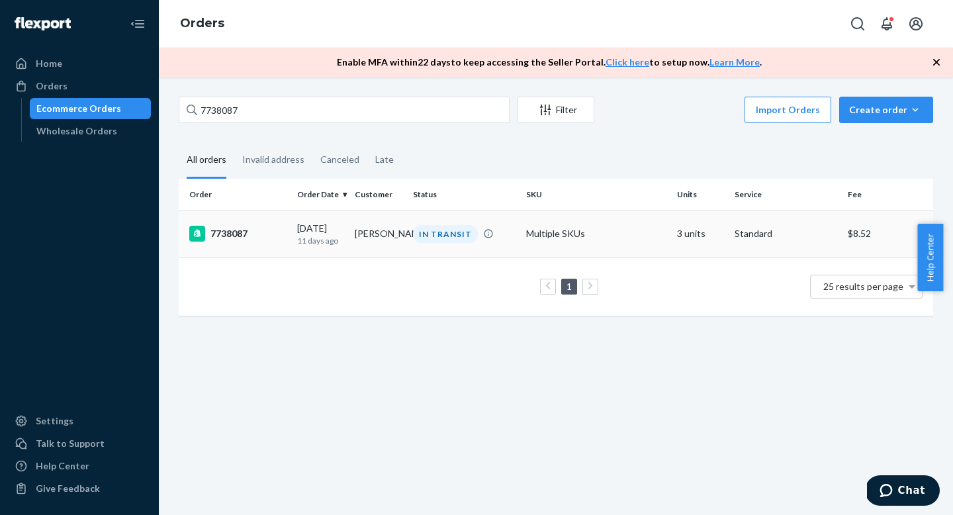
click at [283, 245] on td "7738087" at bounding box center [235, 234] width 113 height 46
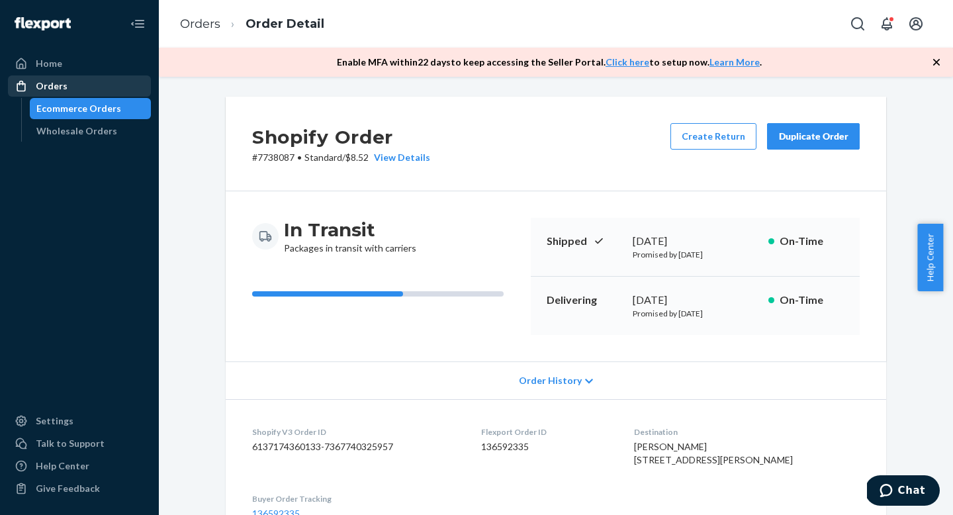
click at [36, 83] on div "Orders" at bounding box center [52, 85] width 32 height 13
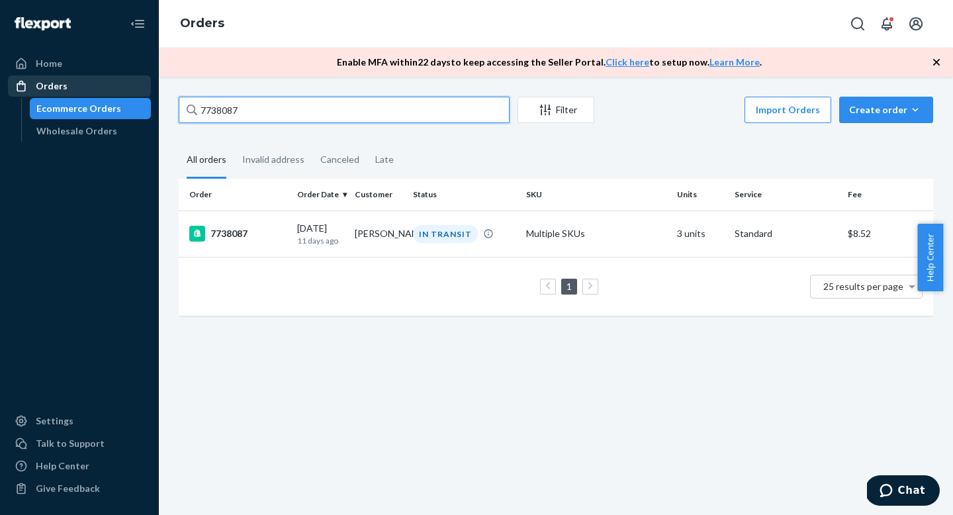
drag, startPoint x: 250, startPoint y: 109, endPoint x: 120, endPoint y: 81, distance: 132.7
click at [120, 81] on div "Home Orders Ecommerce Orders Wholesale Orders Settings Talk to Support Help Cen…" at bounding box center [476, 257] width 953 height 515
paste input "4405"
type input "7744057"
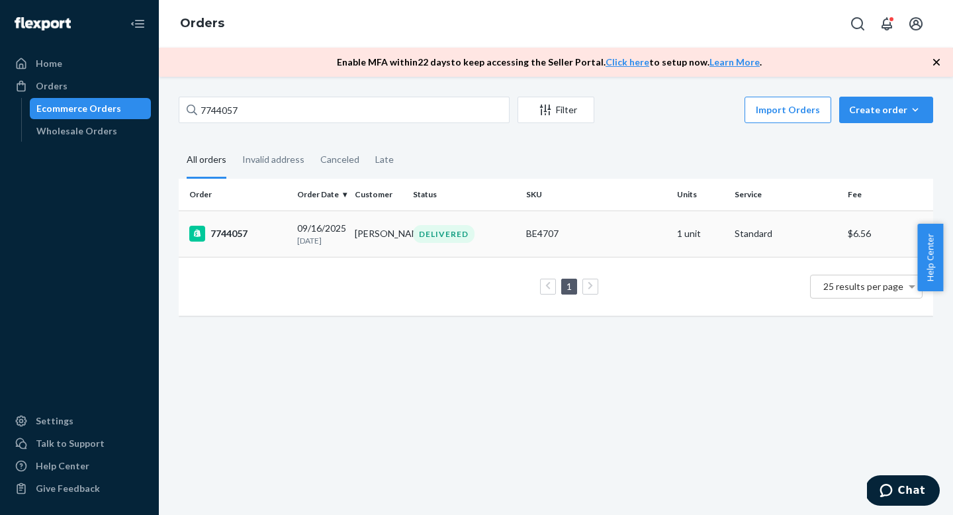
click at [267, 236] on div "7744057" at bounding box center [237, 234] width 97 height 16
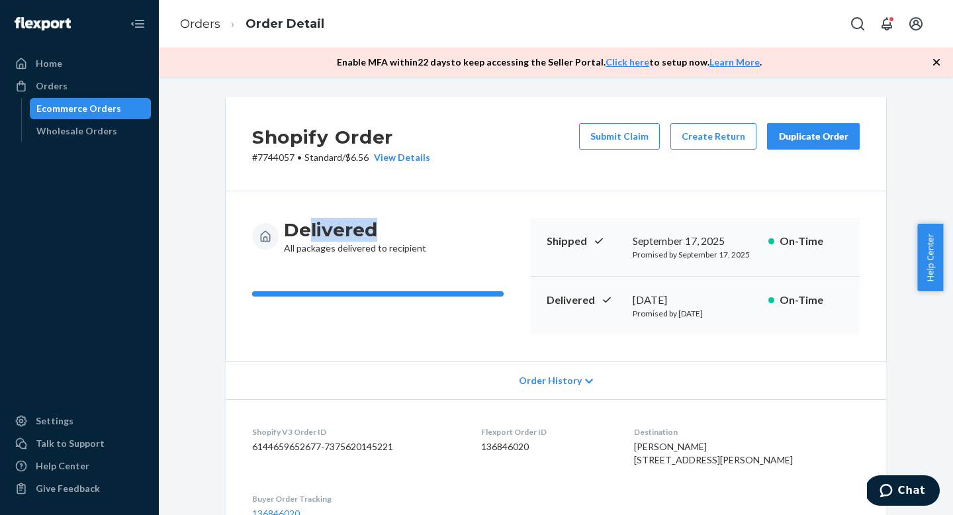
drag, startPoint x: 303, startPoint y: 230, endPoint x: 401, endPoint y: 230, distance: 97.3
click at [401, 230] on h3 "Delivered" at bounding box center [355, 230] width 142 height 24
click at [400, 230] on h3 "Delivered" at bounding box center [355, 230] width 142 height 24
click at [79, 80] on div "Orders" at bounding box center [79, 86] width 140 height 19
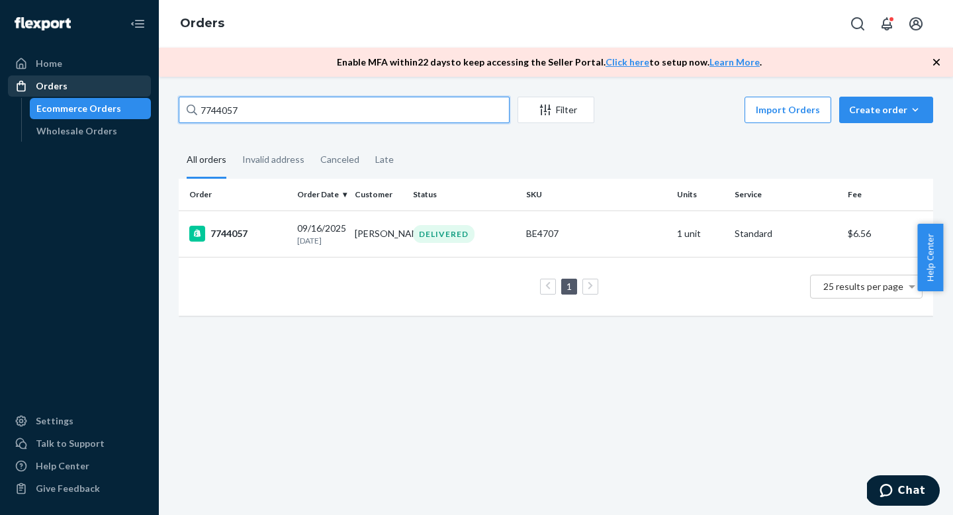
click at [87, 89] on div "Home Orders Ecommerce Orders Wholesale Orders Settings Talk to Support Help Cen…" at bounding box center [476, 257] width 953 height 515
paste input "09630"
type input "7709630"
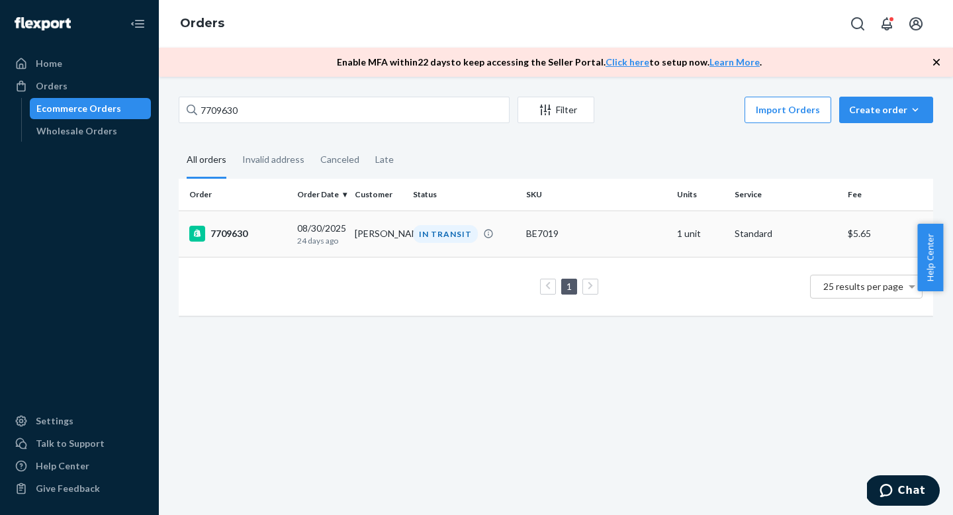
click at [297, 232] on div "08/30/2025 24 days ago" at bounding box center [320, 234] width 47 height 24
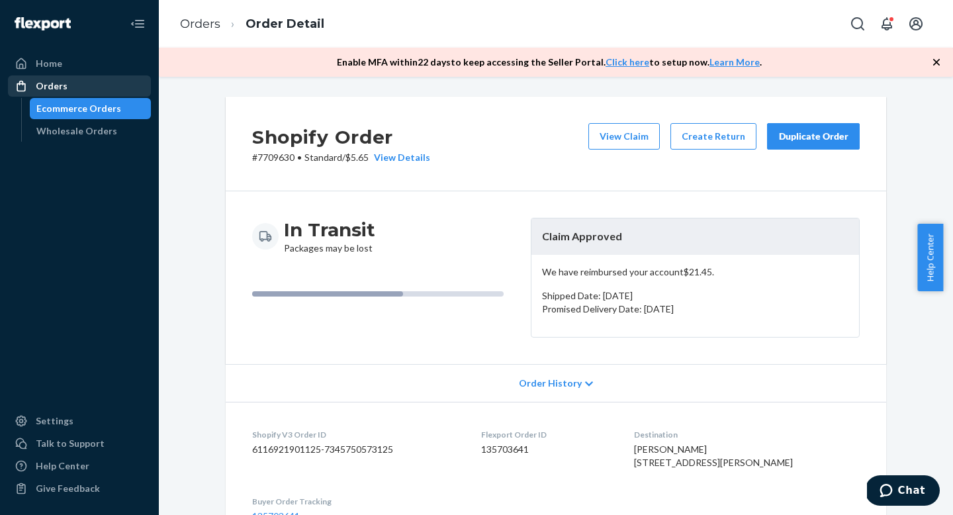
click at [86, 86] on div "Orders" at bounding box center [79, 86] width 140 height 19
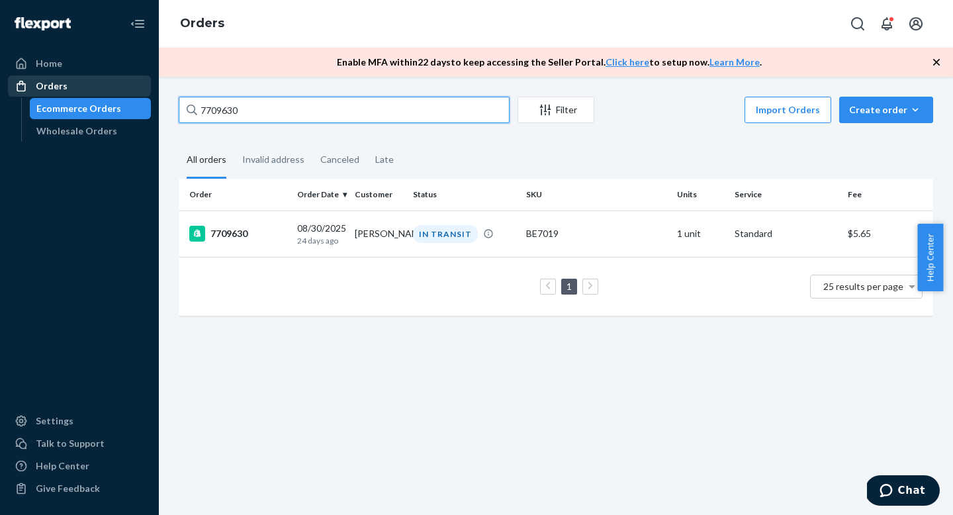
drag, startPoint x: 246, startPoint y: 111, endPoint x: 146, endPoint y: 90, distance: 102.0
click at [146, 90] on div "Home Orders Ecommerce Orders Wholesale Orders Settings Talk to Support Help Cen…" at bounding box center [476, 257] width 953 height 515
paste input "1865"
type input "7718650"
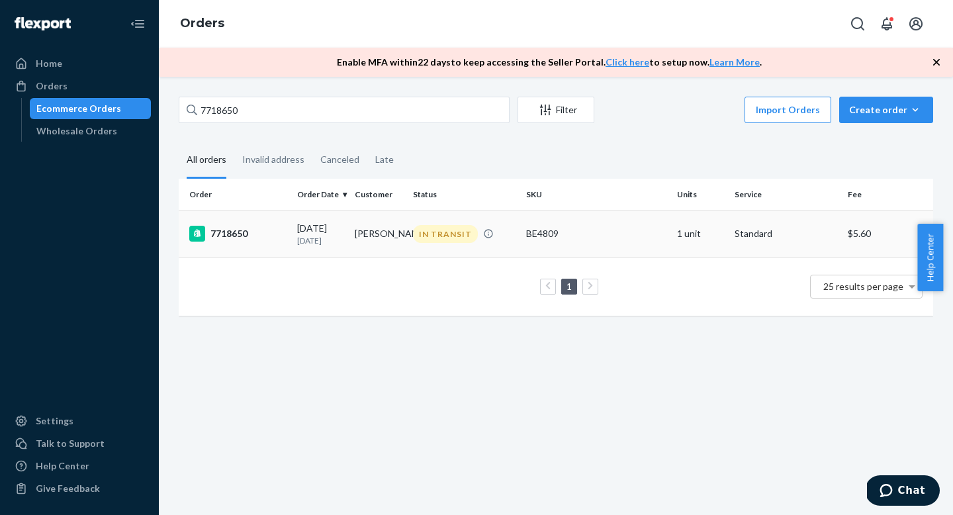
click at [289, 226] on td "7718650" at bounding box center [235, 234] width 113 height 46
